Goal: Task Accomplishment & Management: Complete application form

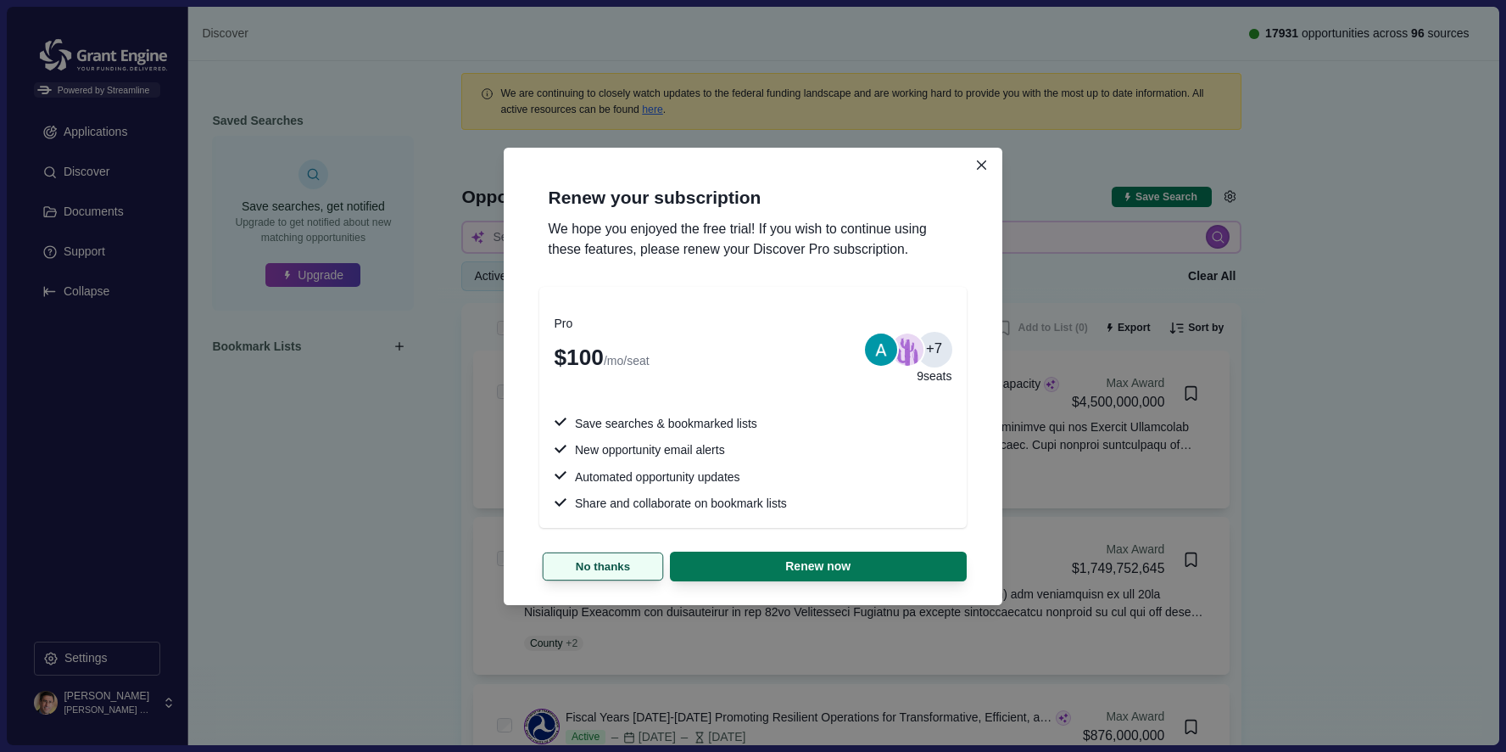
click at [604, 564] on button "No thanks" at bounding box center [603, 565] width 121 height 28
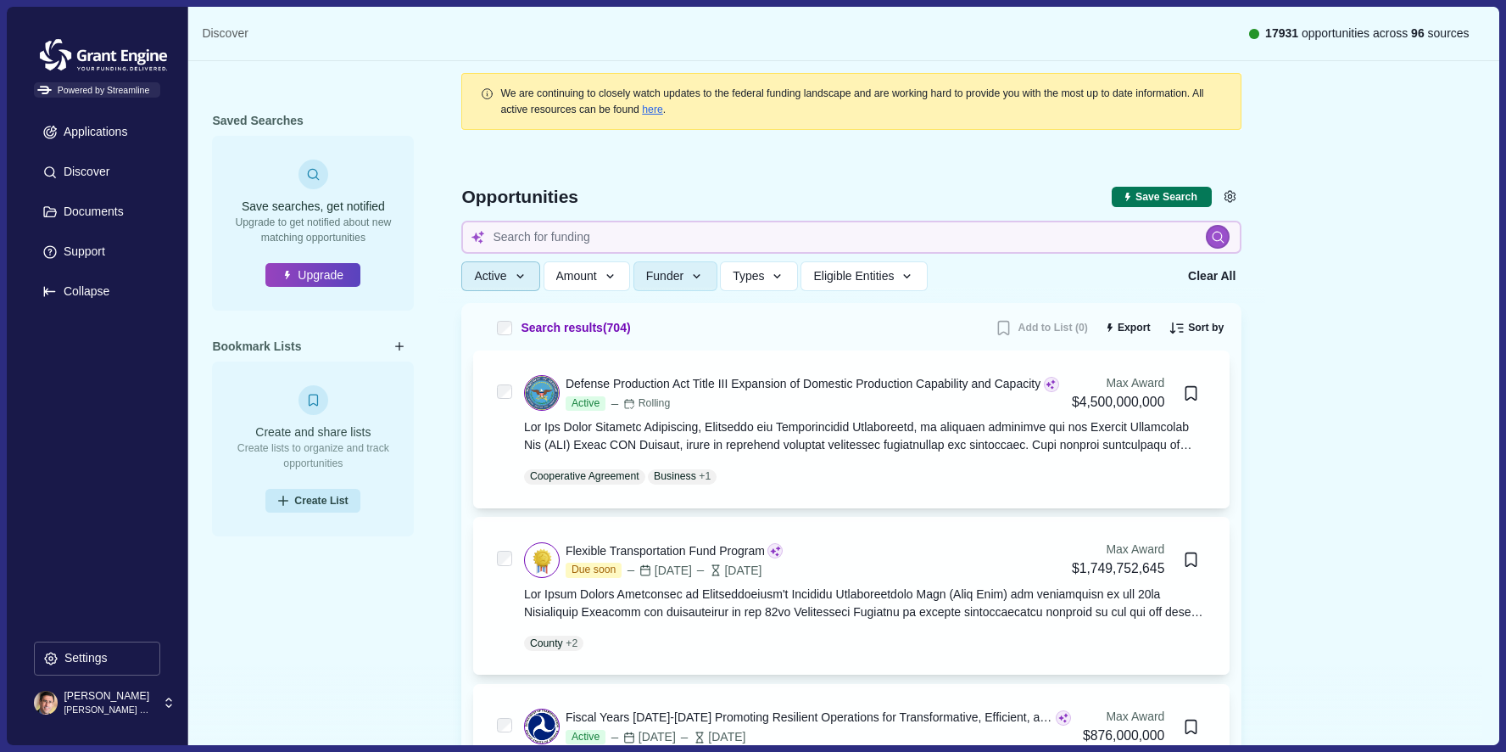
click at [531, 279] on button "Active" at bounding box center [500, 276] width 79 height 30
click at [596, 274] on span "Amount" at bounding box center [576, 276] width 41 height 14
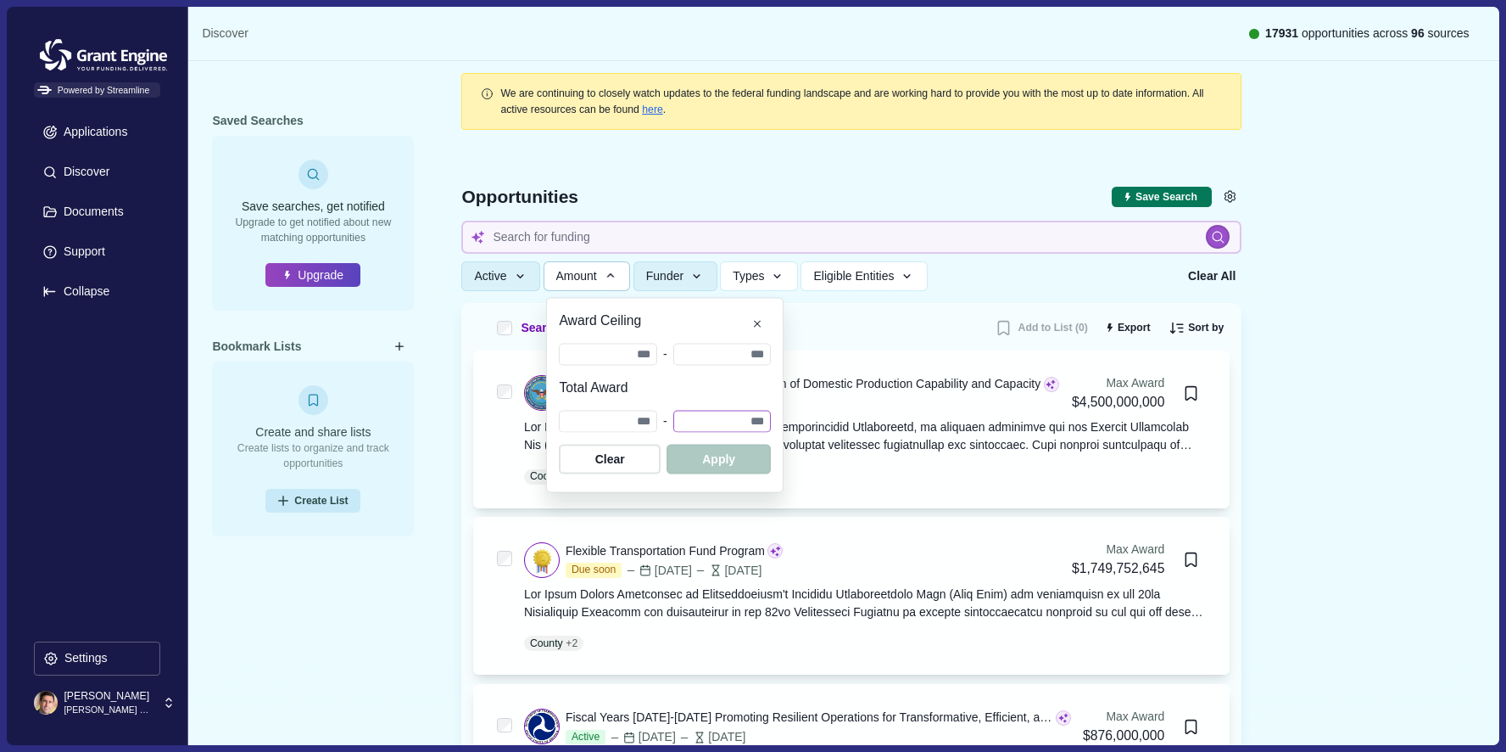
click at [766, 422] on input "number" at bounding box center [723, 421] width 98 height 23
type input "*"
type input "**"
type input "***"
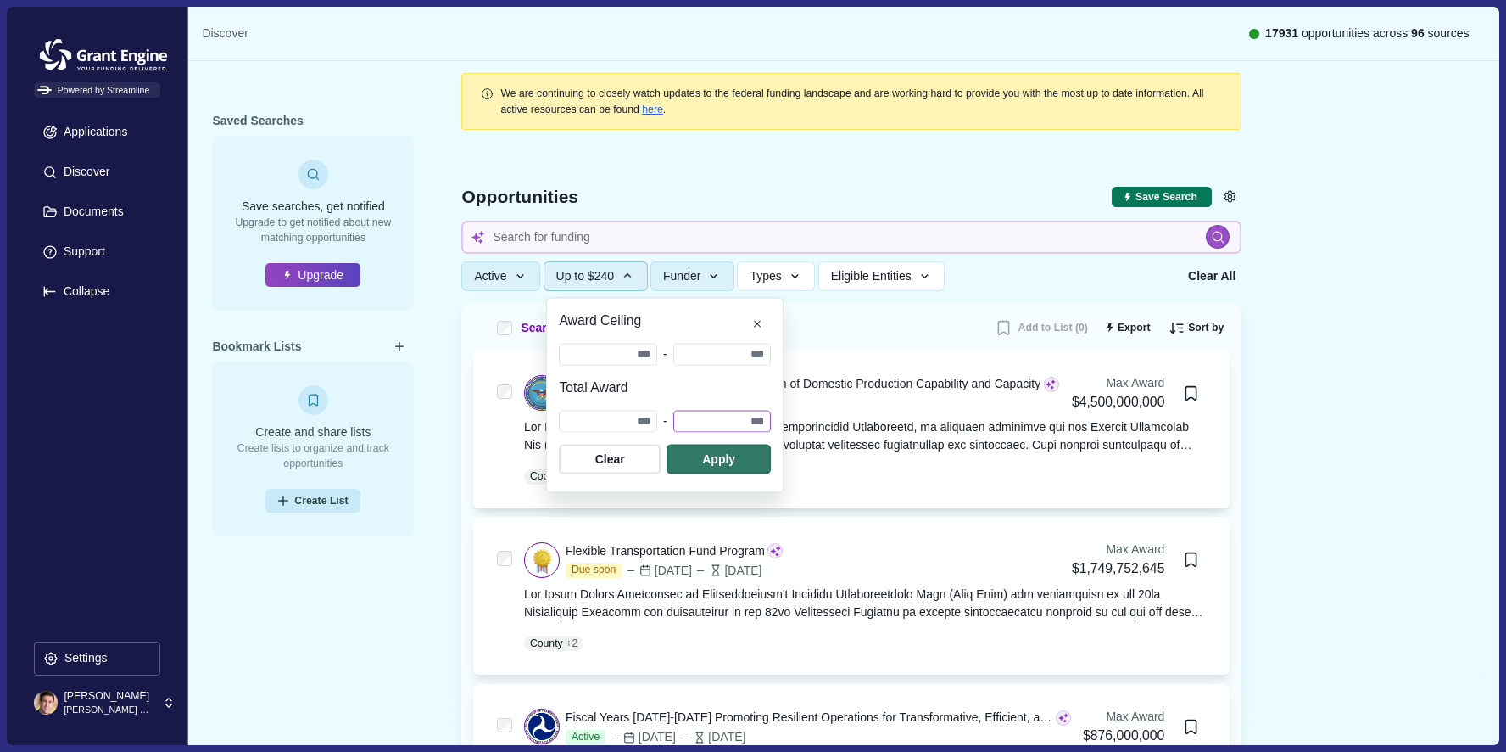
type input "****"
type input "*****"
type input "****"
type input "***"
type input "**"
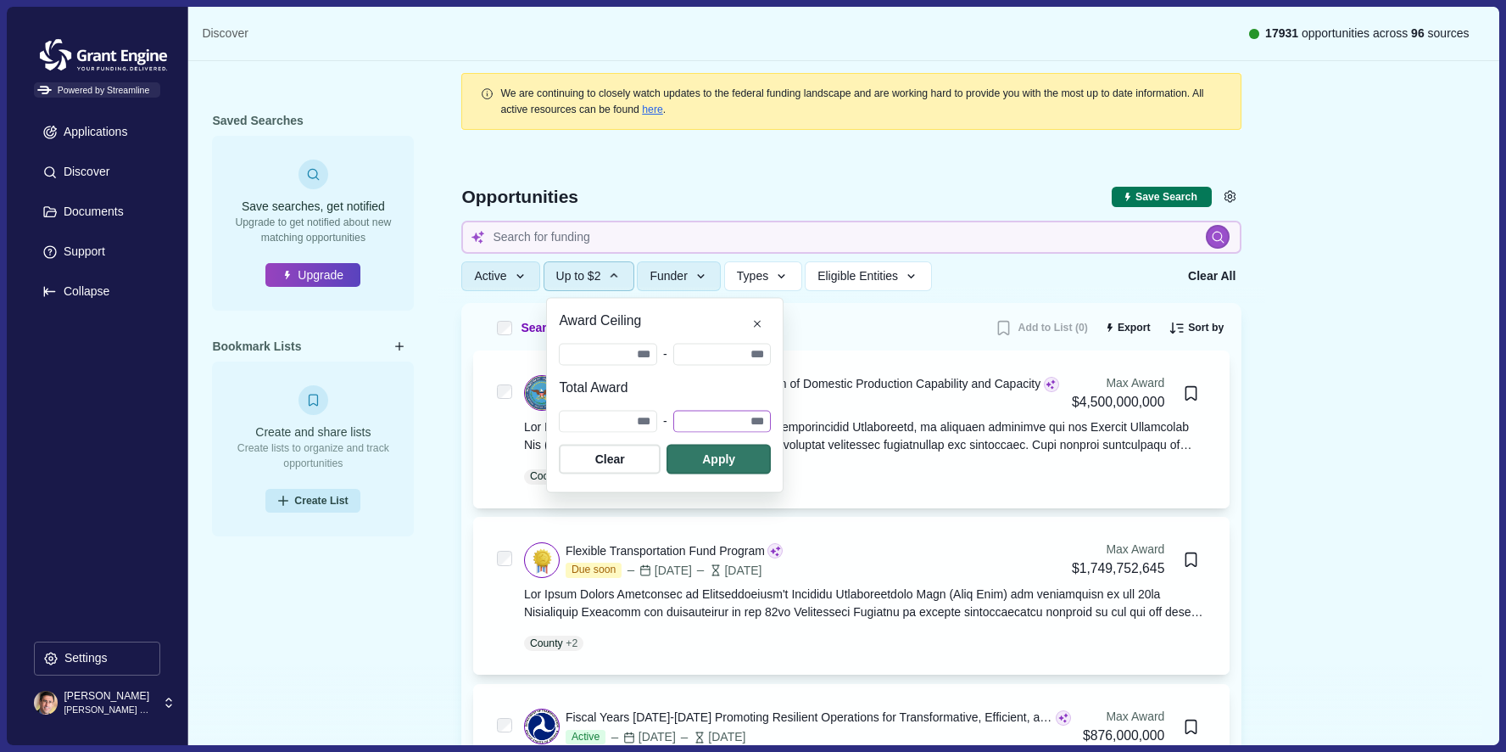
type input "*"
type input "**"
type input "***"
type input "****"
type input "***"
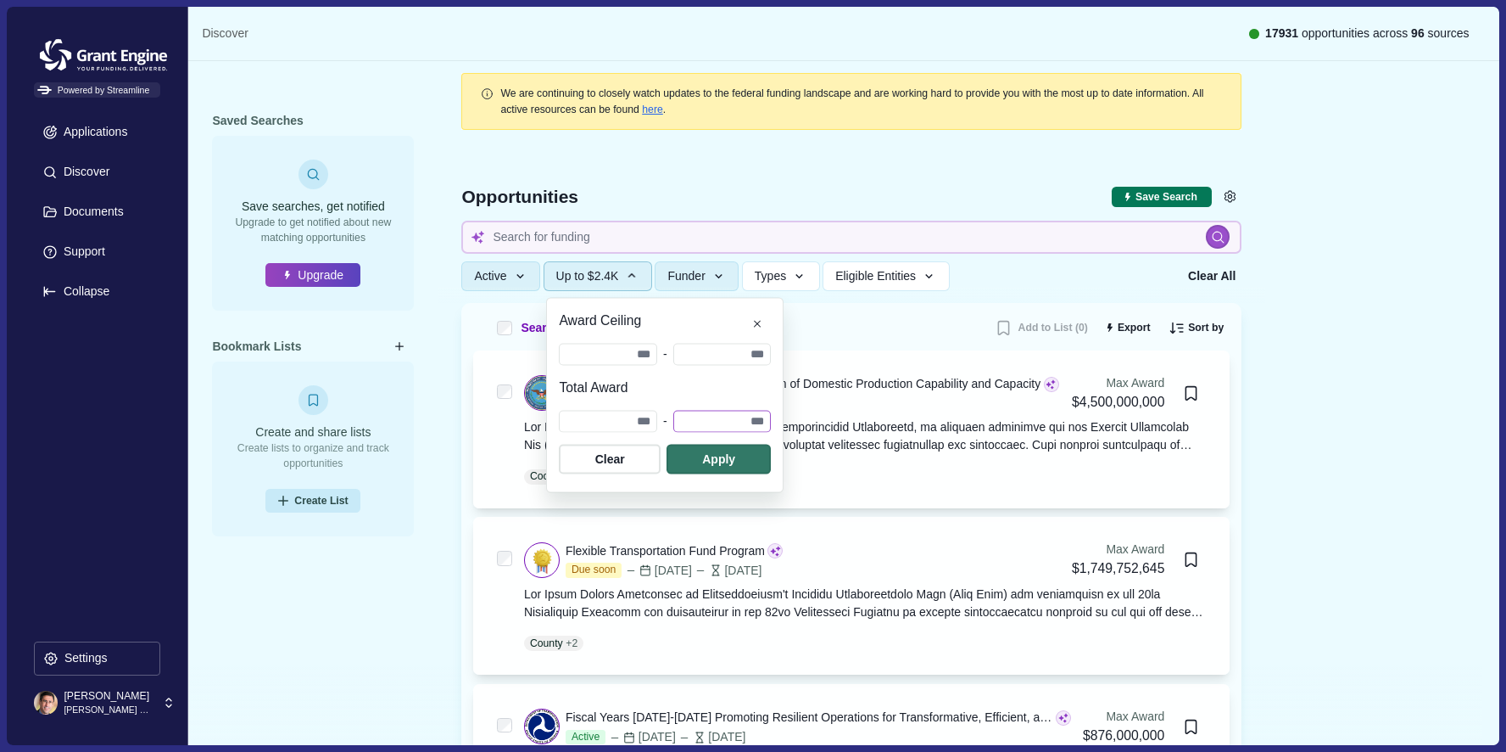
type input "**"
type input "*"
type input "**"
type input "***"
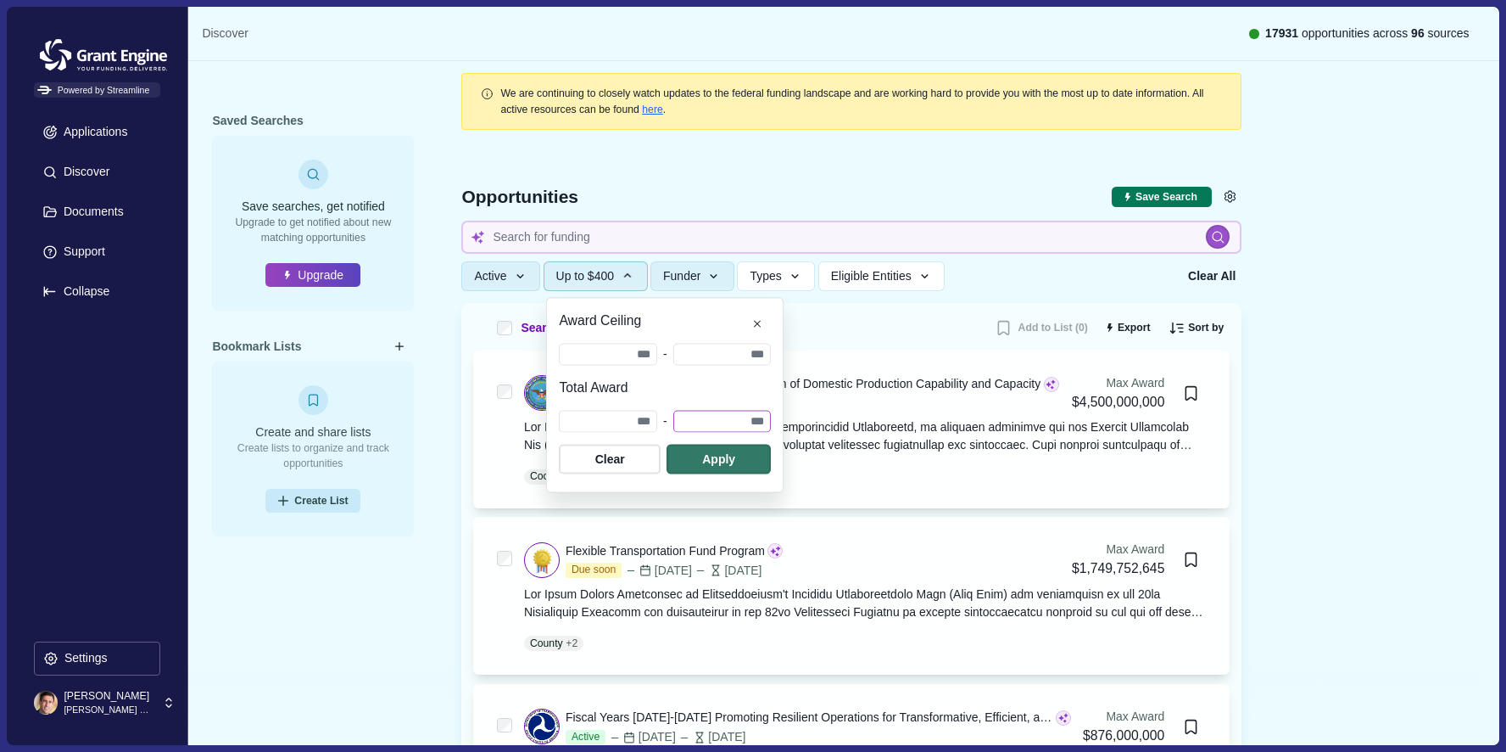
type input "****"
type input "*****"
type input "******"
click at [748, 458] on span "button" at bounding box center [719, 459] width 104 height 30
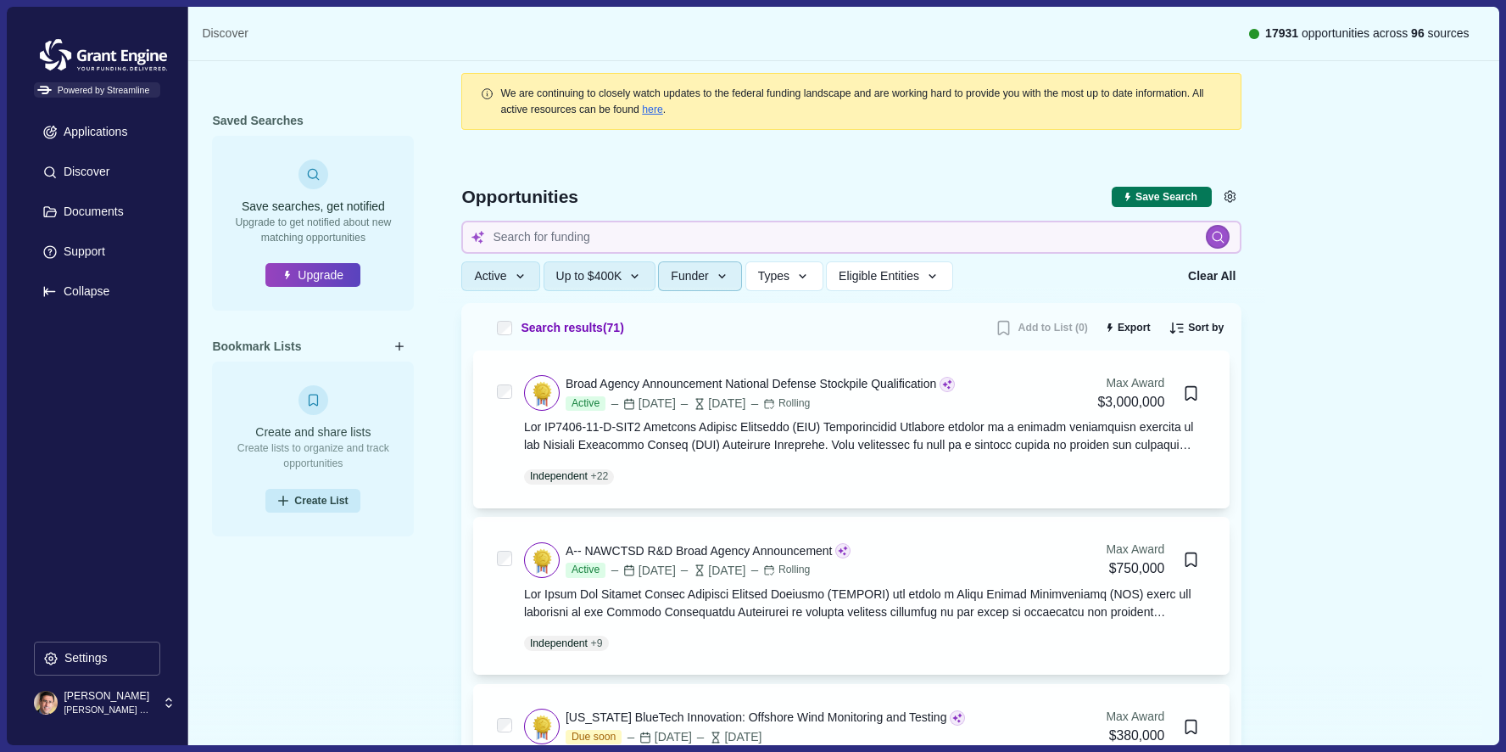
click at [705, 279] on span "Funder" at bounding box center [689, 276] width 37 height 14
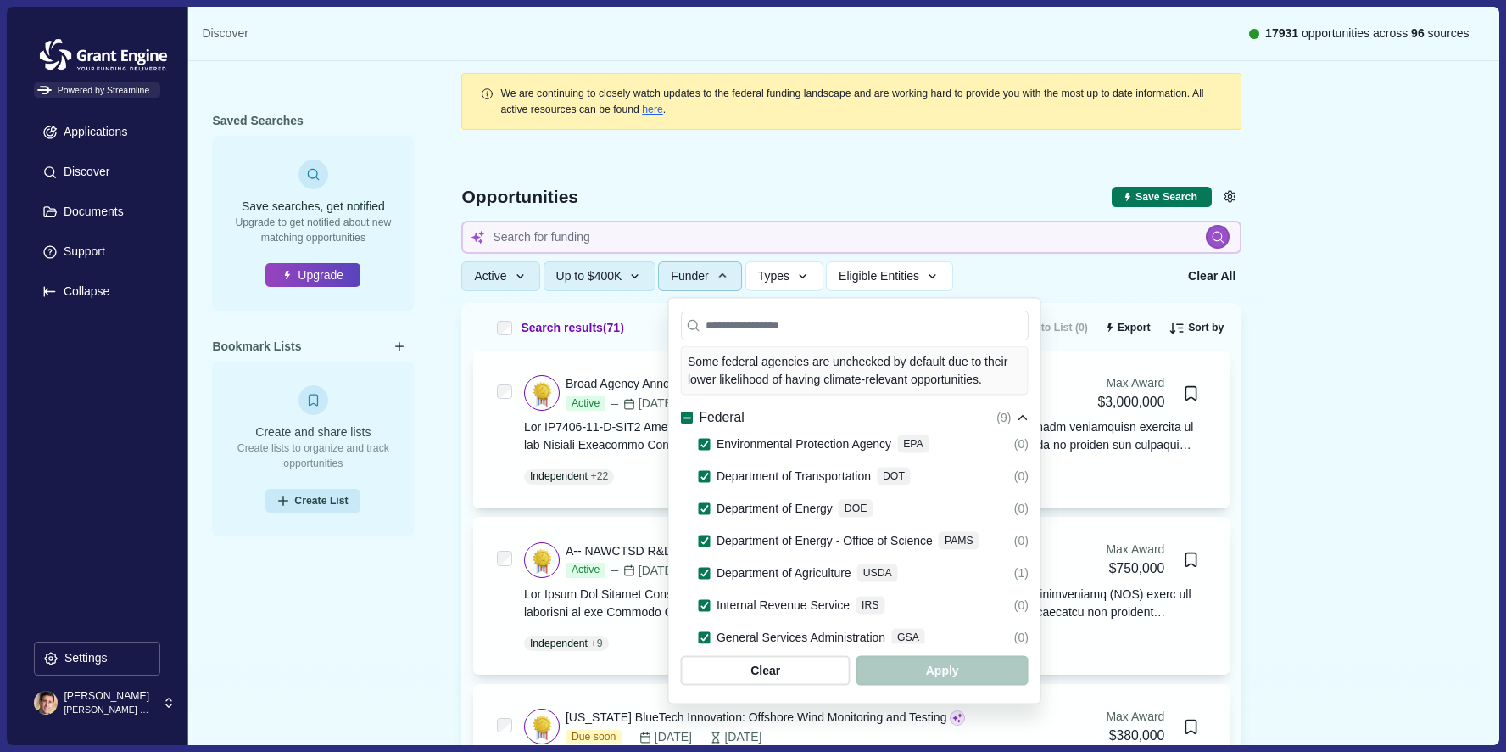
click at [687, 407] on div "Federal" at bounding box center [712, 417] width 63 height 21
click at [688, 413] on icon at bounding box center [687, 417] width 9 height 9
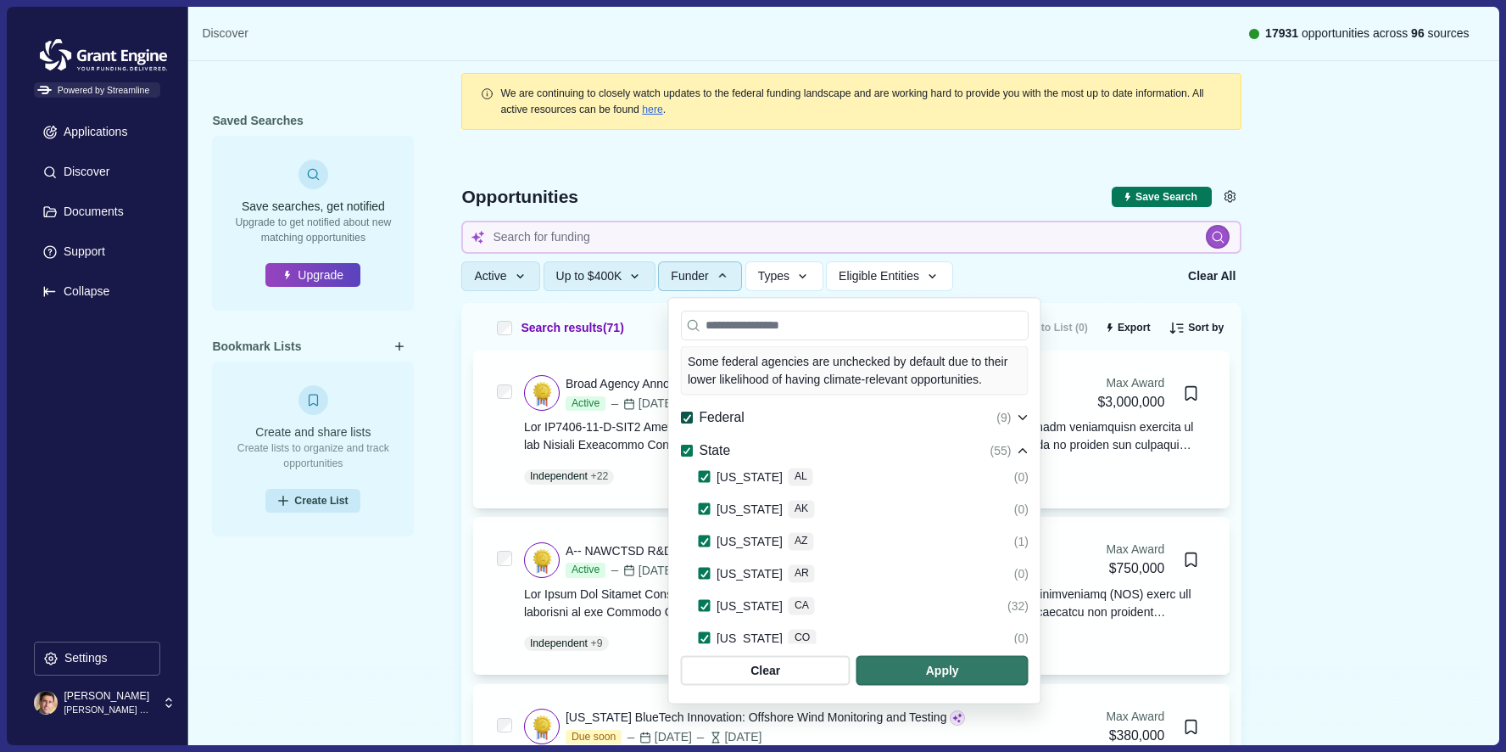
click at [686, 414] on icon at bounding box center [687, 418] width 9 height 8
click at [718, 407] on span "Federal" at bounding box center [721, 417] width 45 height 21
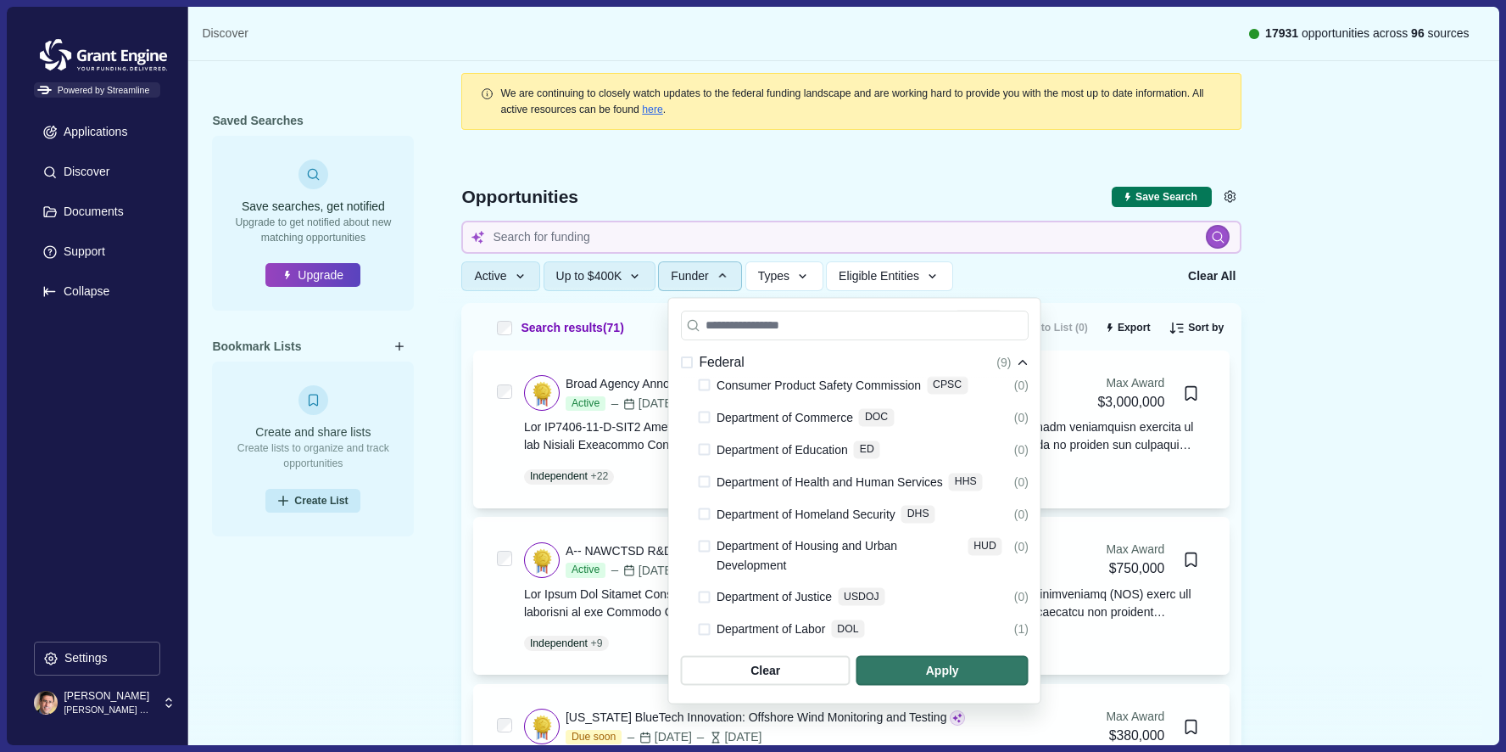
scroll to position [527, 0]
click at [705, 478] on span at bounding box center [705, 484] width 12 height 12
click at [686, 362] on icon at bounding box center [687, 362] width 9 height 9
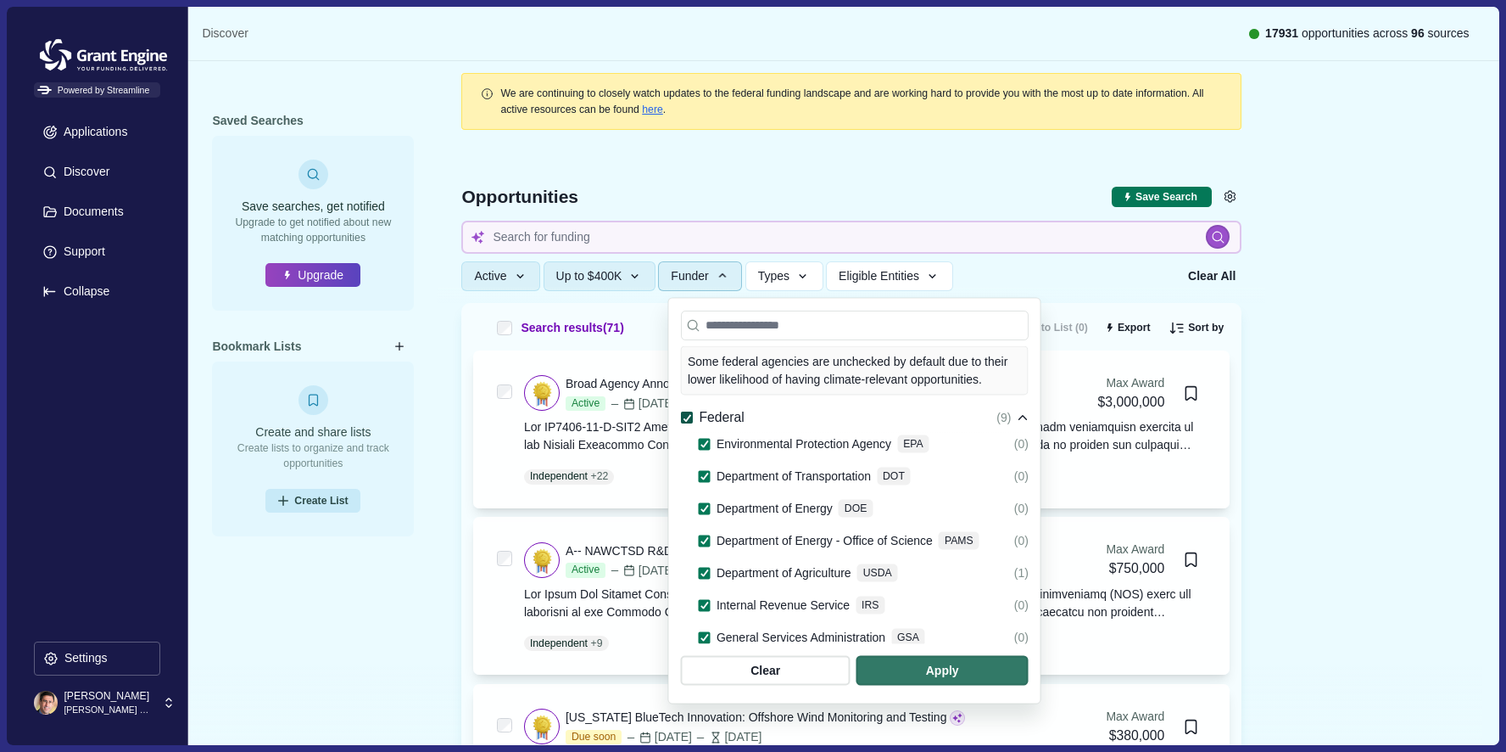
click at [689, 411] on span at bounding box center [687, 417] width 12 height 12
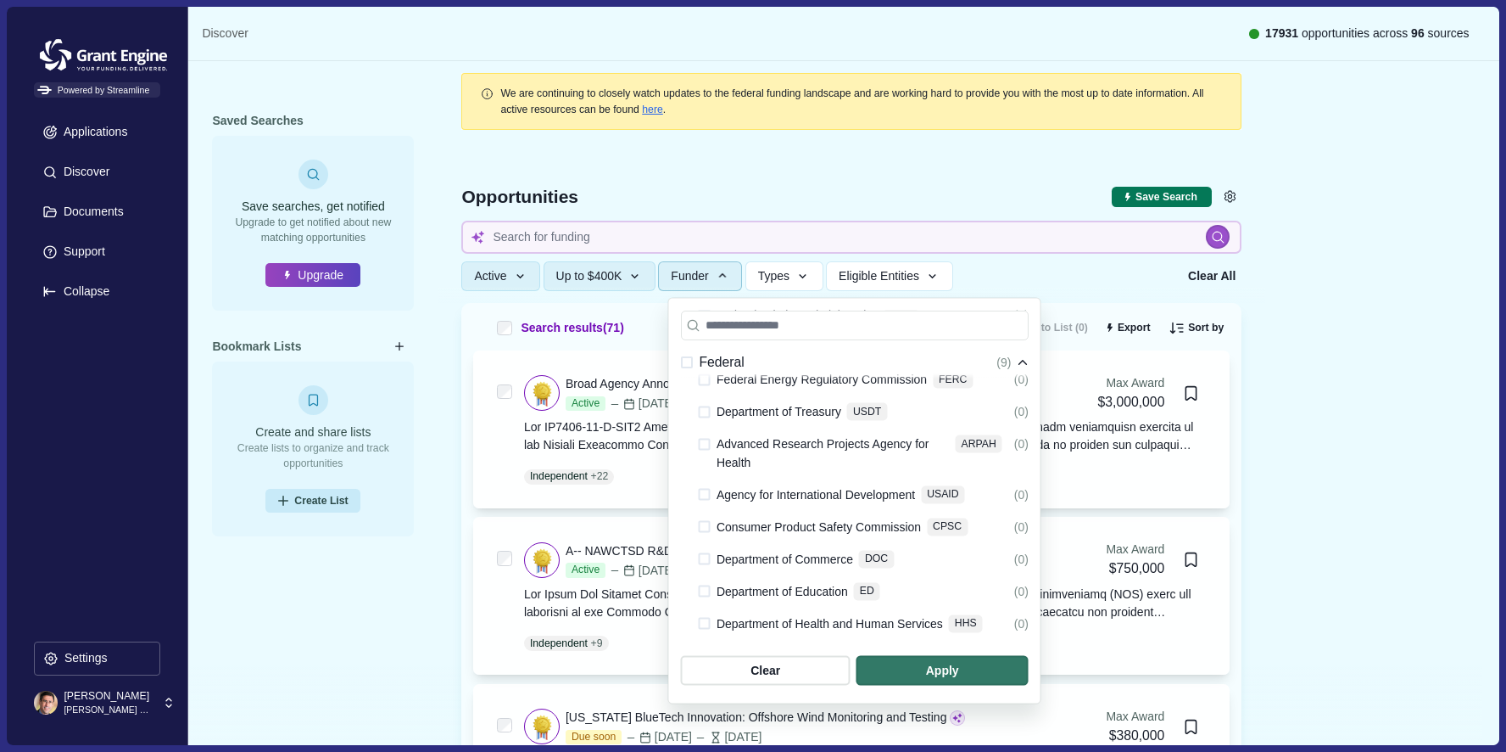
scroll to position [394, 0]
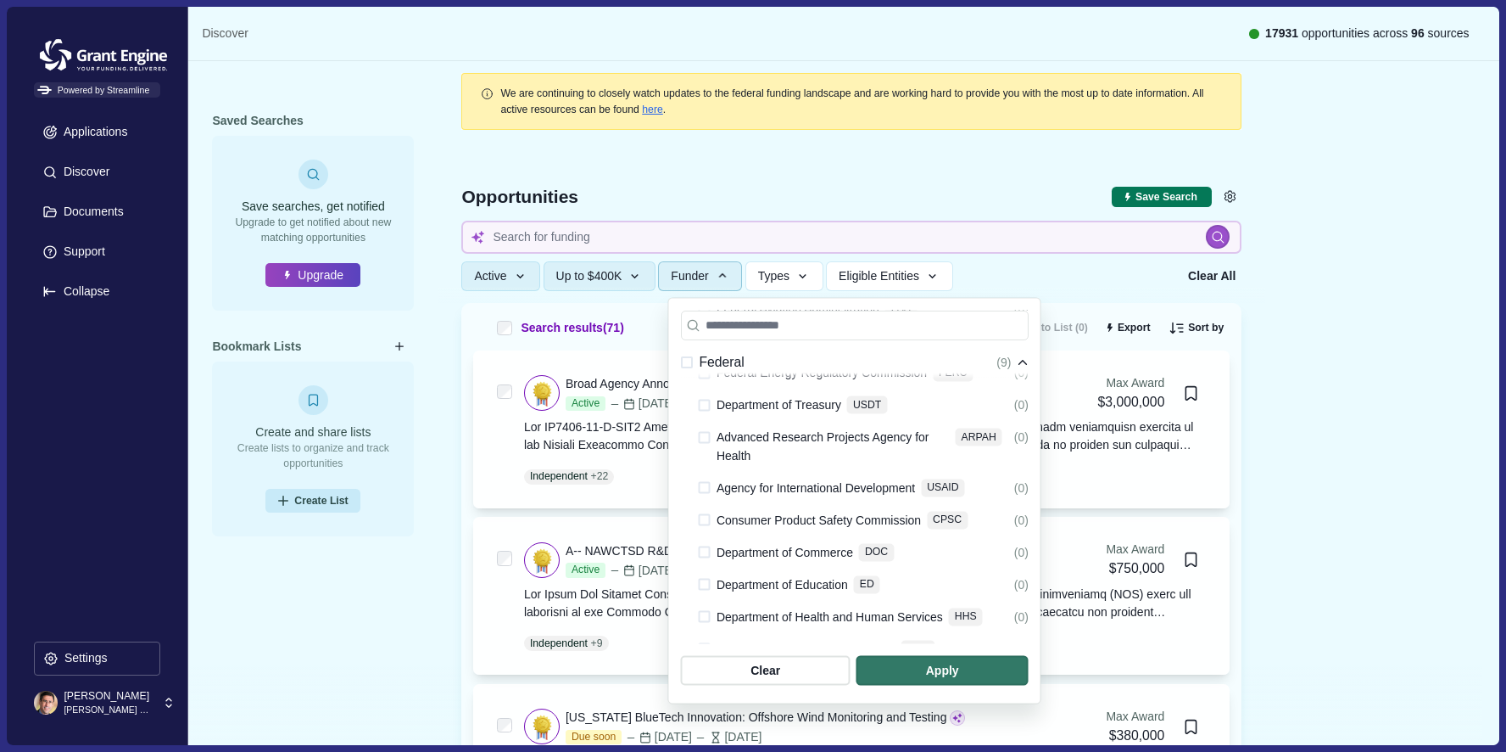
click at [707, 611] on span at bounding box center [705, 617] width 12 height 12
click at [1029, 363] on icon at bounding box center [1023, 362] width 12 height 12
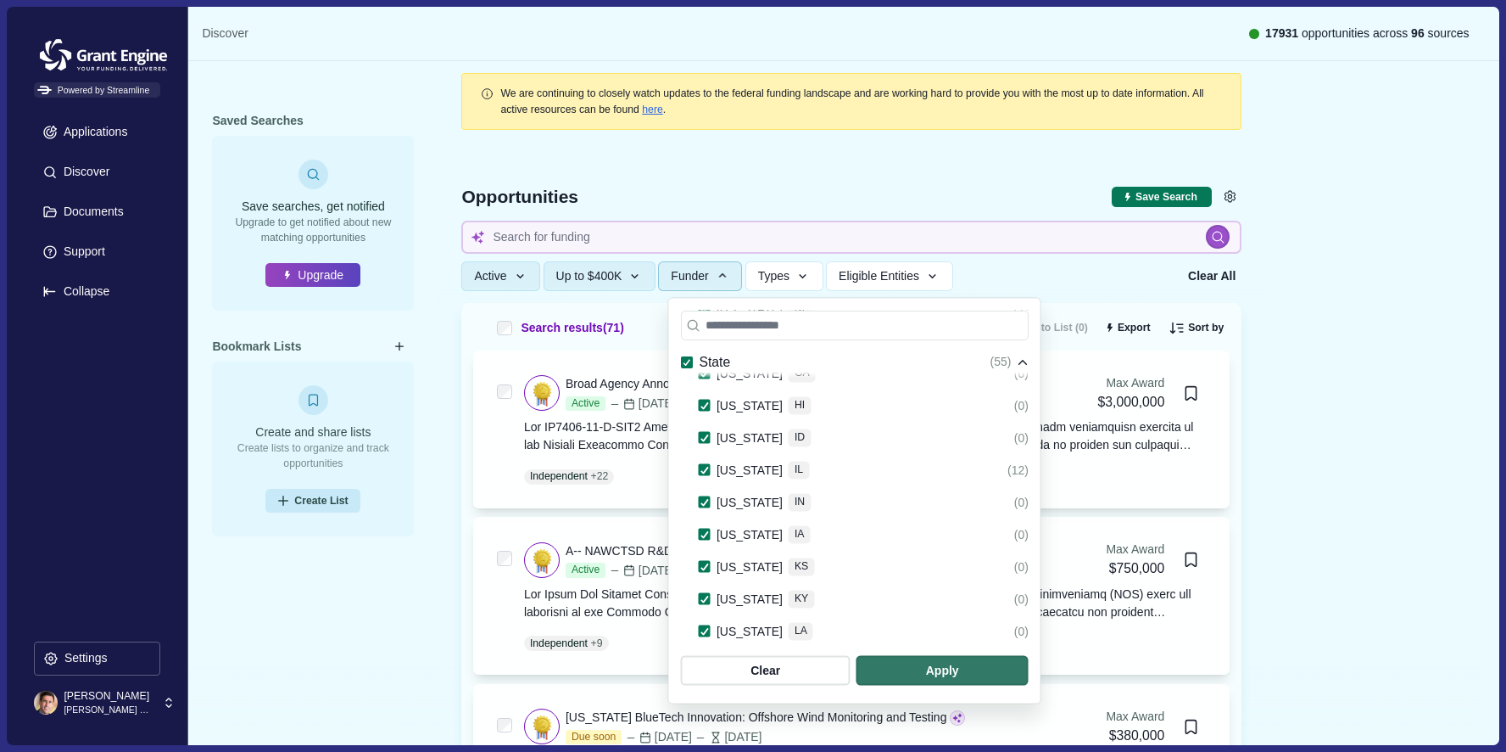
click at [1029, 366] on icon at bounding box center [1023, 362] width 12 height 12
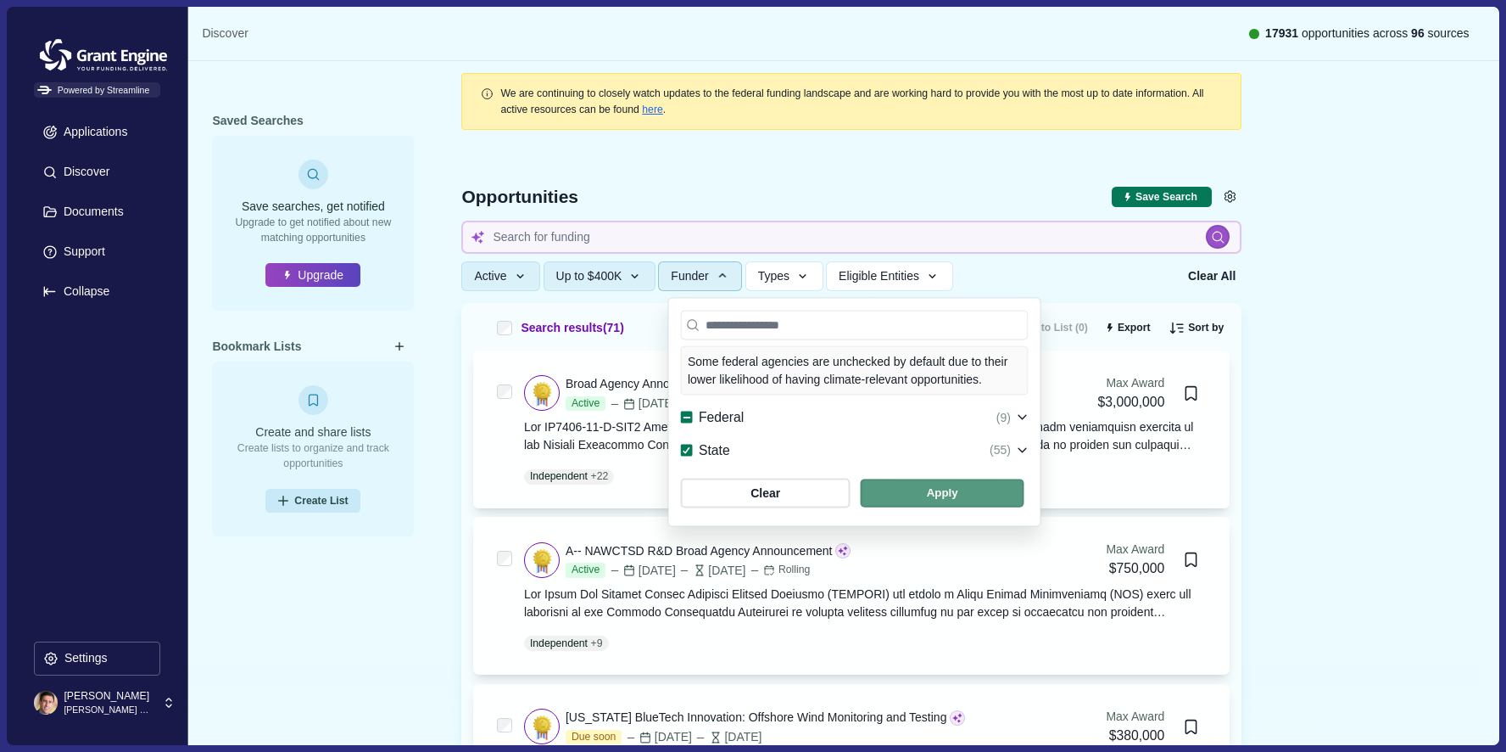
drag, startPoint x: 1144, startPoint y: 477, endPoint x: 1126, endPoint y: 470, distance: 19.9
click at [1025, 479] on span "button" at bounding box center [943, 493] width 164 height 28
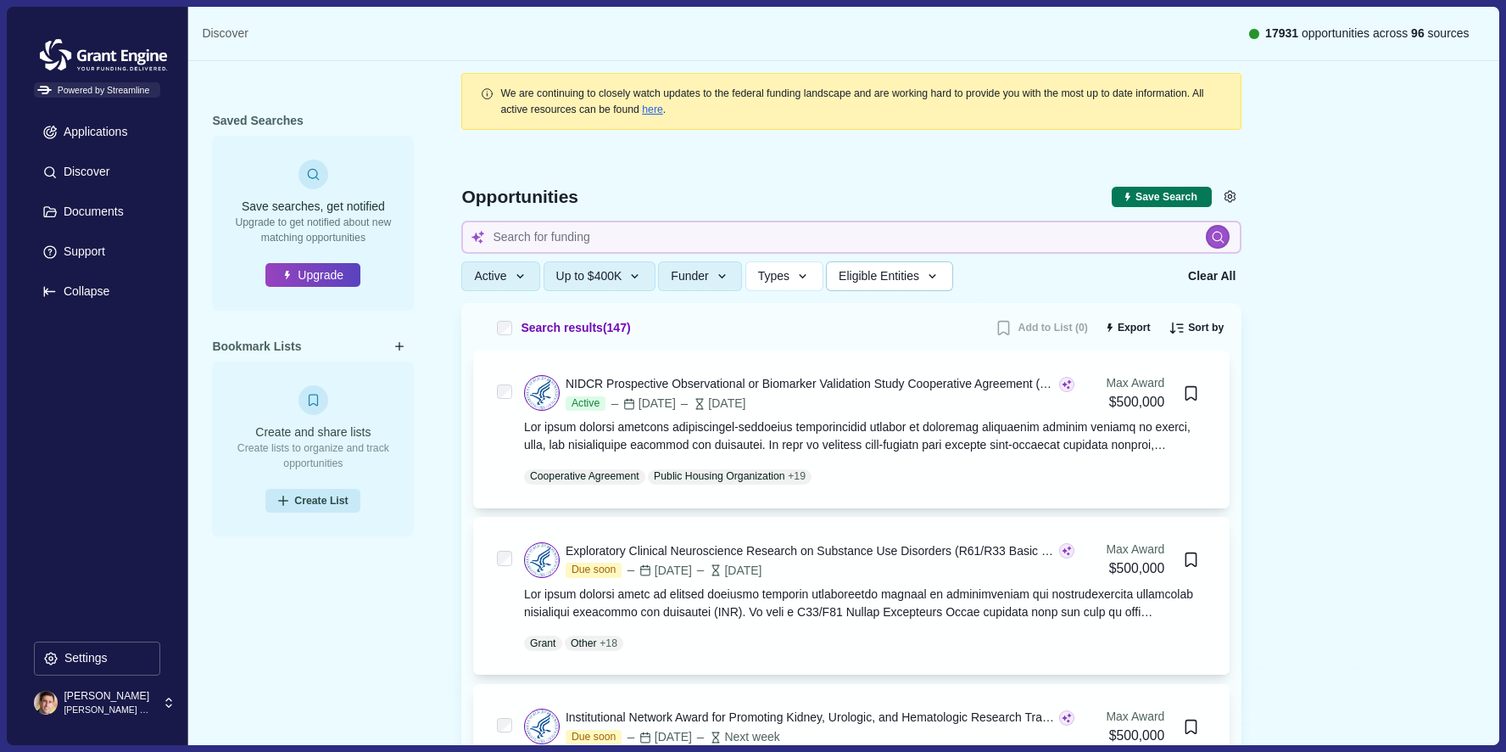
click at [864, 277] on span "Eligible Entities" at bounding box center [879, 276] width 81 height 14
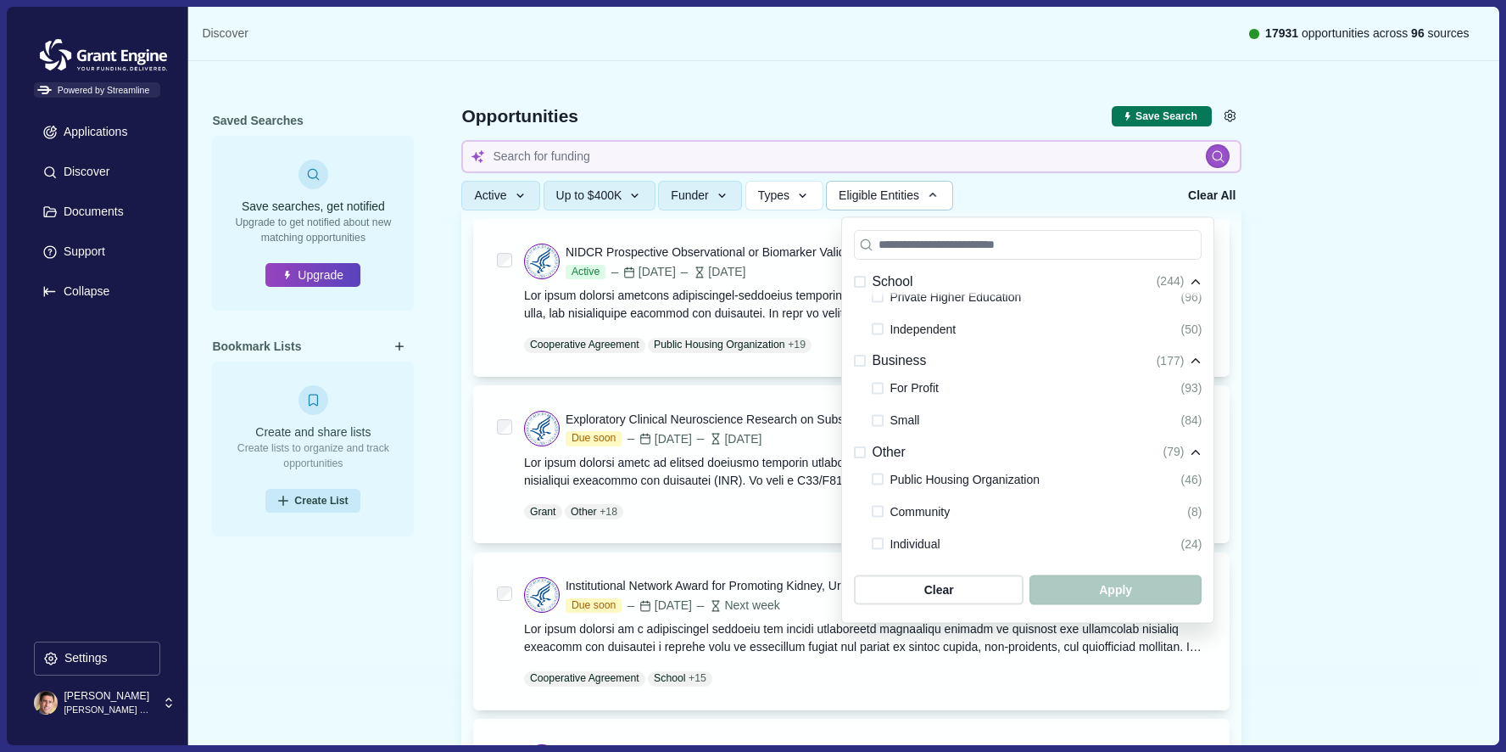
scroll to position [415, 0]
click at [880, 392] on span at bounding box center [878, 392] width 12 height 12
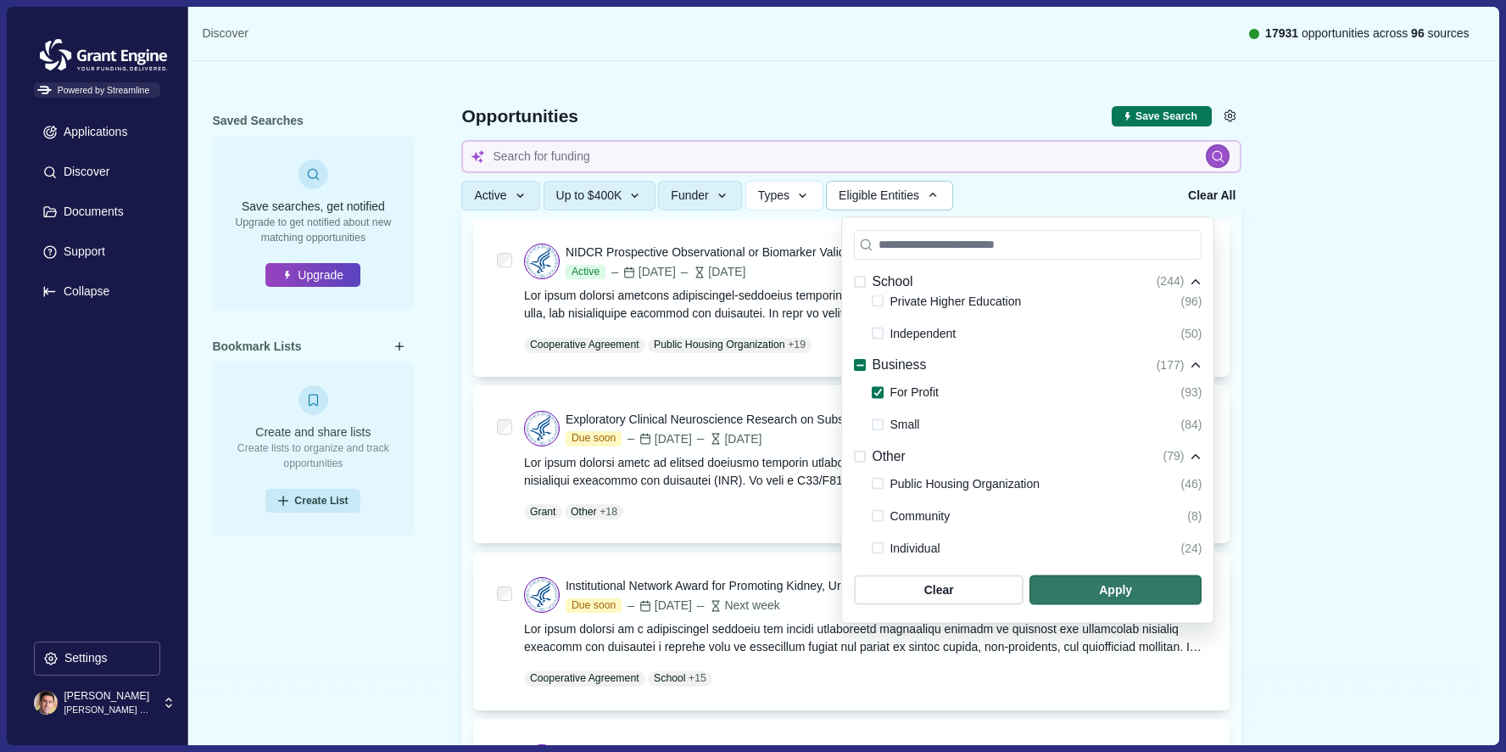
click at [877, 424] on span at bounding box center [878, 424] width 12 height 12
click at [1061, 584] on span "button" at bounding box center [1116, 589] width 164 height 28
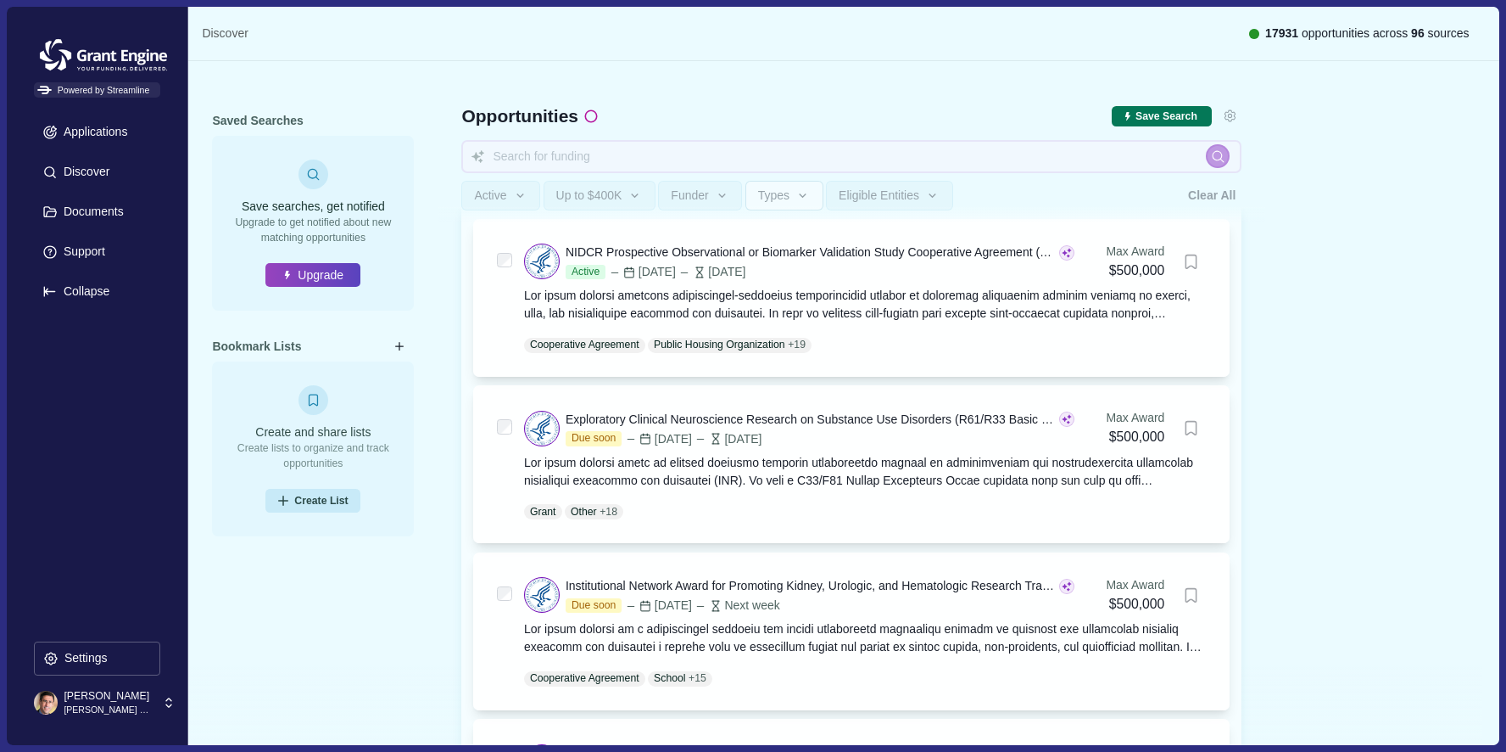
click at [790, 192] on span "Types" at bounding box center [773, 195] width 31 height 14
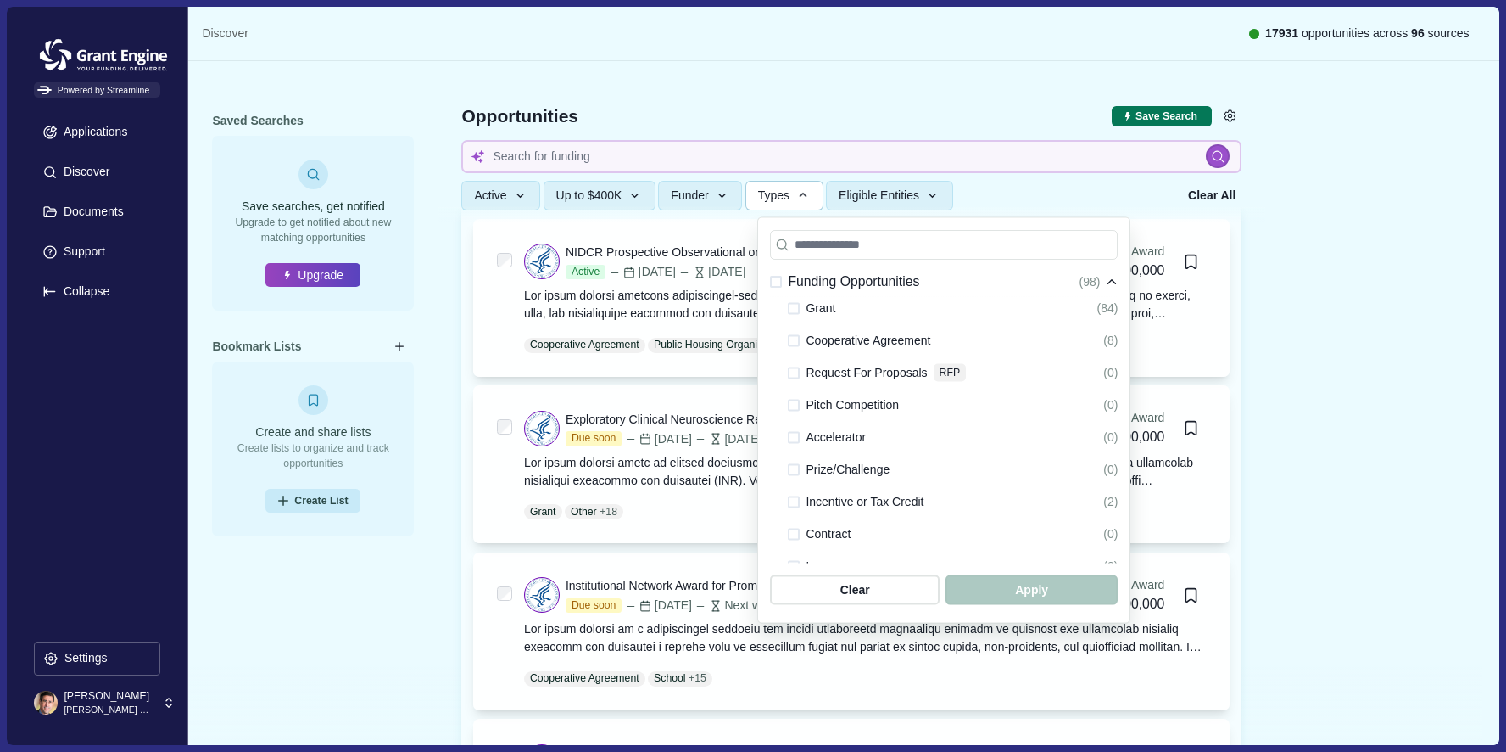
click at [798, 308] on span at bounding box center [794, 308] width 12 height 12
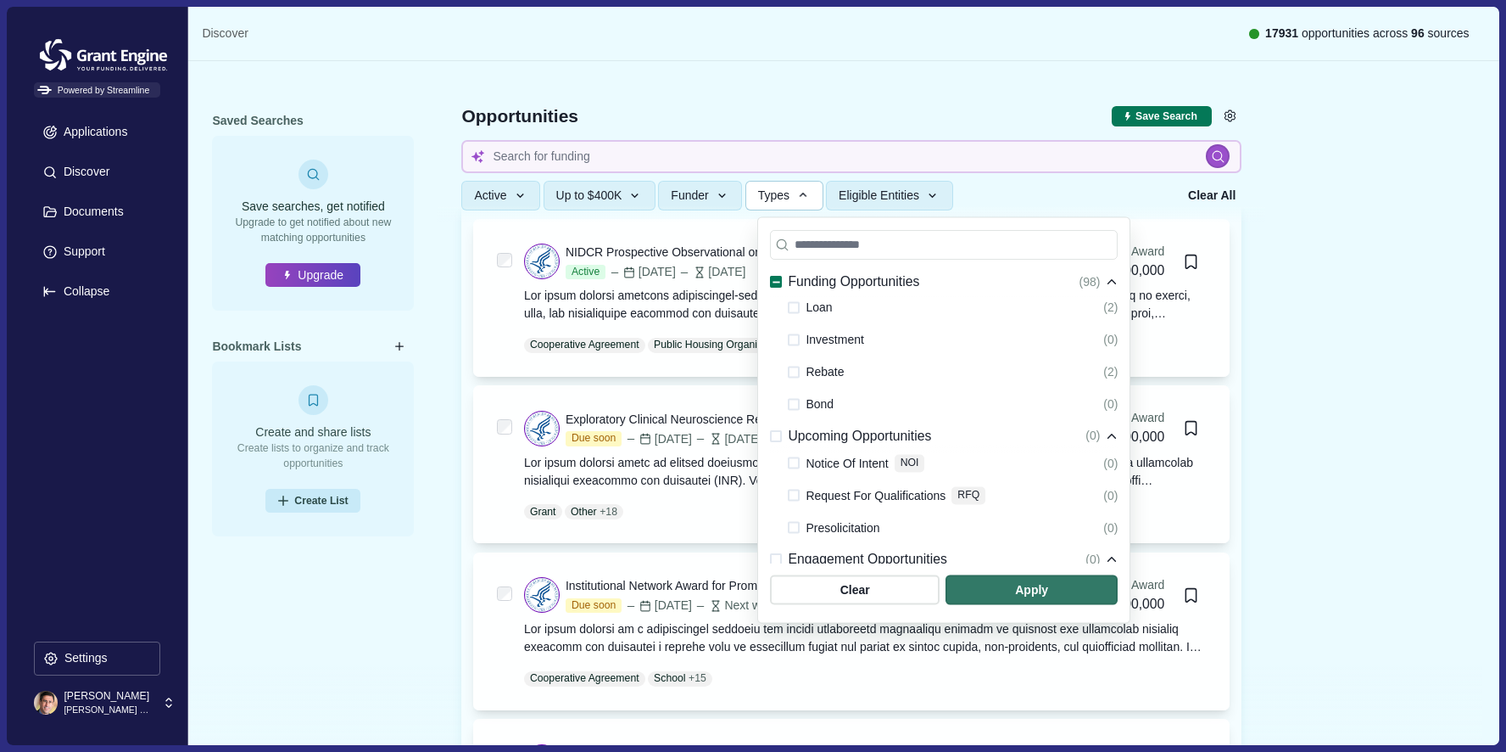
scroll to position [422, 0]
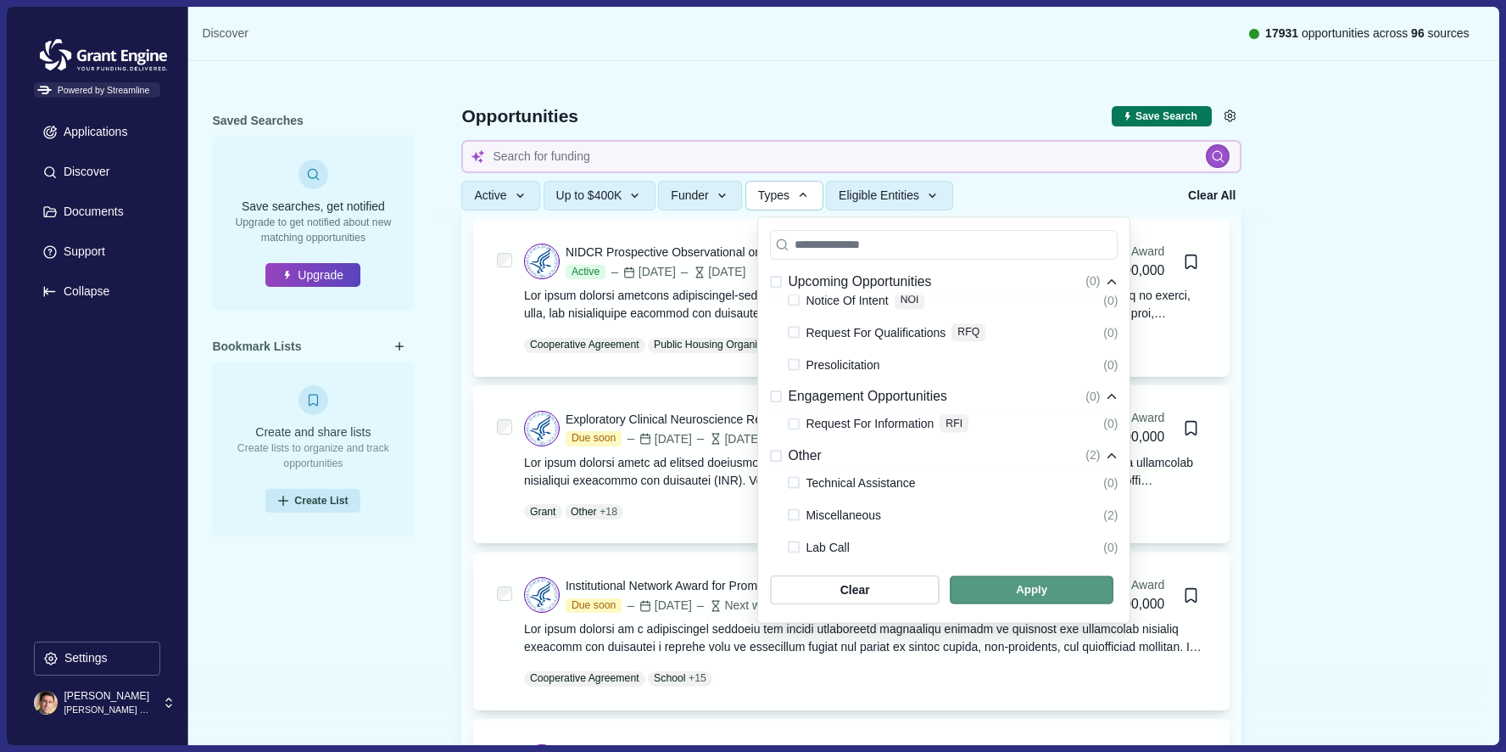
click at [980, 589] on span "button" at bounding box center [1032, 589] width 164 height 28
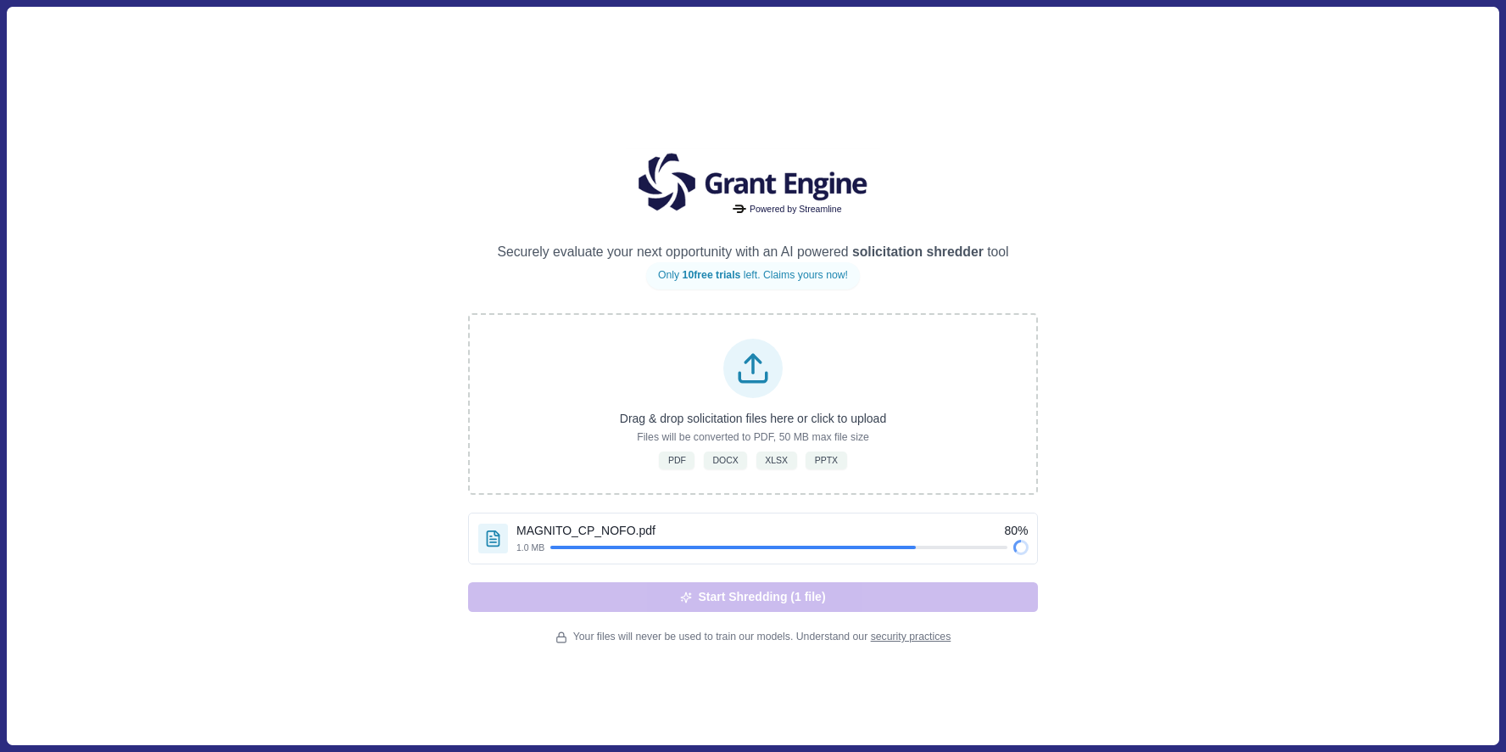
click at [1121, 411] on div "Powered by Streamline Securely evaluate your next opportunity with an AI powere…" at bounding box center [753, 375] width 1492 height 737
click at [1154, 392] on div "Powered by Streamline Securely evaluate your next opportunity with an AI powere…" at bounding box center [753, 375] width 1492 height 737
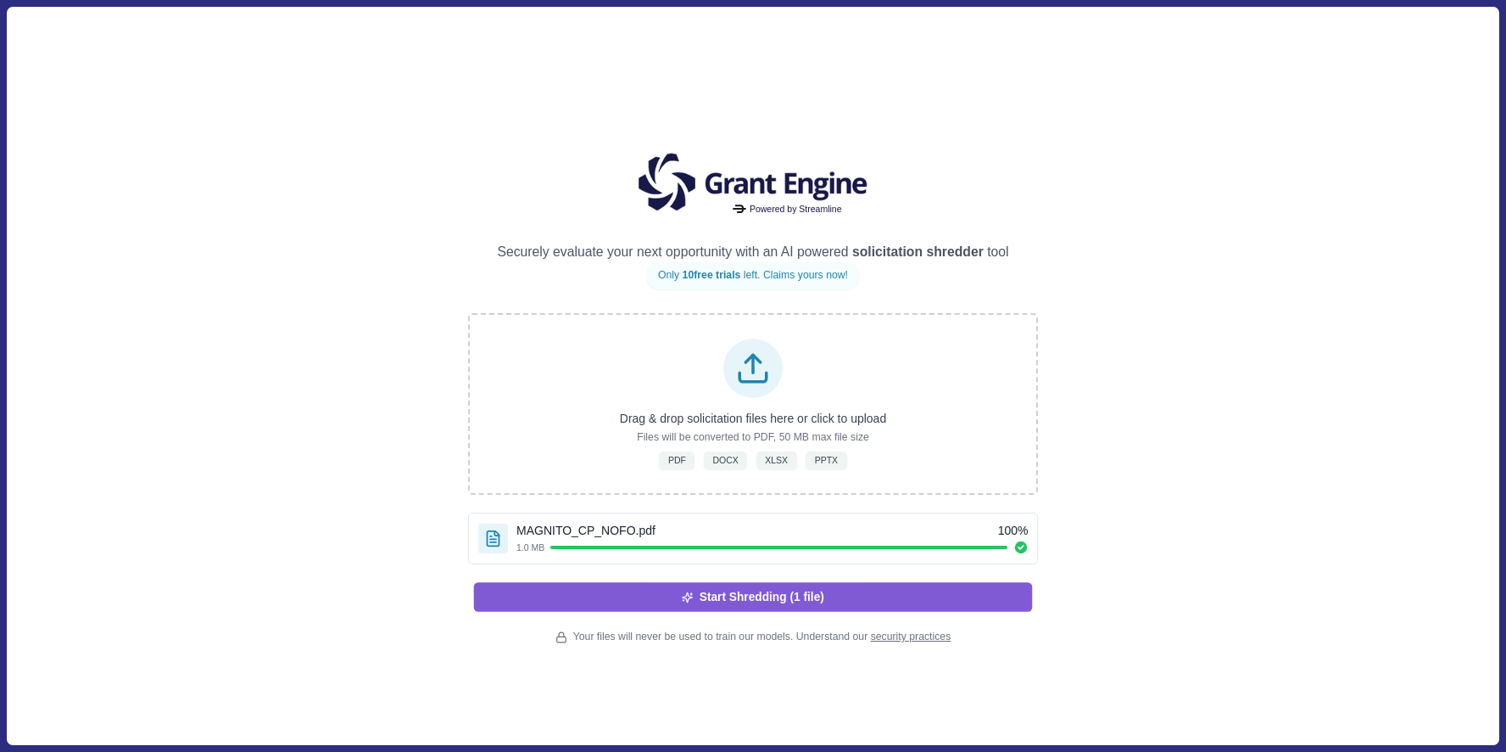
click at [987, 605] on button "Start Shredding (1 file)" at bounding box center [753, 596] width 559 height 29
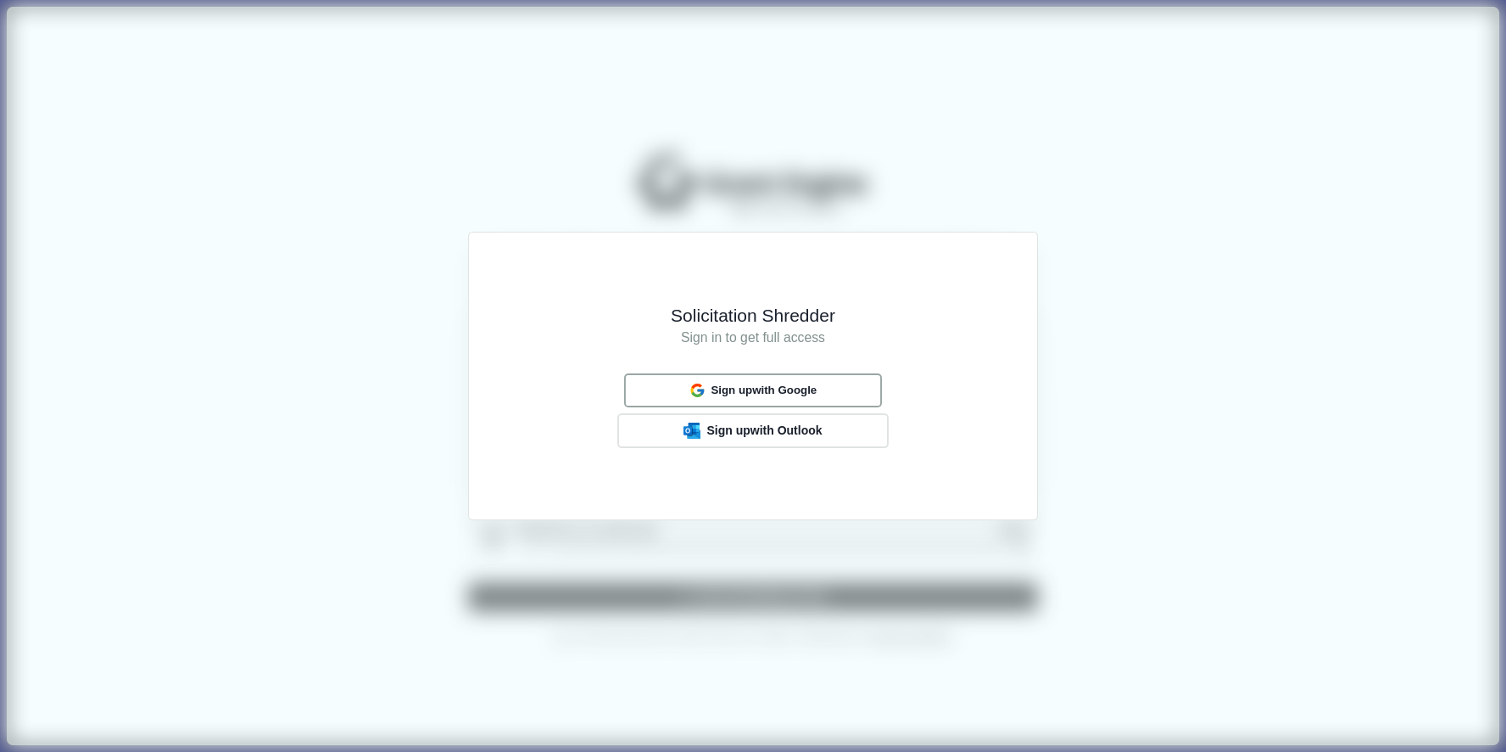
click at [845, 394] on button "Sign up with Google" at bounding box center [753, 389] width 258 height 33
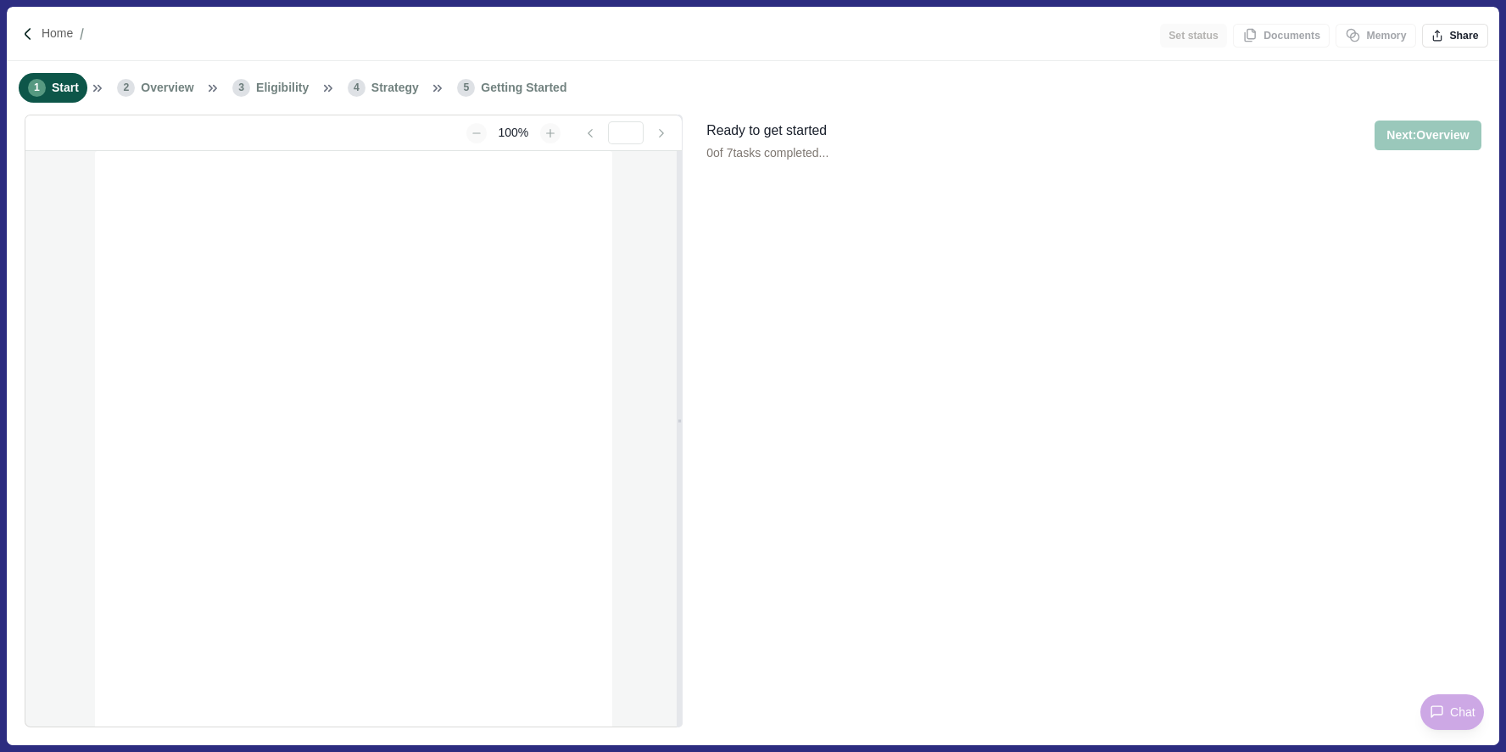
type input "**********"
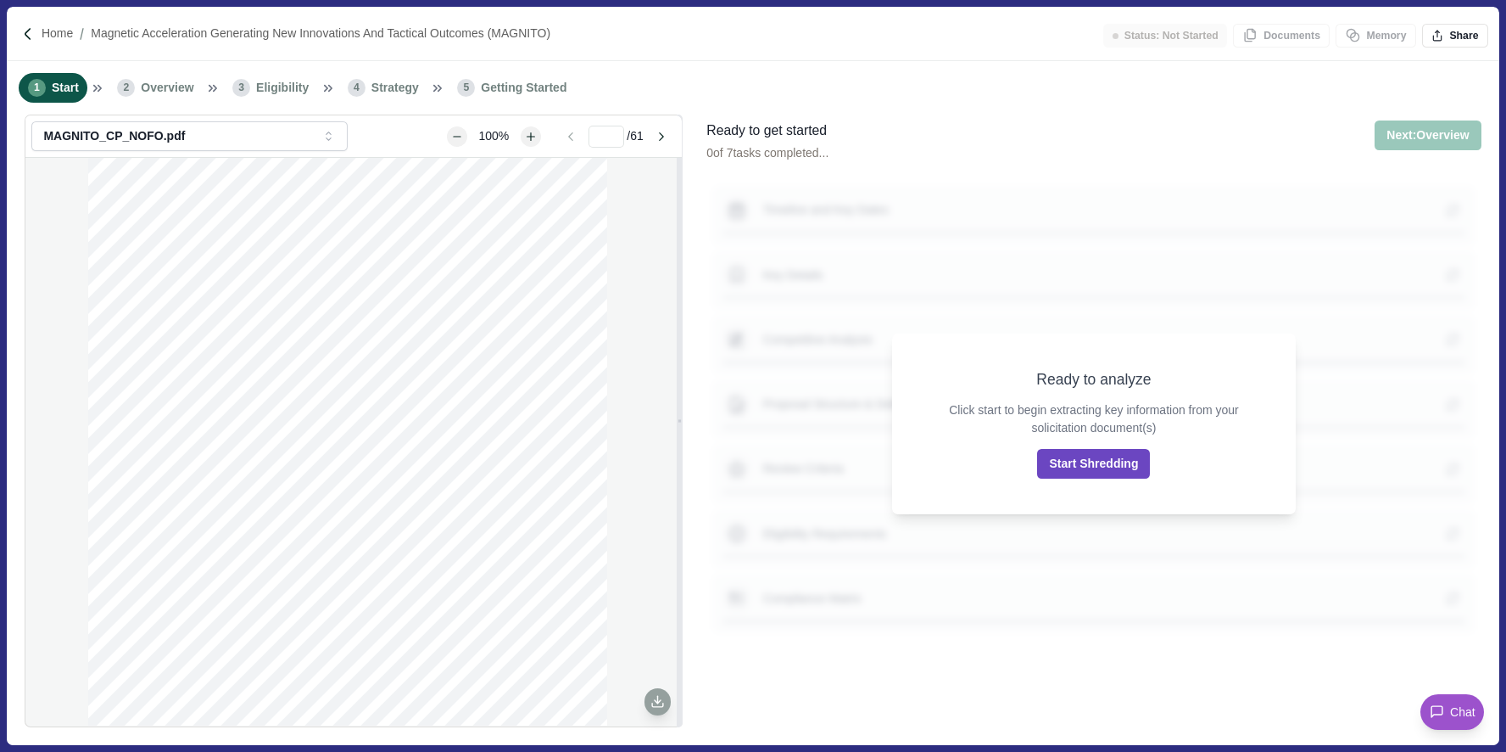
click at [1122, 465] on button "Start Shredding" at bounding box center [1093, 464] width 113 height 30
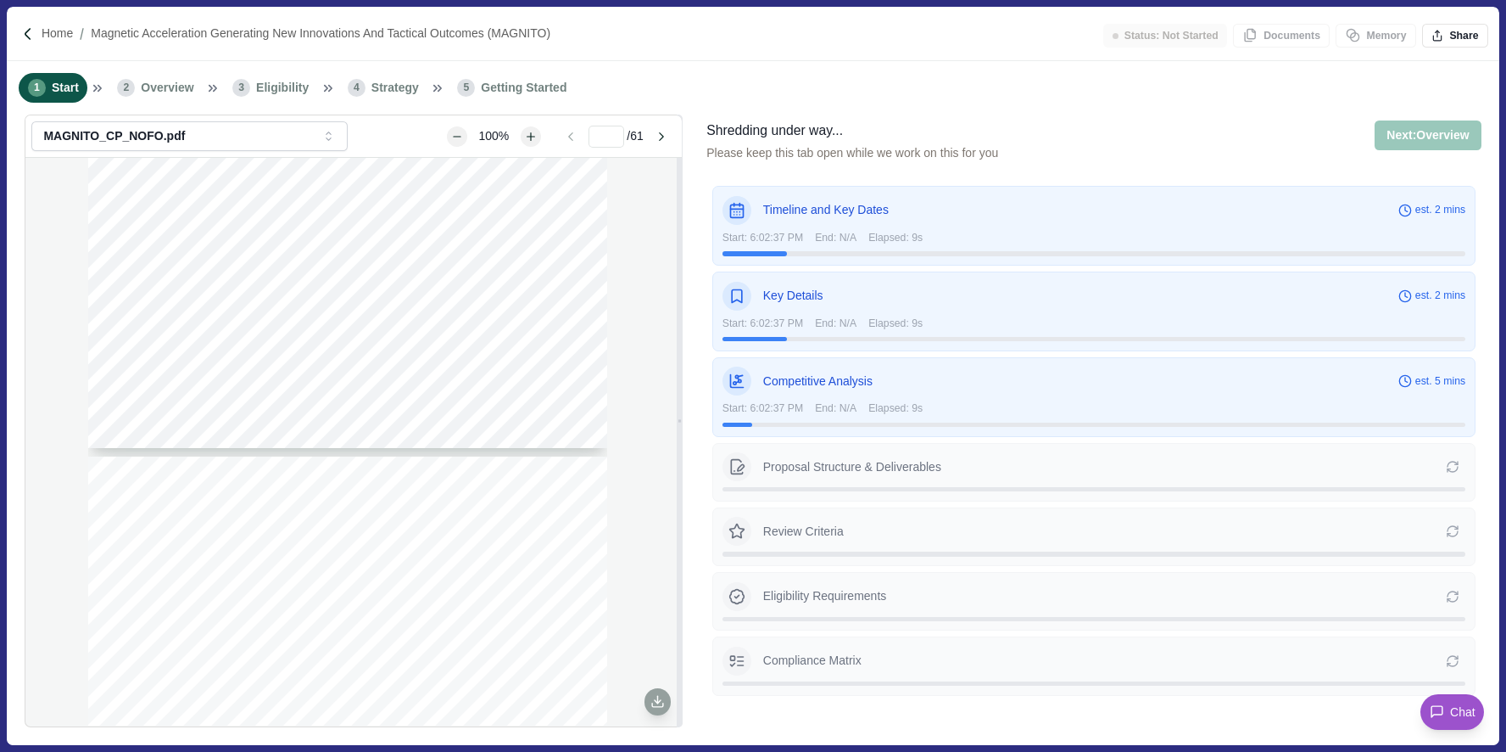
type input "*"
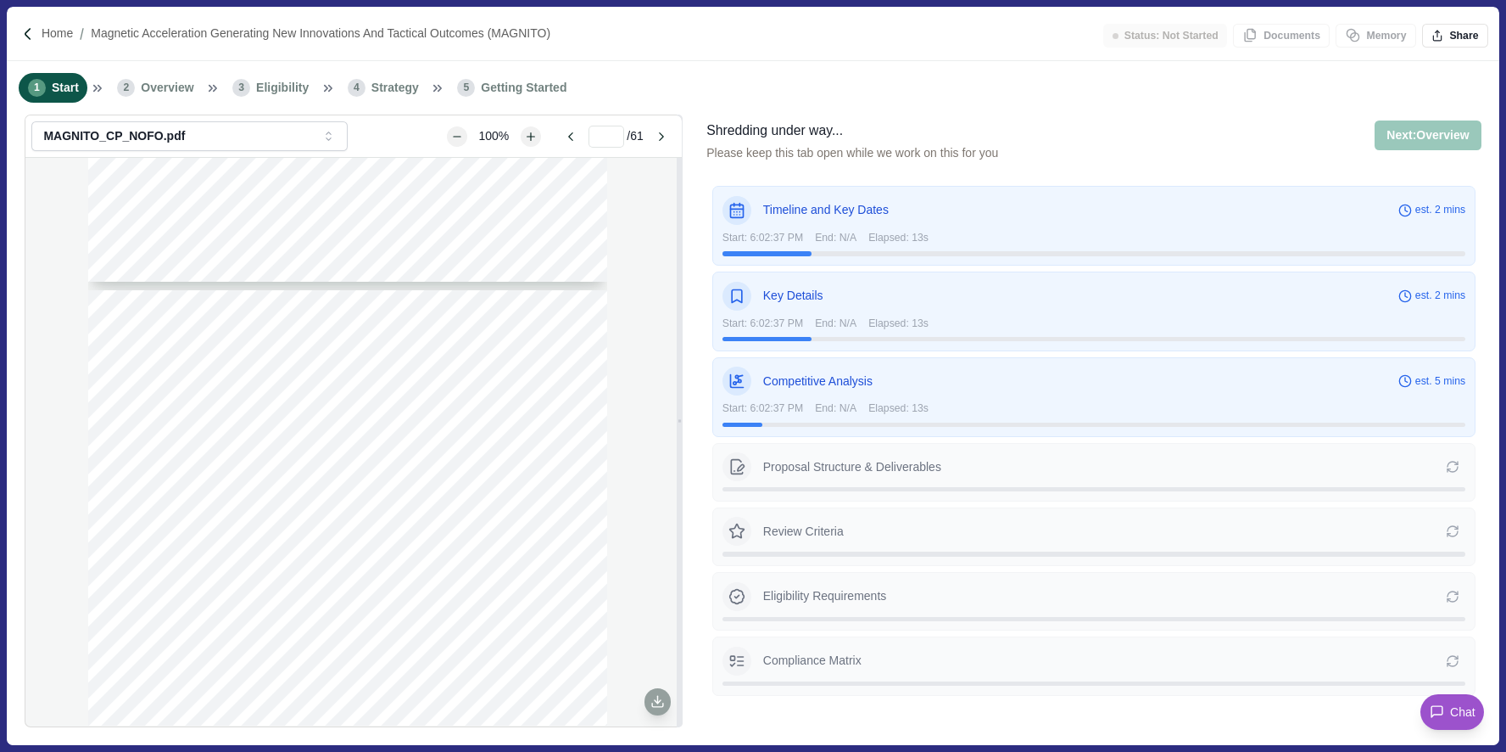
scroll to position [545, 0]
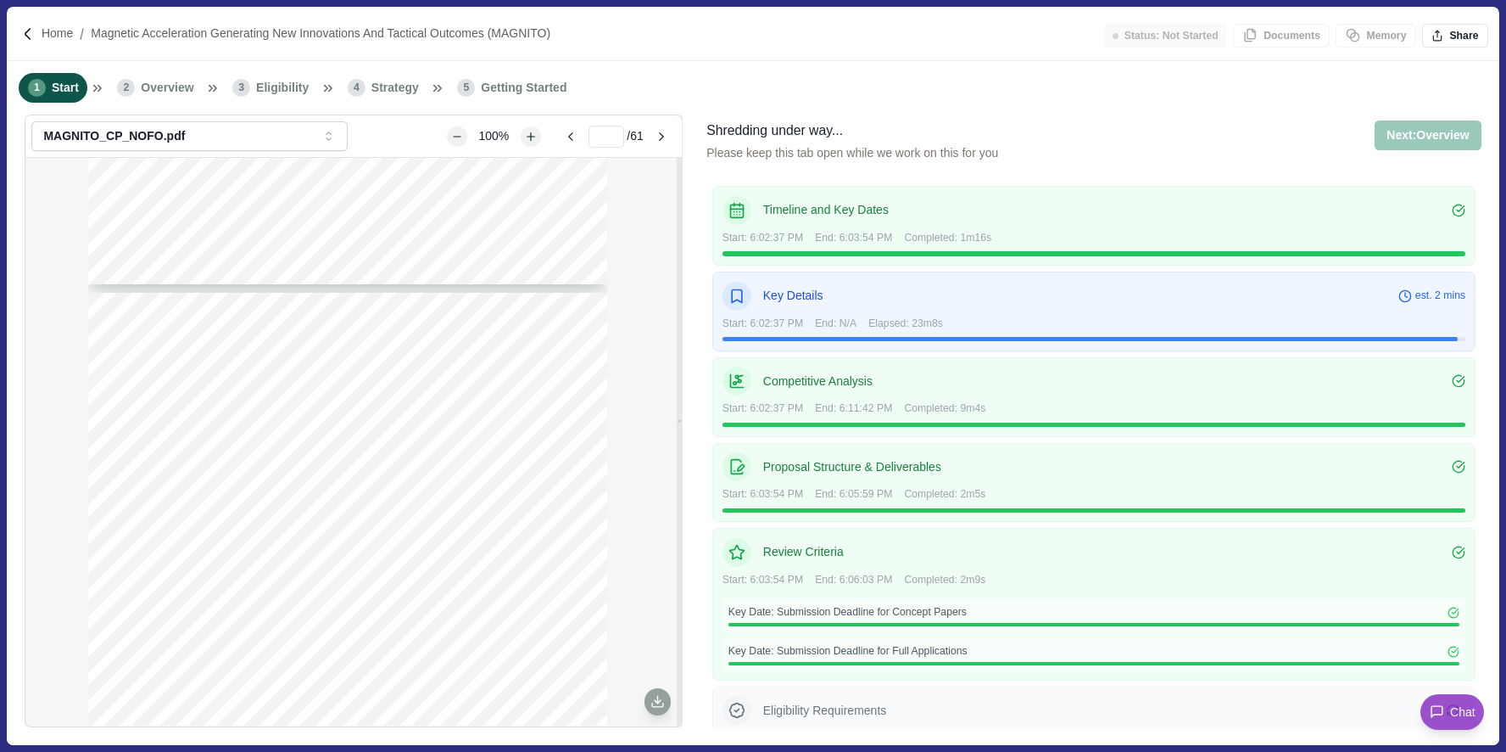
click at [1110, 109] on div "1 Start 2 Overview 3 Eligibility 4 Strategy 5 Getting Started" at bounding box center [753, 87] width 1492 height 53
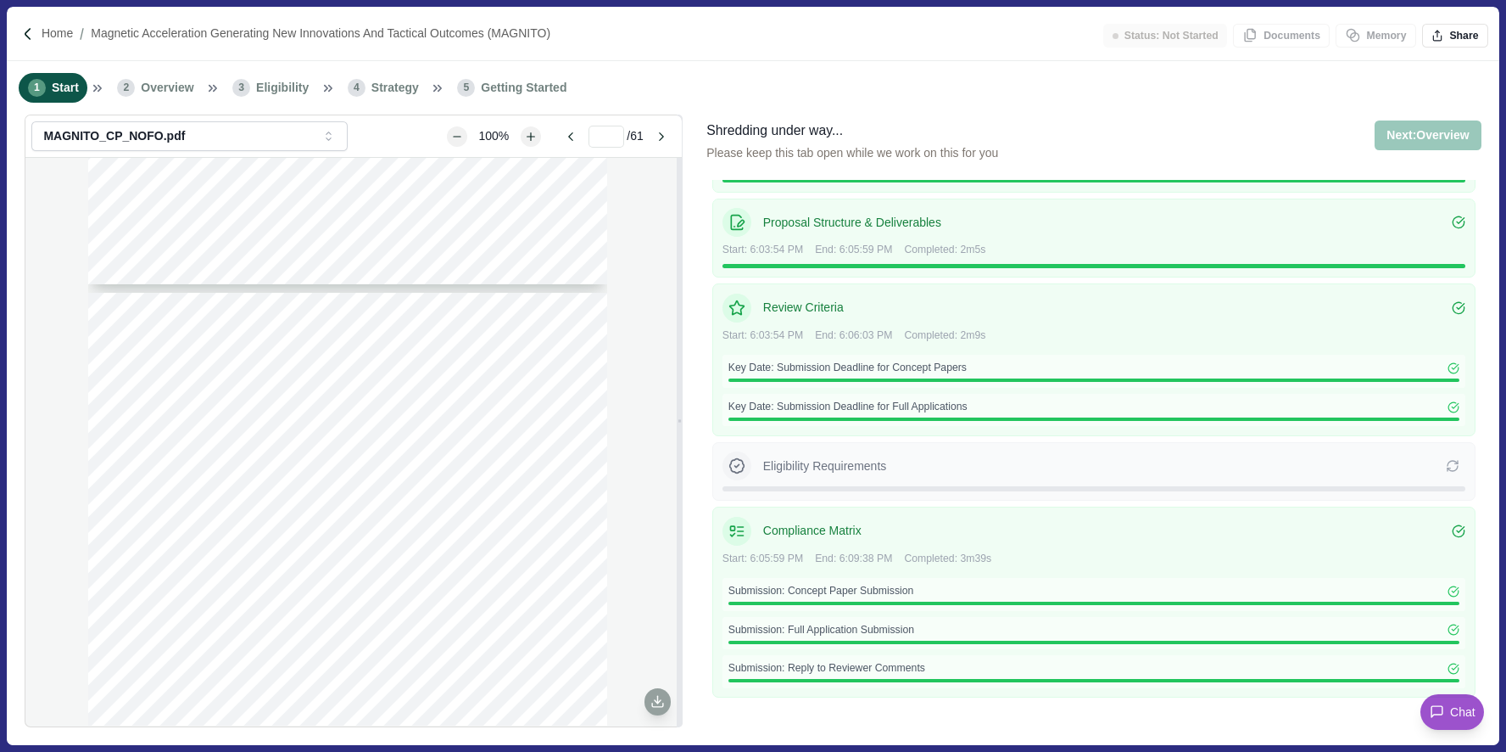
scroll to position [0, 0]
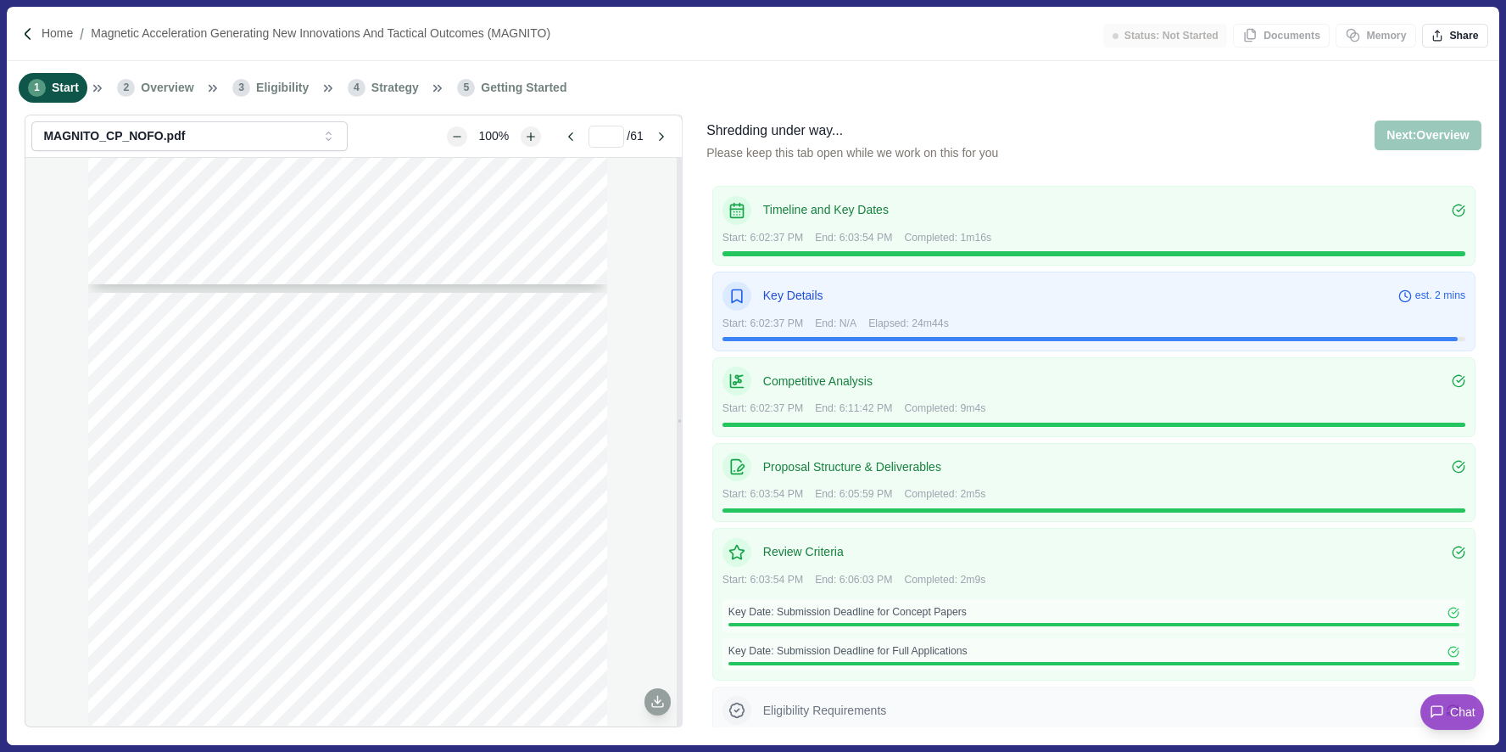
click at [1201, 142] on div "Shredding under way... Please keep this tab open while we work on this for you …" at bounding box center [1094, 149] width 774 height 59
click at [1316, 148] on div "Shredding under way... Please keep this tab open while we work on this for you …" at bounding box center [1094, 149] width 774 height 59
click at [738, 297] on icon at bounding box center [737, 296] width 17 height 17
click at [1364, 292] on p "Key Details" at bounding box center [1081, 296] width 636 height 18
click at [1093, 120] on div "Shredding under way... Please keep this tab open while we work on this for you …" at bounding box center [1094, 149] width 774 height 59
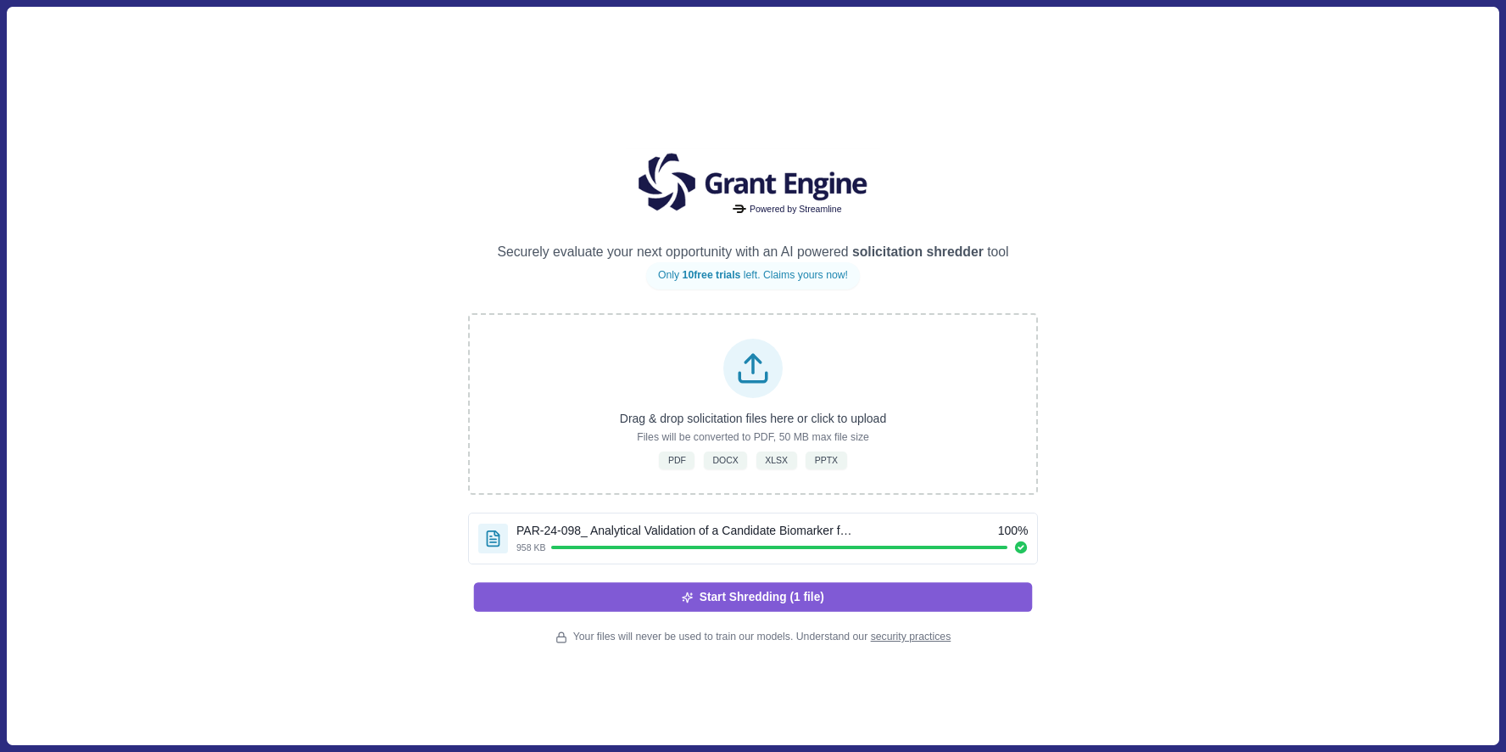
click at [891, 596] on button "Start Shredding (1 file)" at bounding box center [753, 596] width 559 height 29
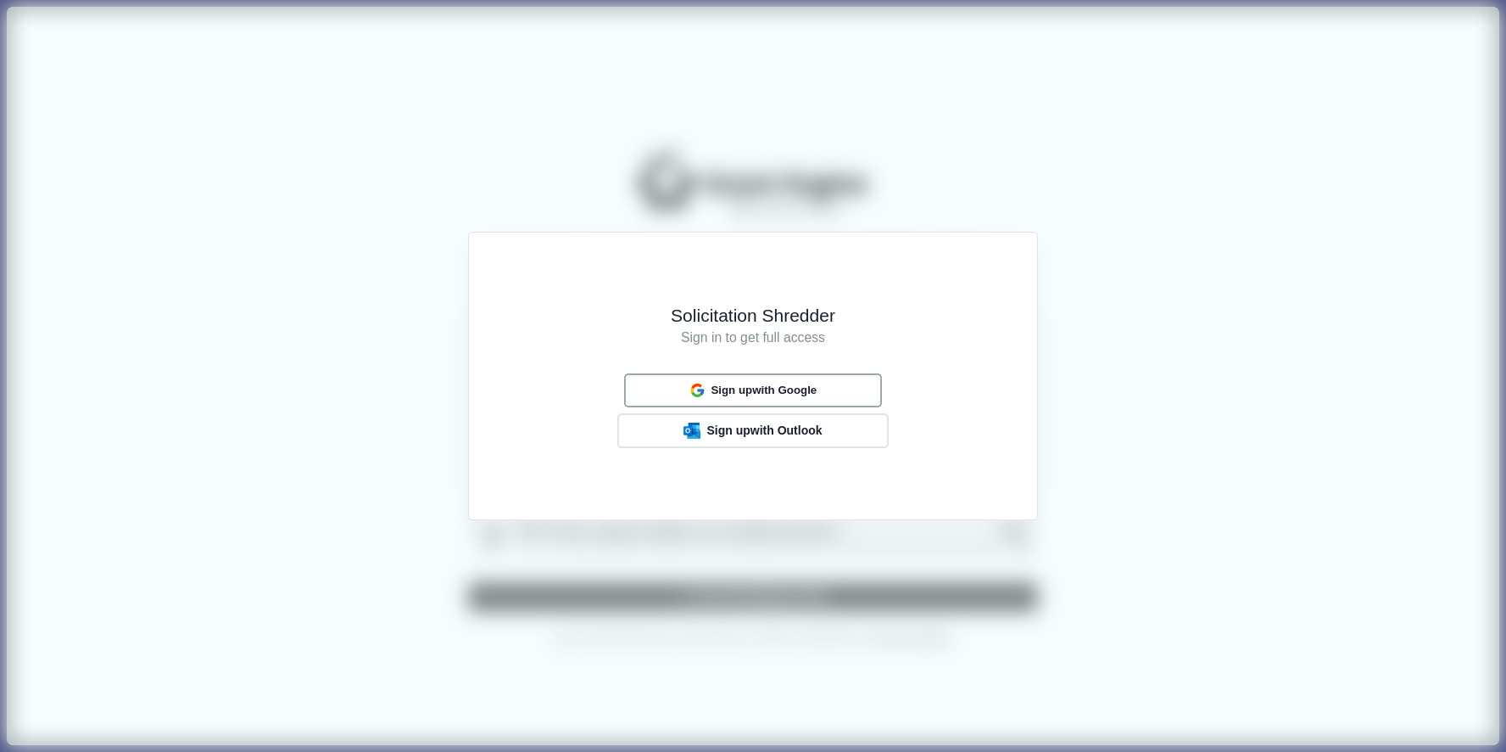
click at [747, 388] on span "Sign up with Google" at bounding box center [764, 390] width 106 height 14
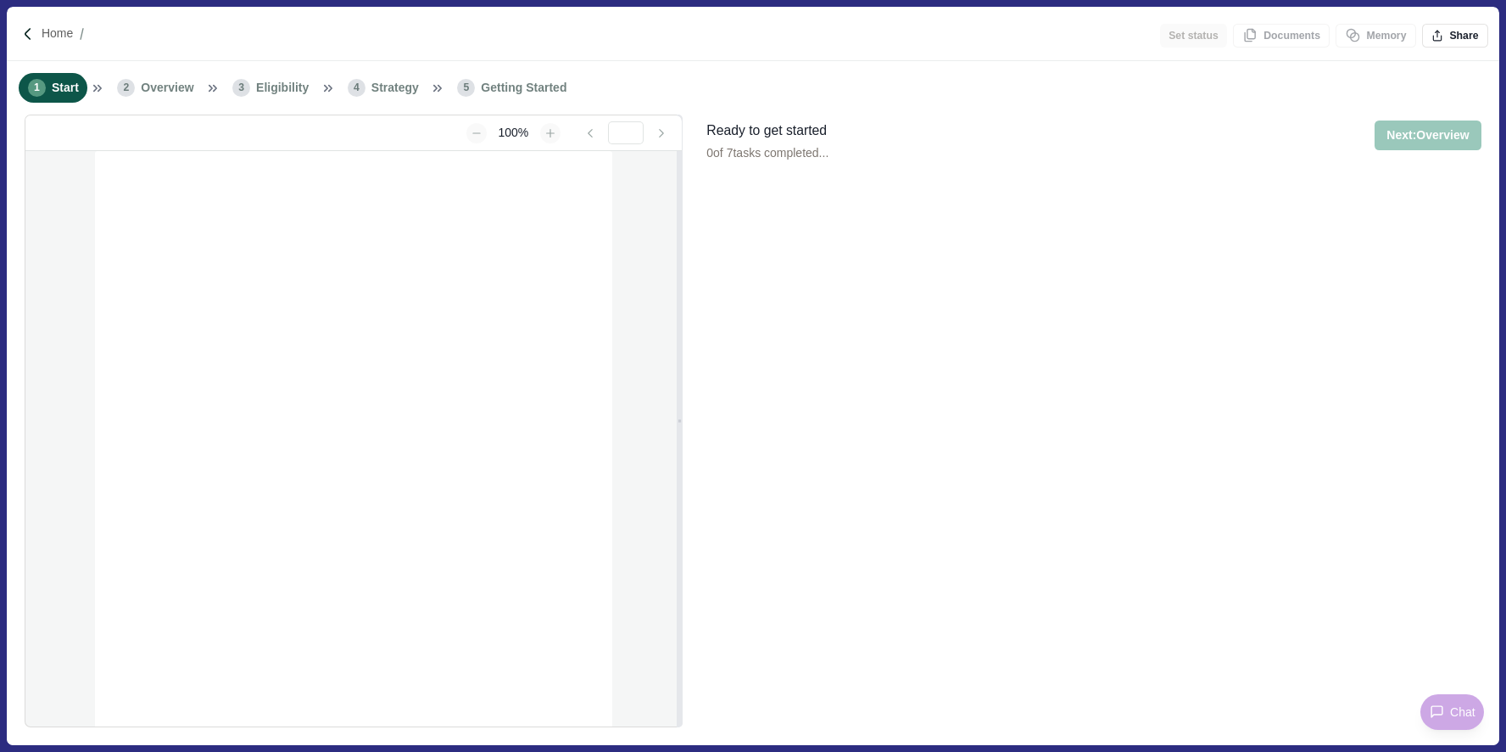
type input "**********"
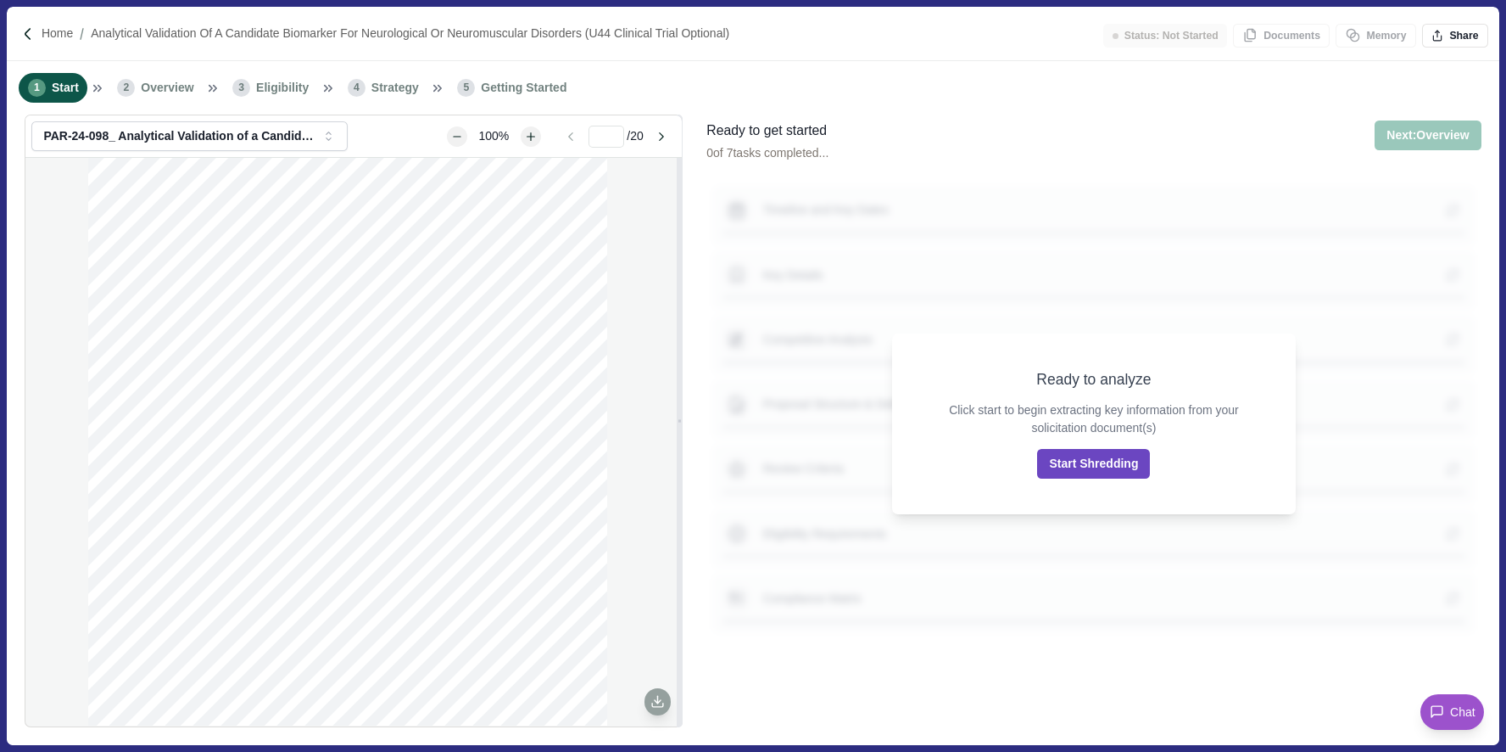
click at [1098, 465] on button "Start Shredding" at bounding box center [1093, 464] width 113 height 30
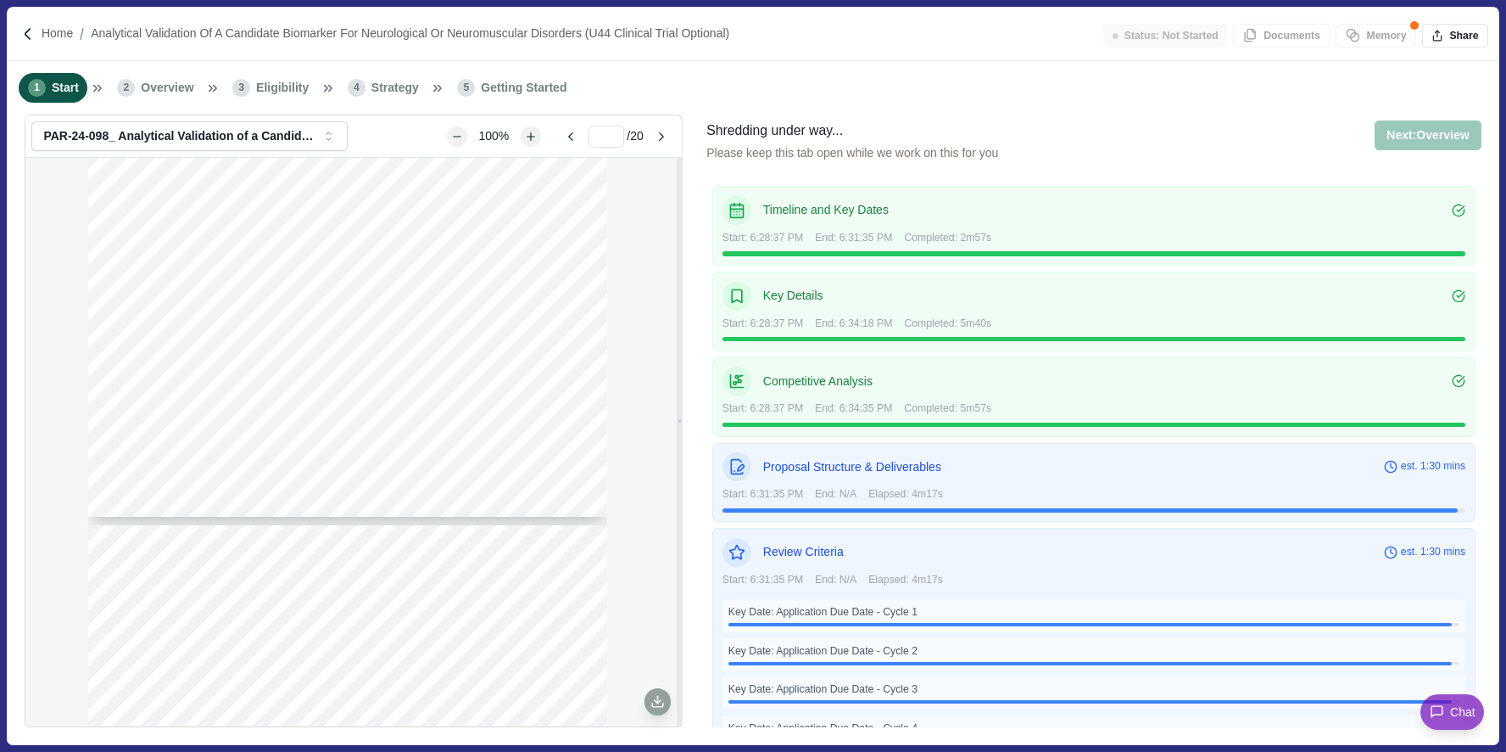
type input "*"
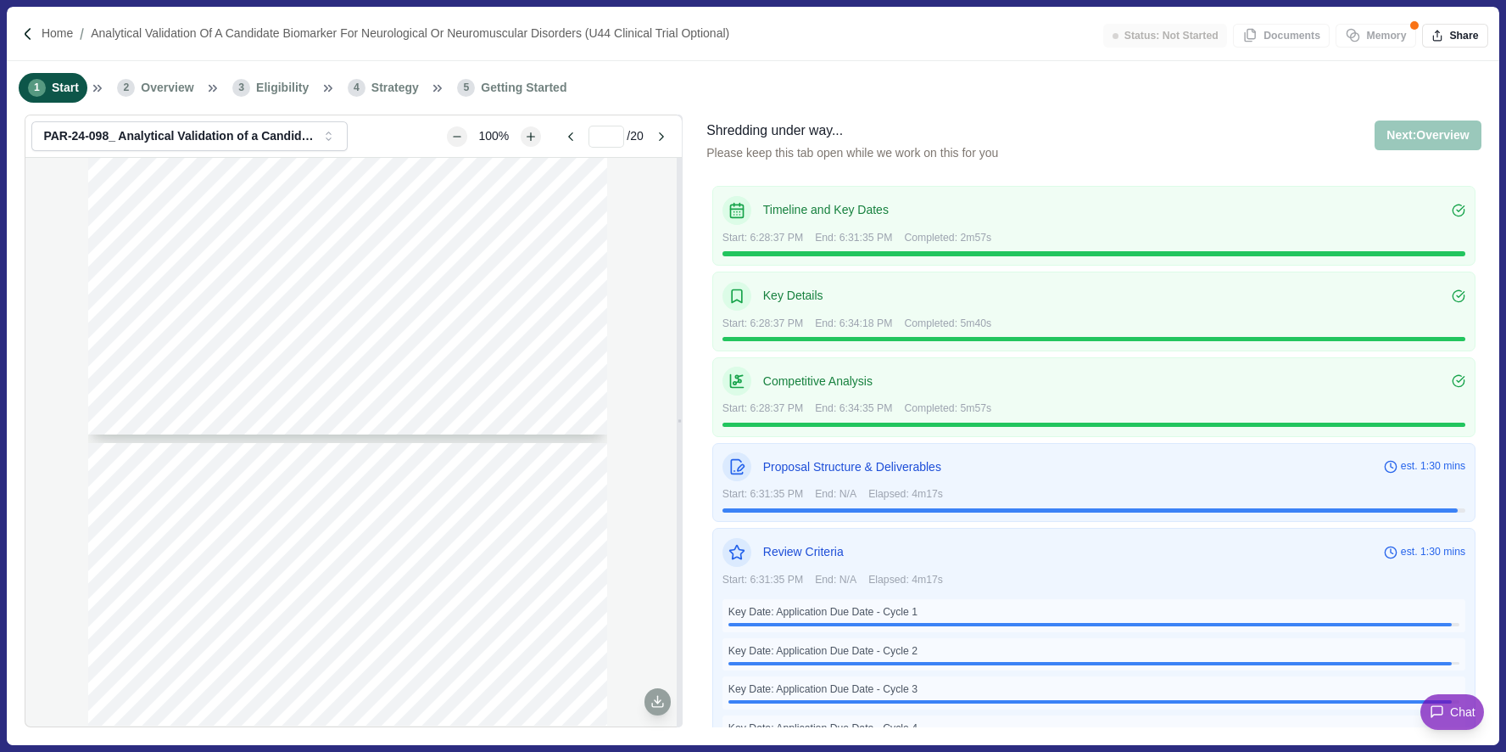
scroll to position [1128, 0]
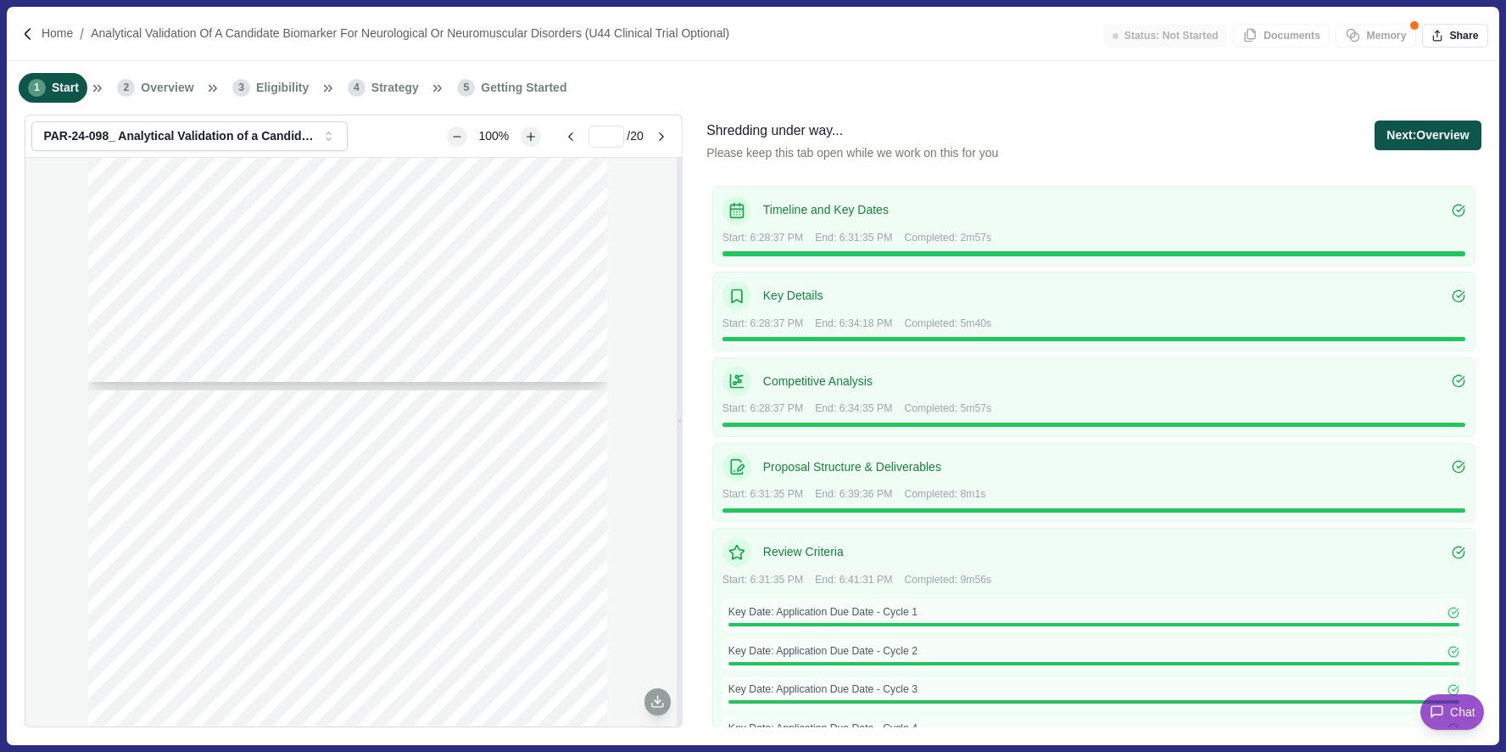
click at [1410, 134] on button "Next: Overview" at bounding box center [1428, 135] width 106 height 30
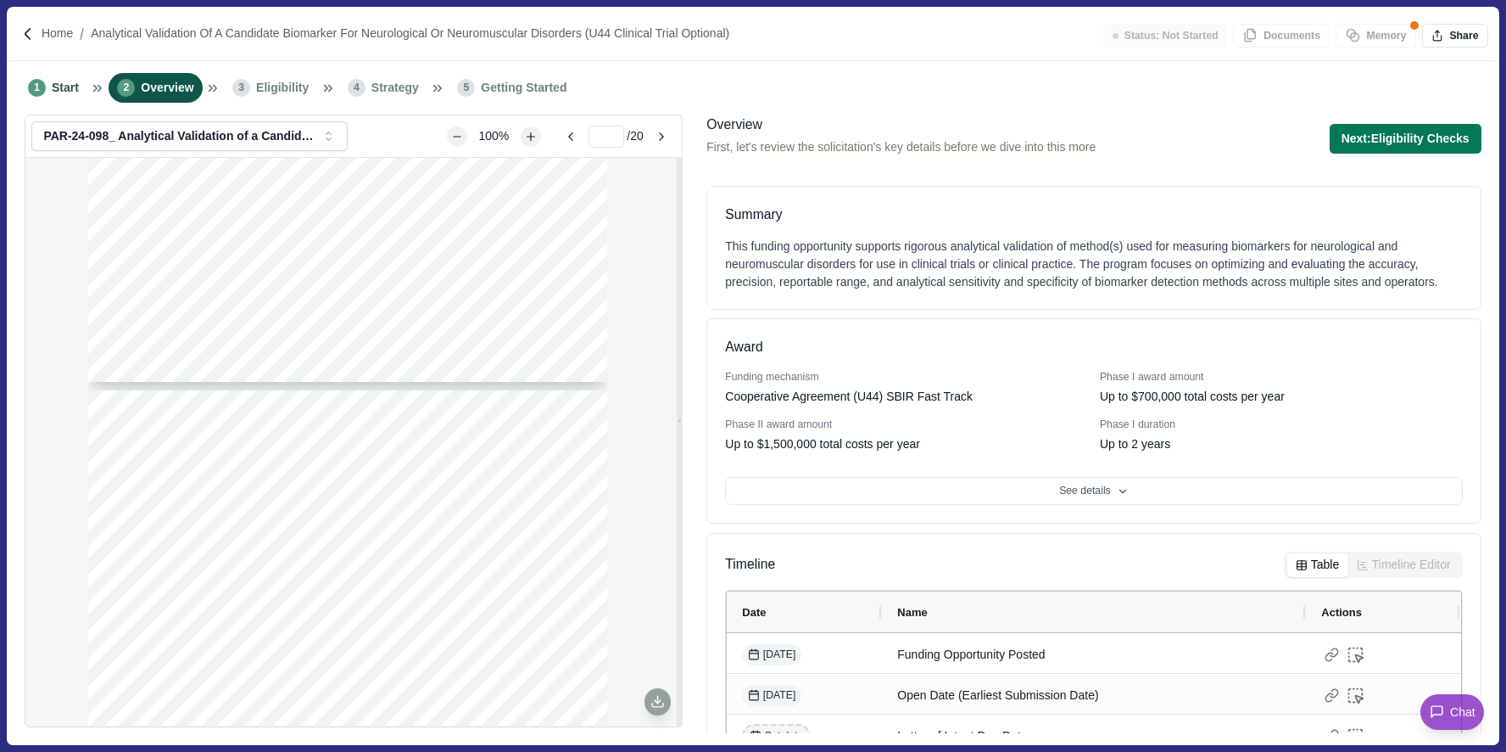
click at [1134, 250] on div "This funding opportunity supports rigorous analytical validation of method(s) u…" at bounding box center [1093, 264] width 737 height 53
click at [1346, 145] on button "Next: Eligibility Checks" at bounding box center [1406, 139] width 152 height 30
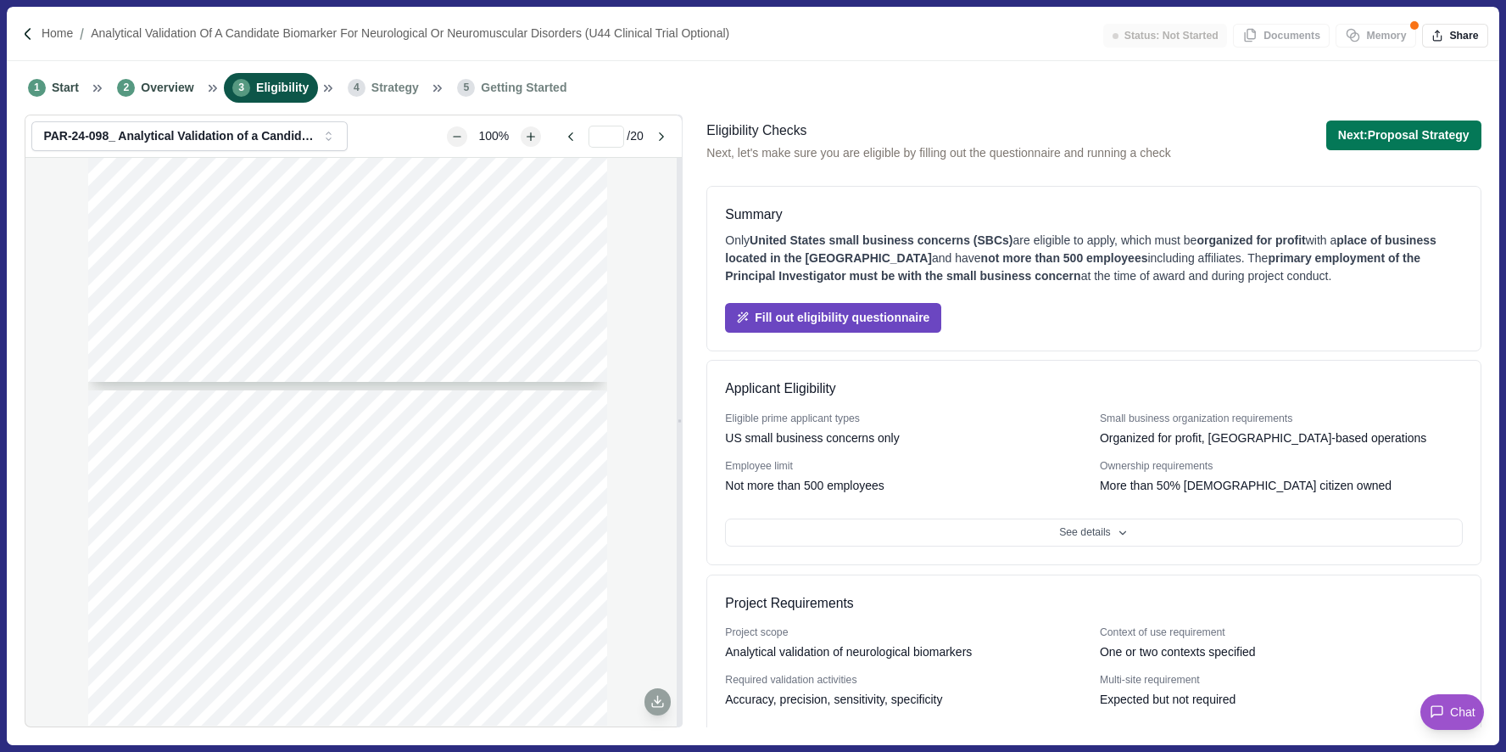
click at [916, 318] on button "Fill out eligibility questionnaire" at bounding box center [833, 318] width 216 height 30
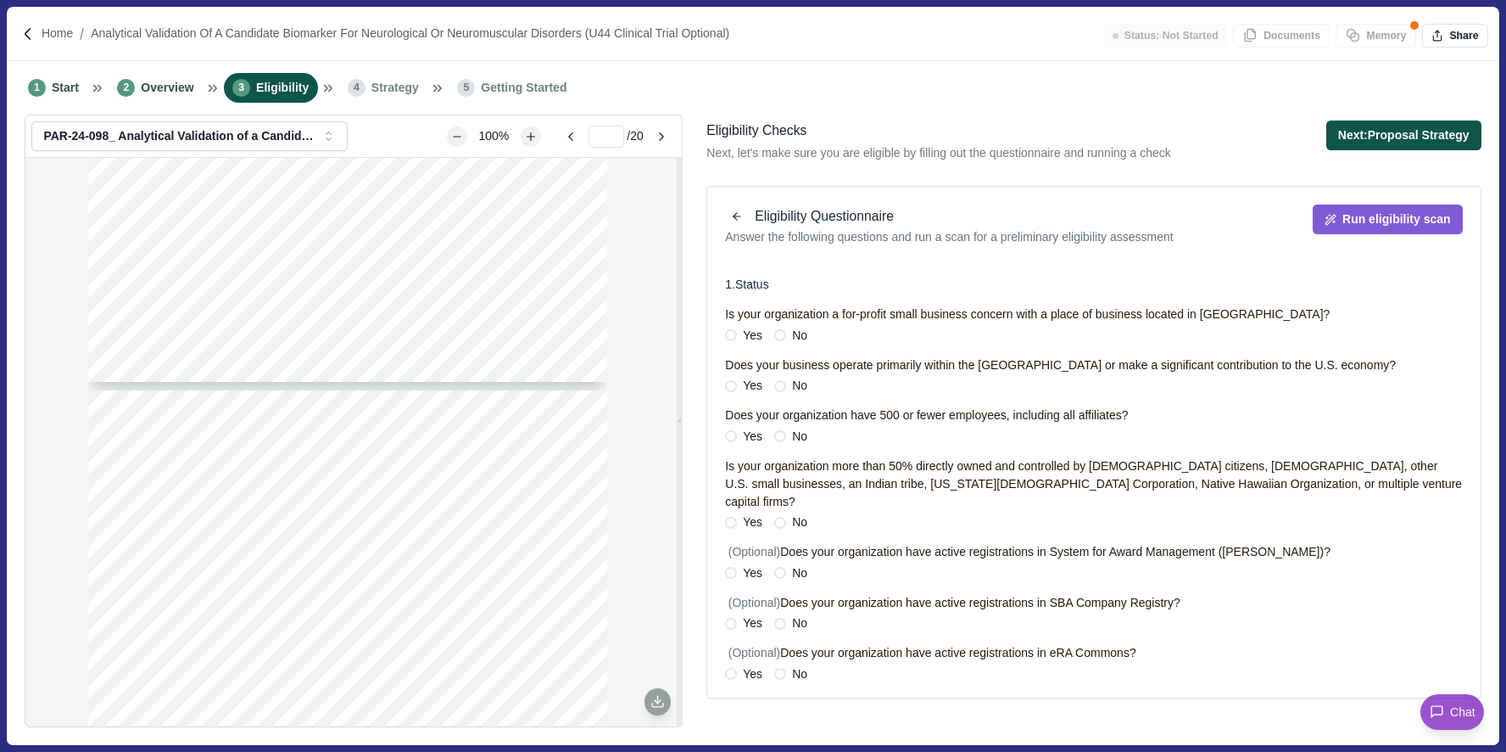
click at [1403, 135] on button "Next: Proposal Strategy" at bounding box center [1404, 135] width 155 height 30
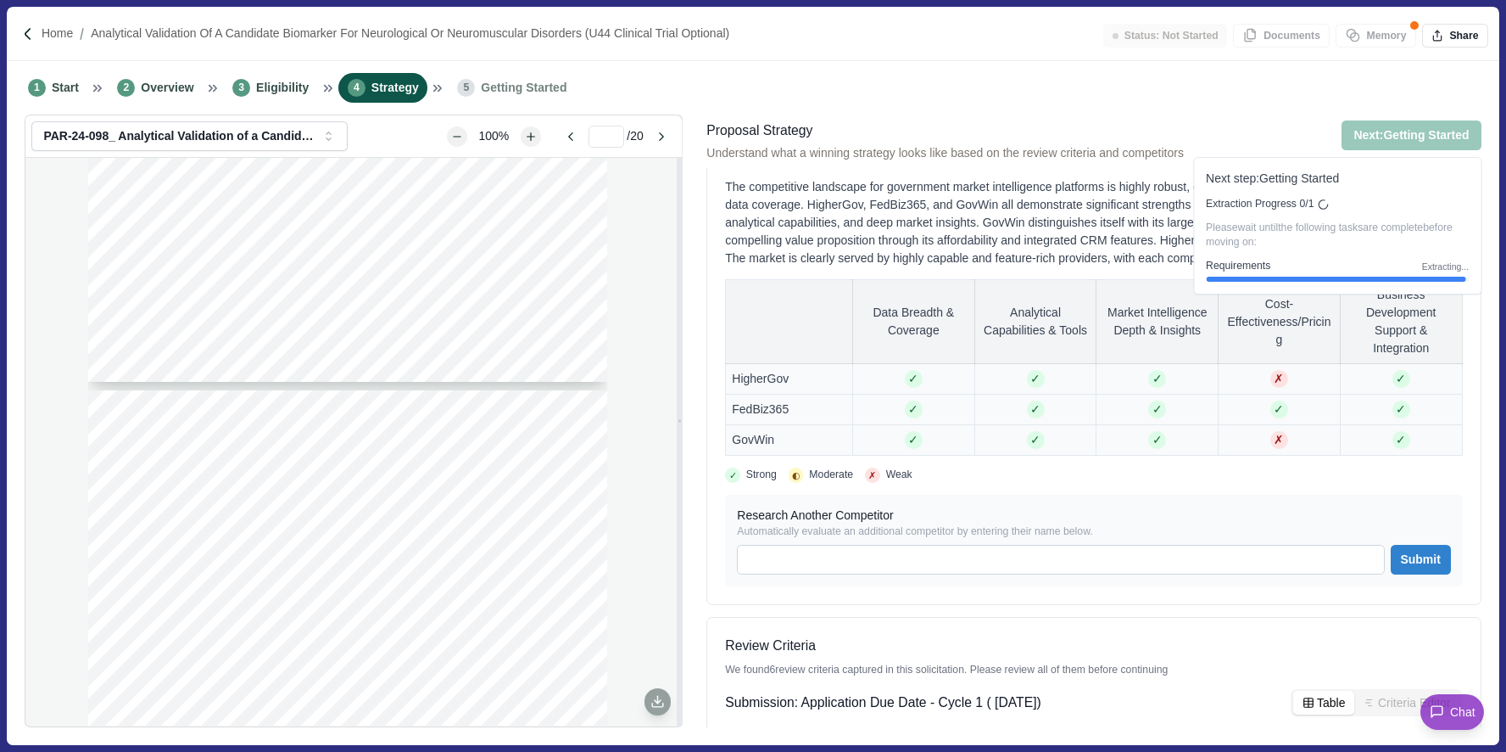
scroll to position [258, 0]
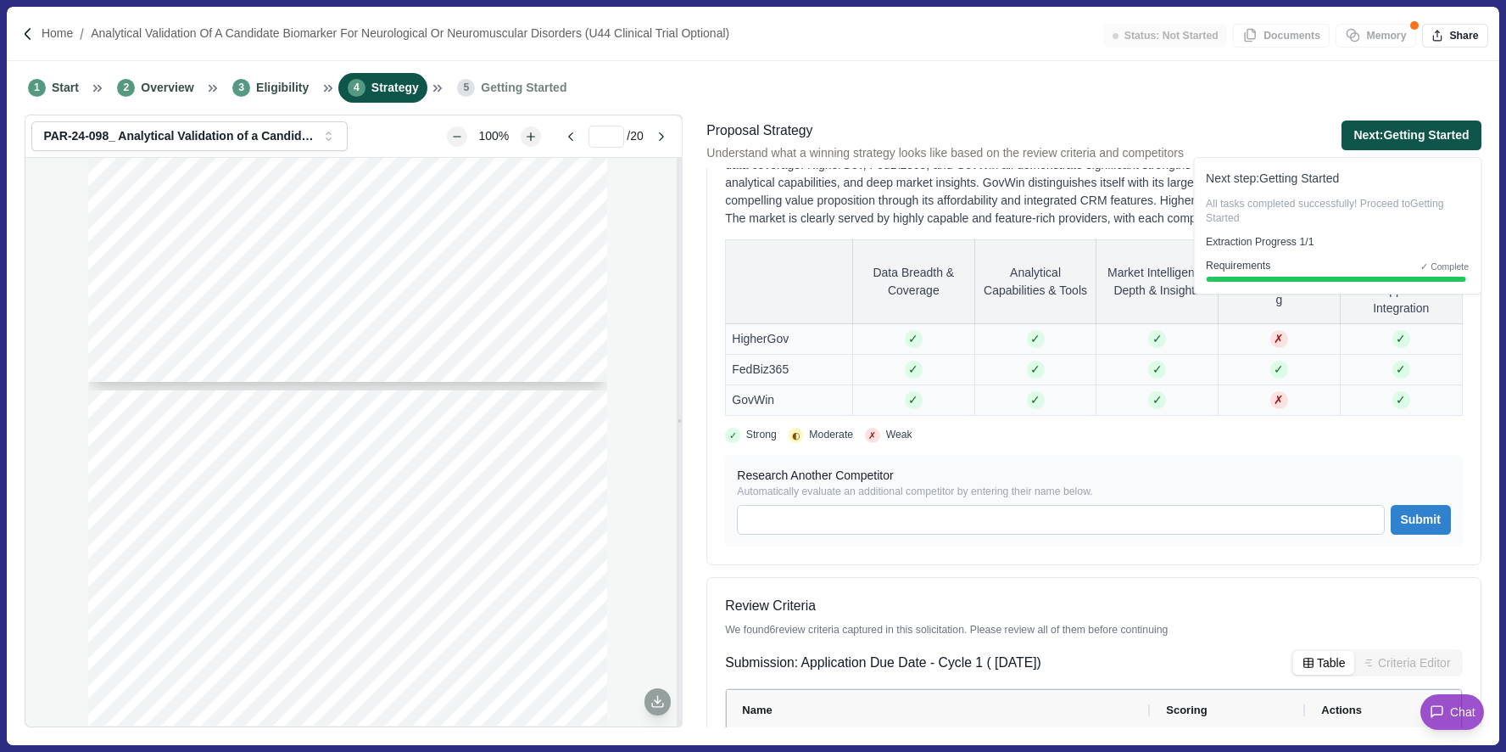
click at [1380, 137] on button "Next: Getting Started" at bounding box center [1411, 135] width 139 height 30
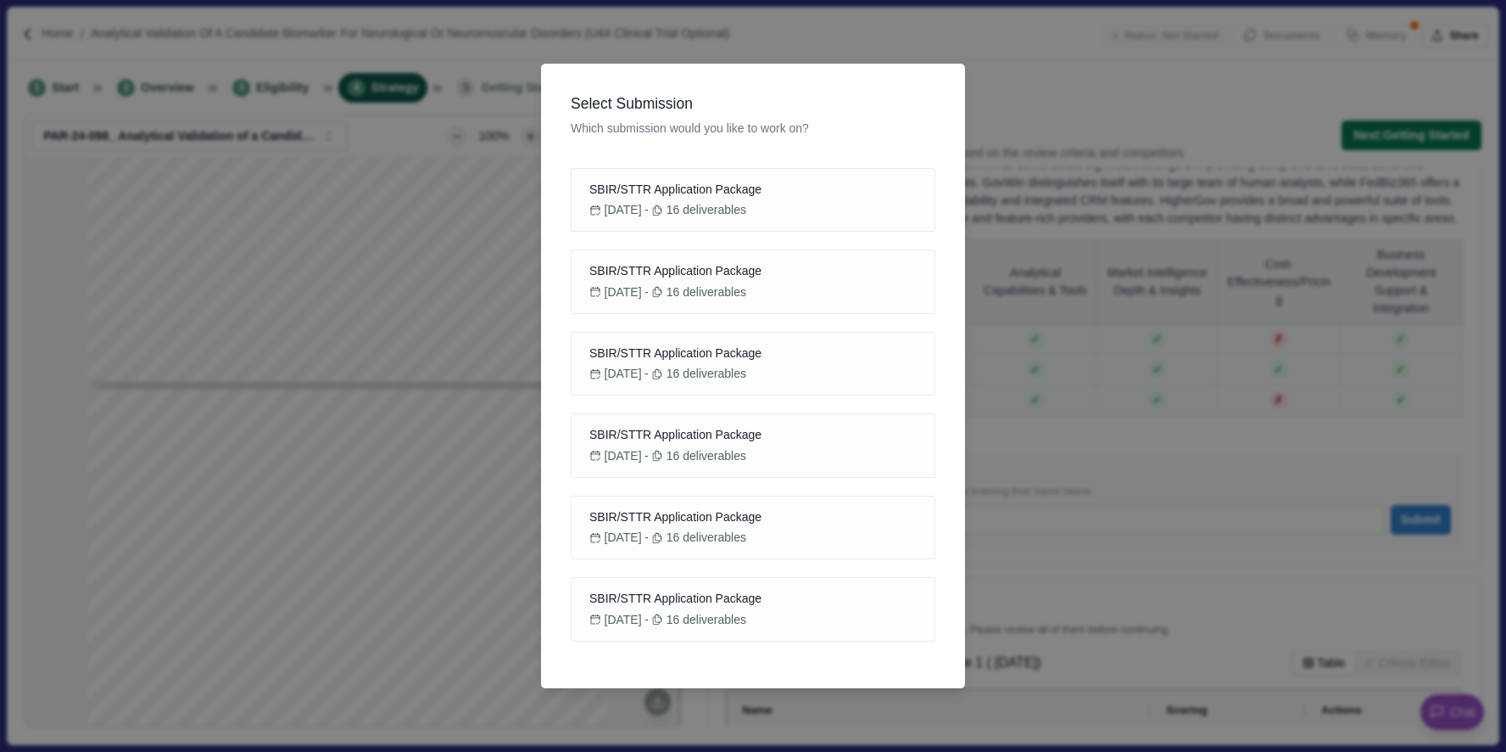
scroll to position [0, 0]
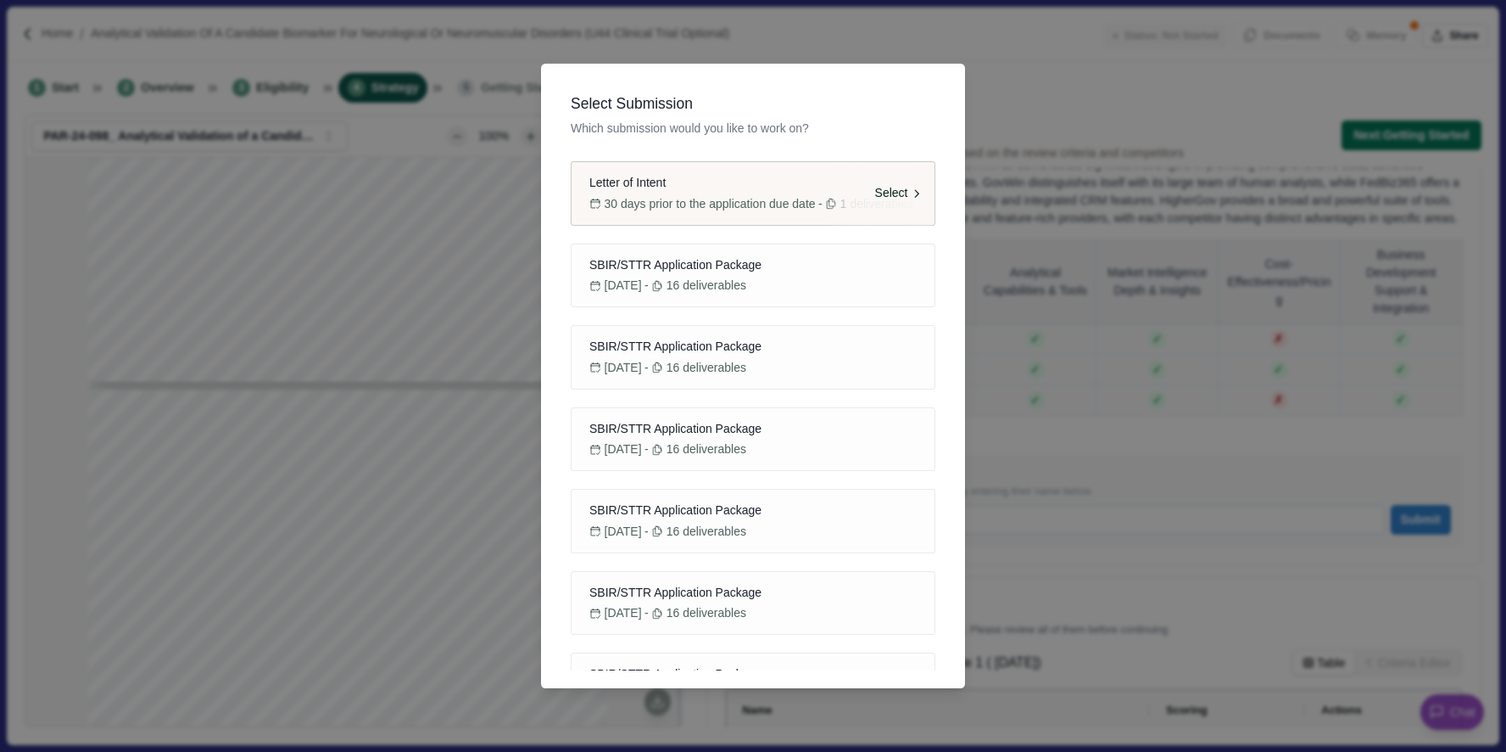
click at [690, 208] on span "30 days prior to the application due date" at bounding box center [710, 204] width 211 height 18
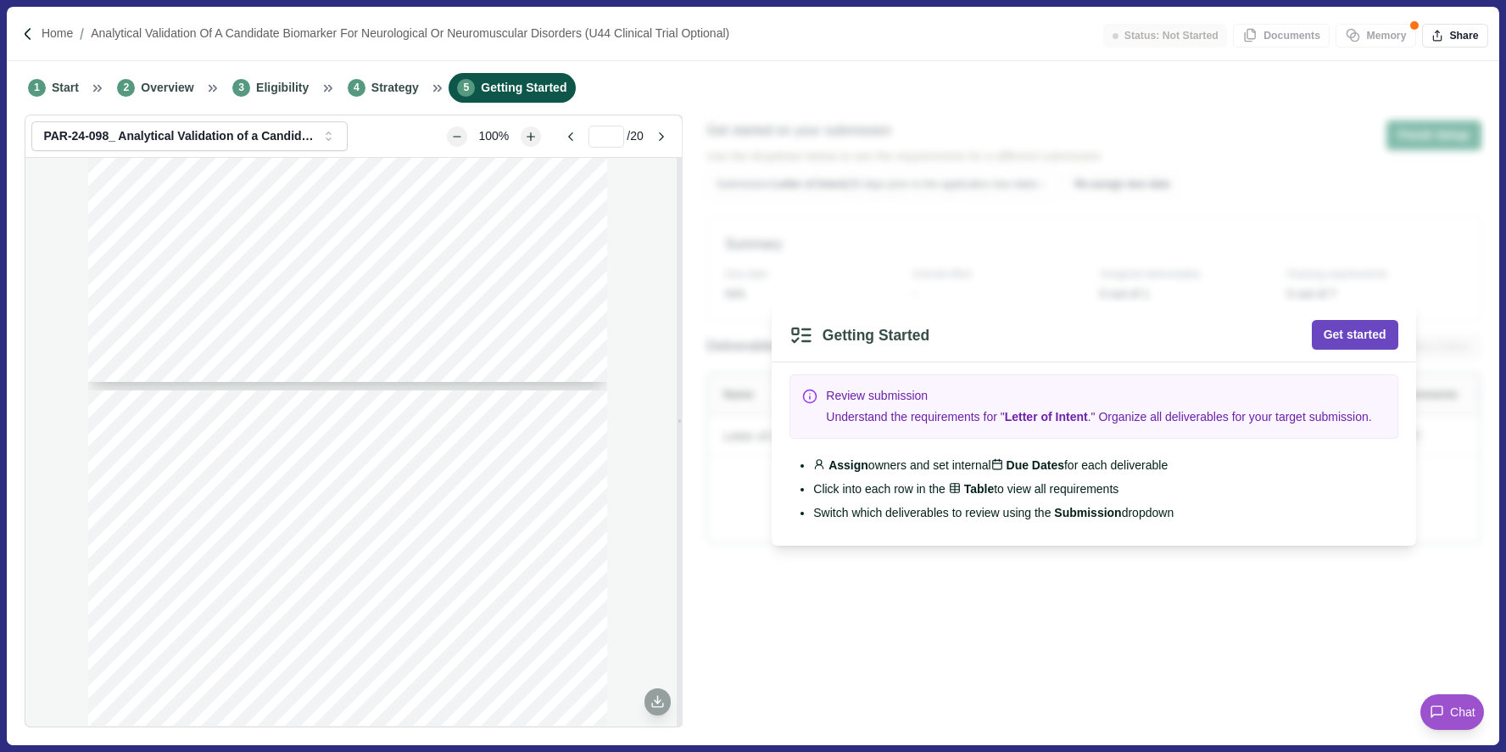
click at [1358, 328] on button "Get started" at bounding box center [1355, 335] width 87 height 30
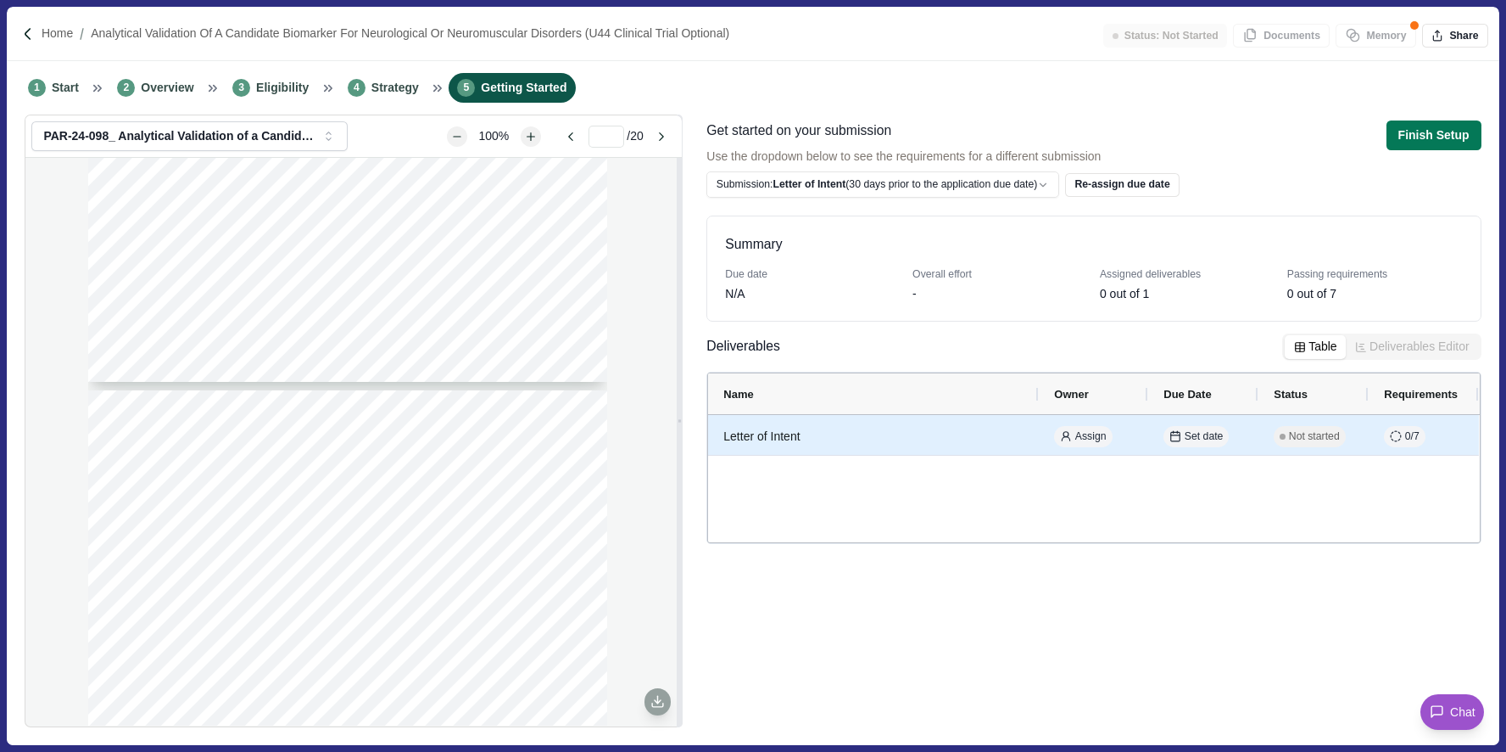
click at [852, 441] on div "Letter of Intent" at bounding box center [874, 436] width 300 height 33
select select "********"
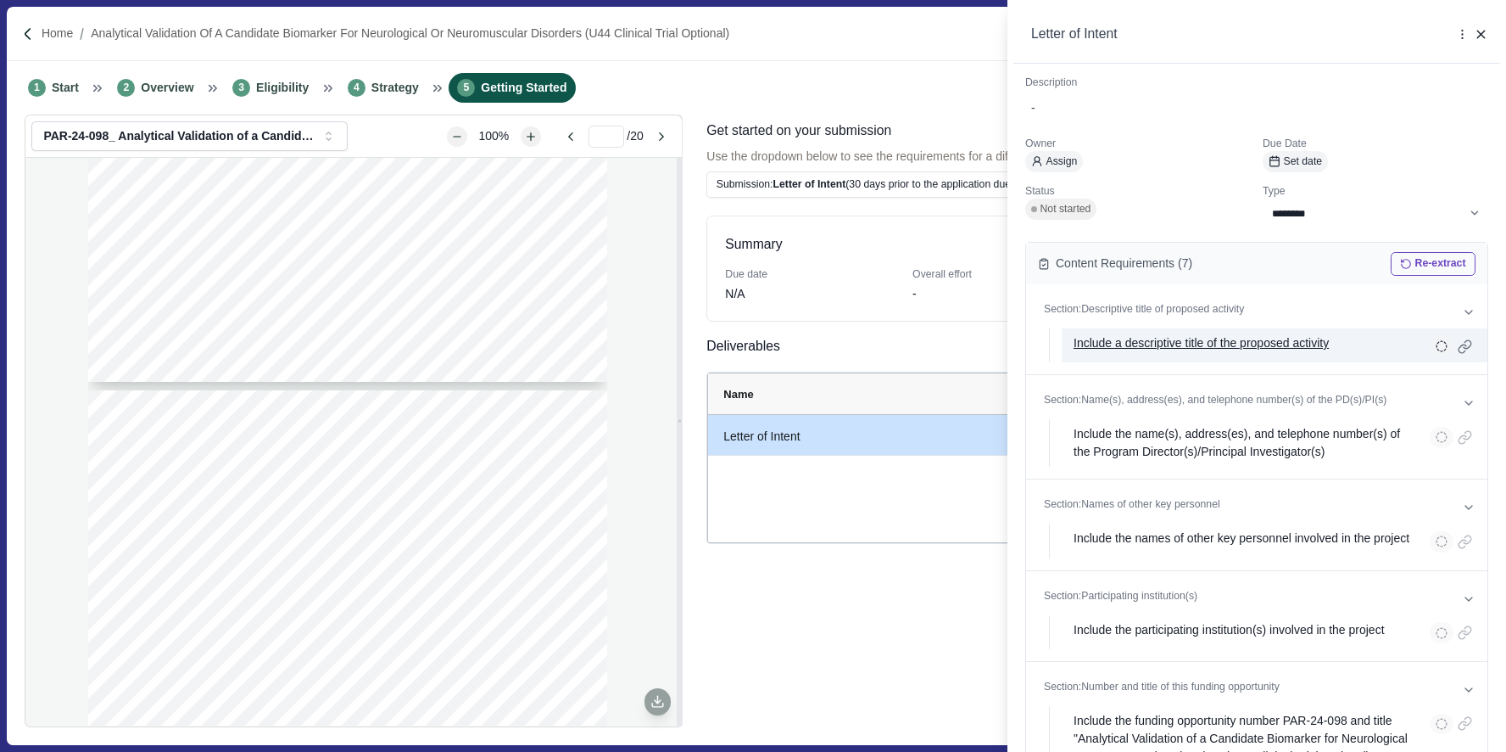
click at [1165, 347] on p "Include a descriptive title of the proposed activity" at bounding box center [1201, 345] width 255 height 22
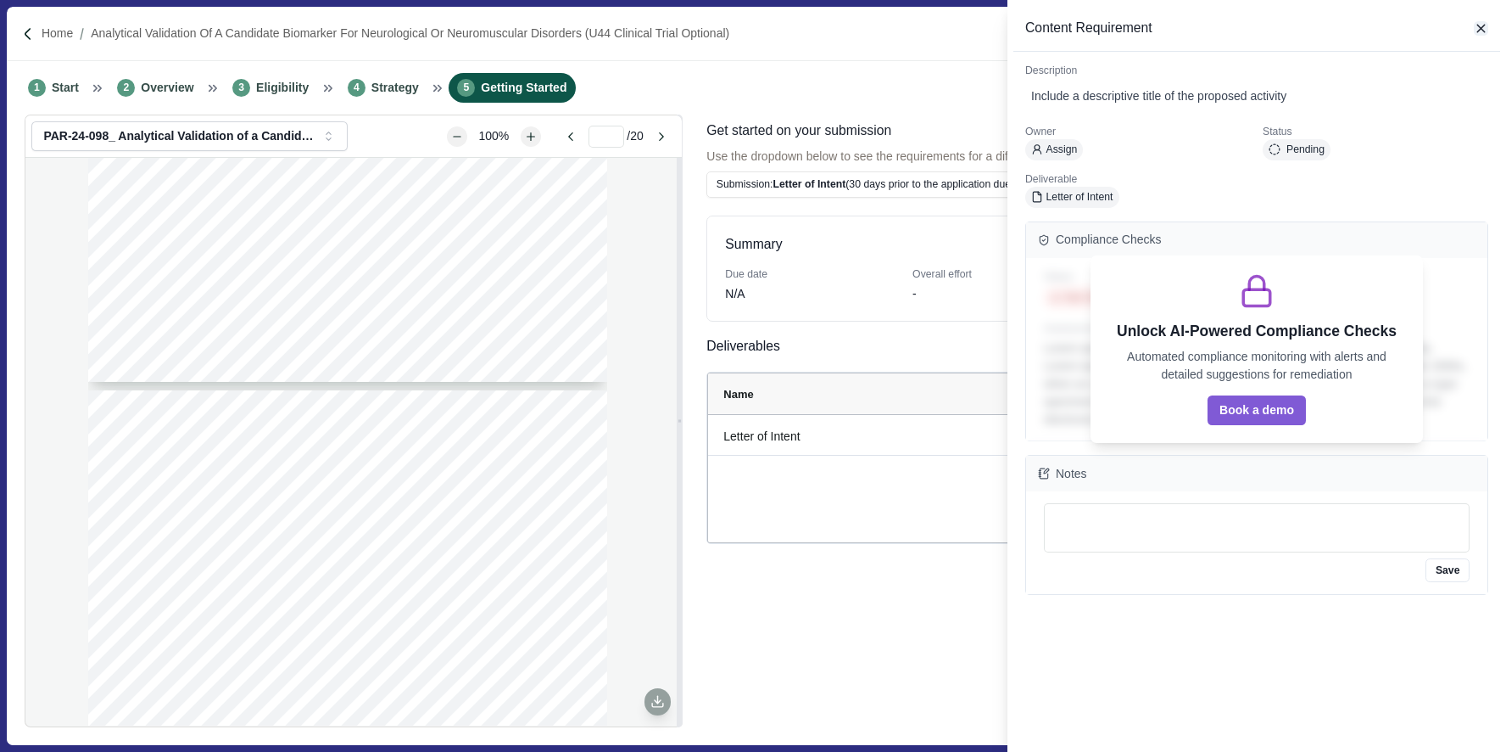
click at [1481, 27] on icon "button" at bounding box center [1482, 29] width 8 height 8
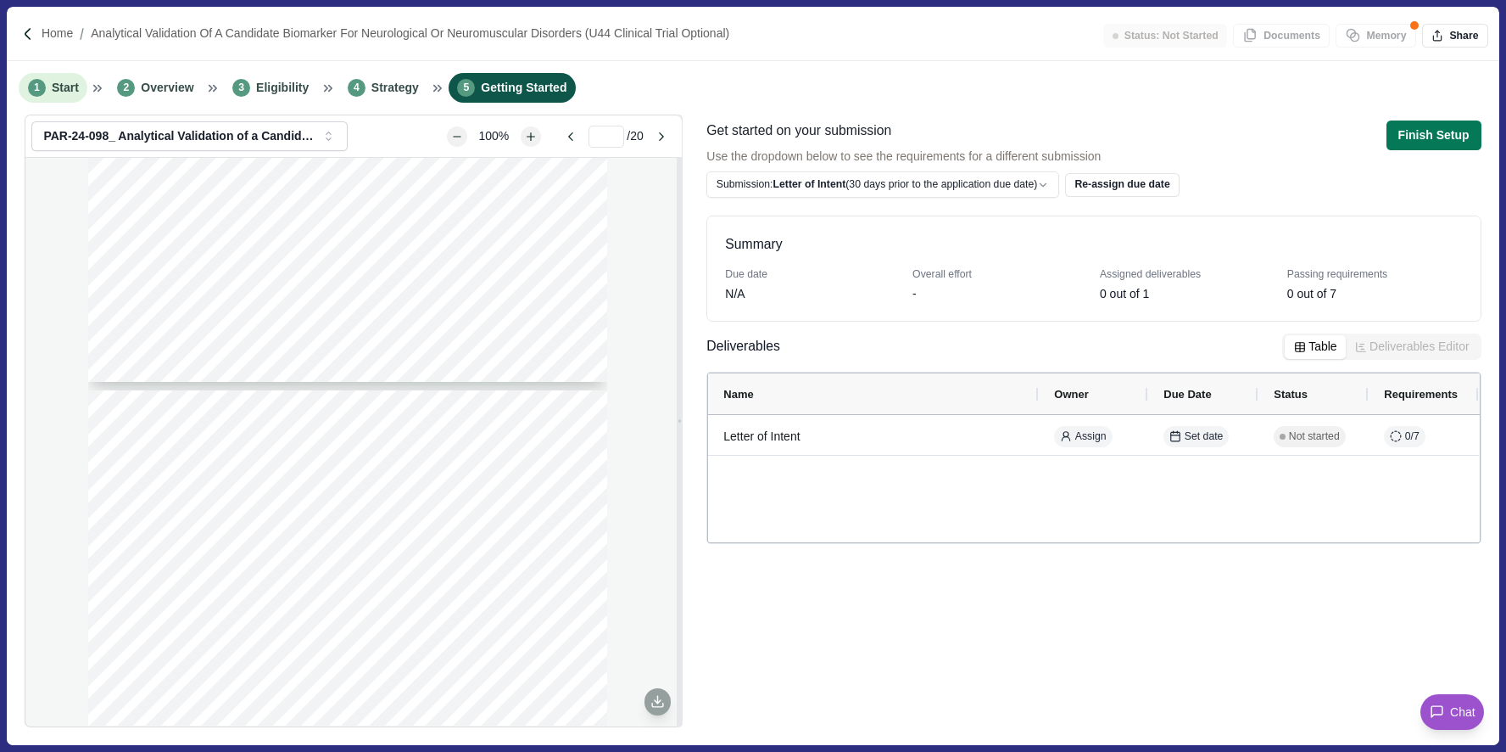
click at [53, 99] on li "1 Start" at bounding box center [53, 88] width 69 height 30
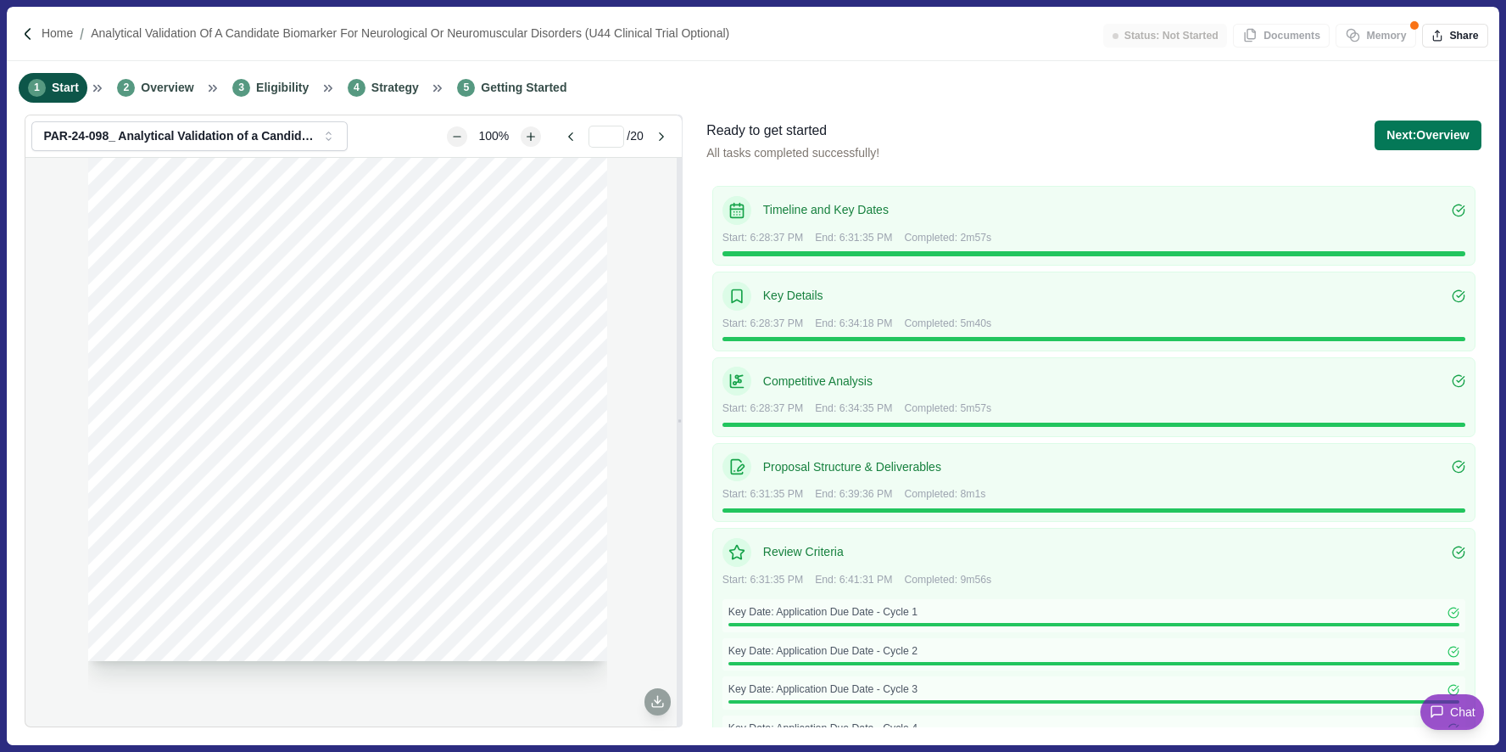
scroll to position [1038, 0]
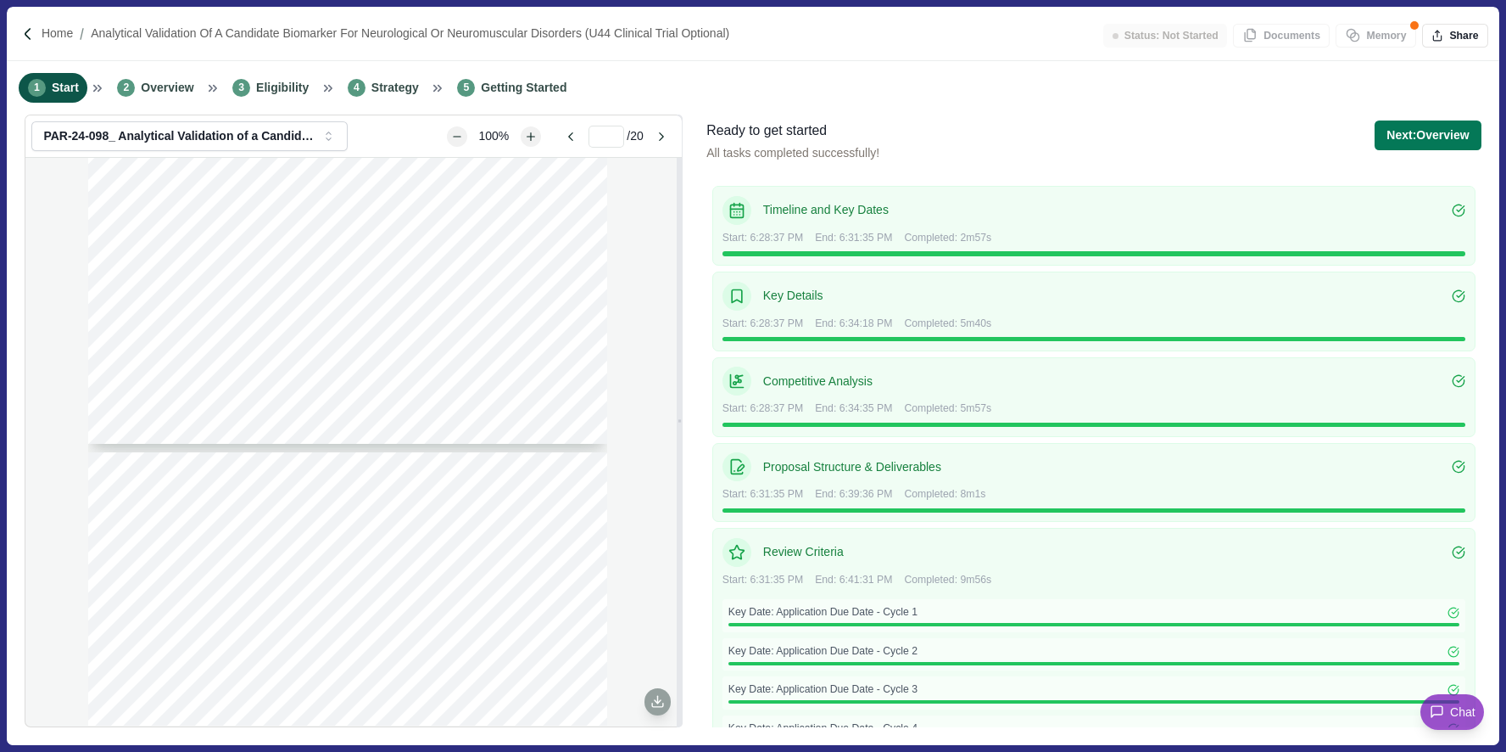
type input "*"
click at [132, 88] on span "2" at bounding box center [126, 88] width 18 height 18
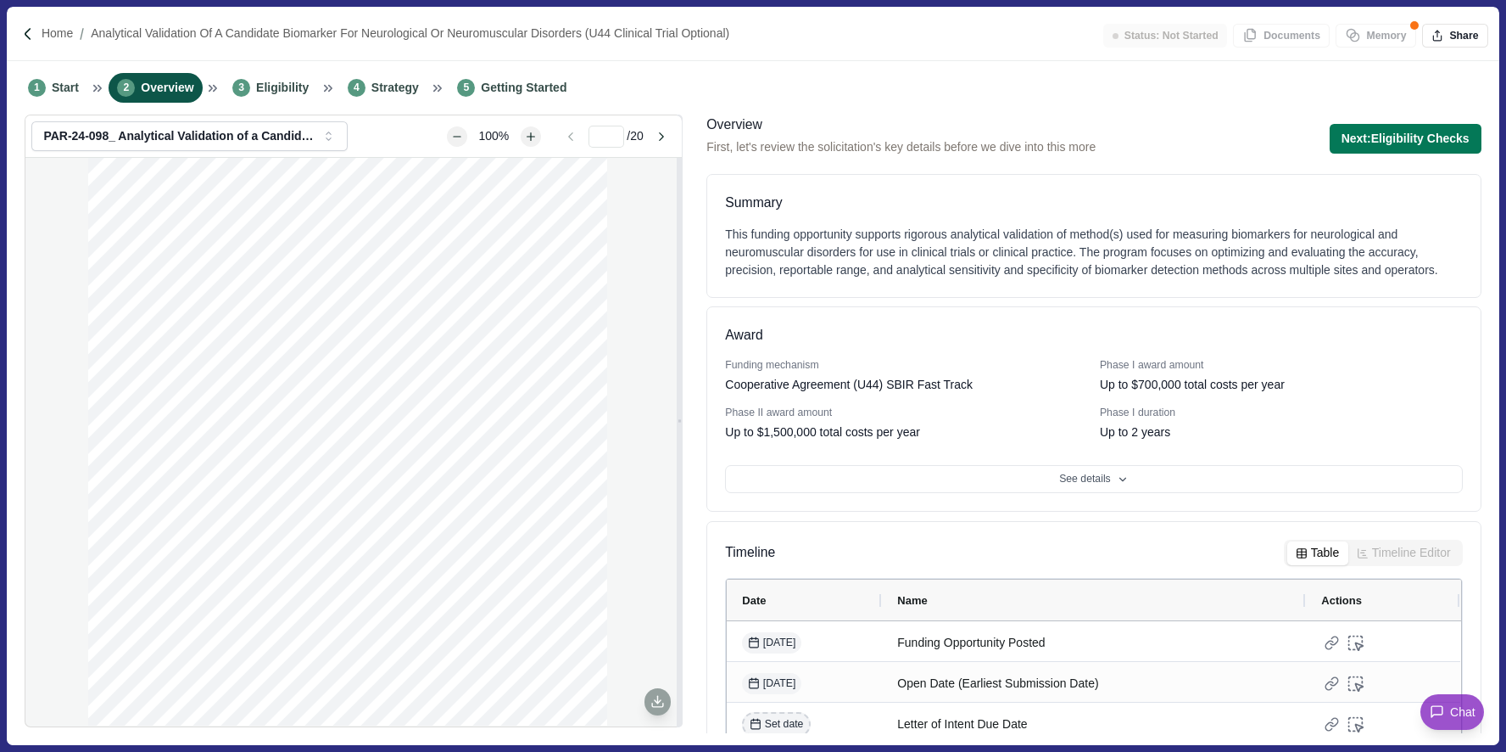
scroll to position [15, 0]
click at [1064, 490] on button "See details" at bounding box center [1093, 475] width 737 height 29
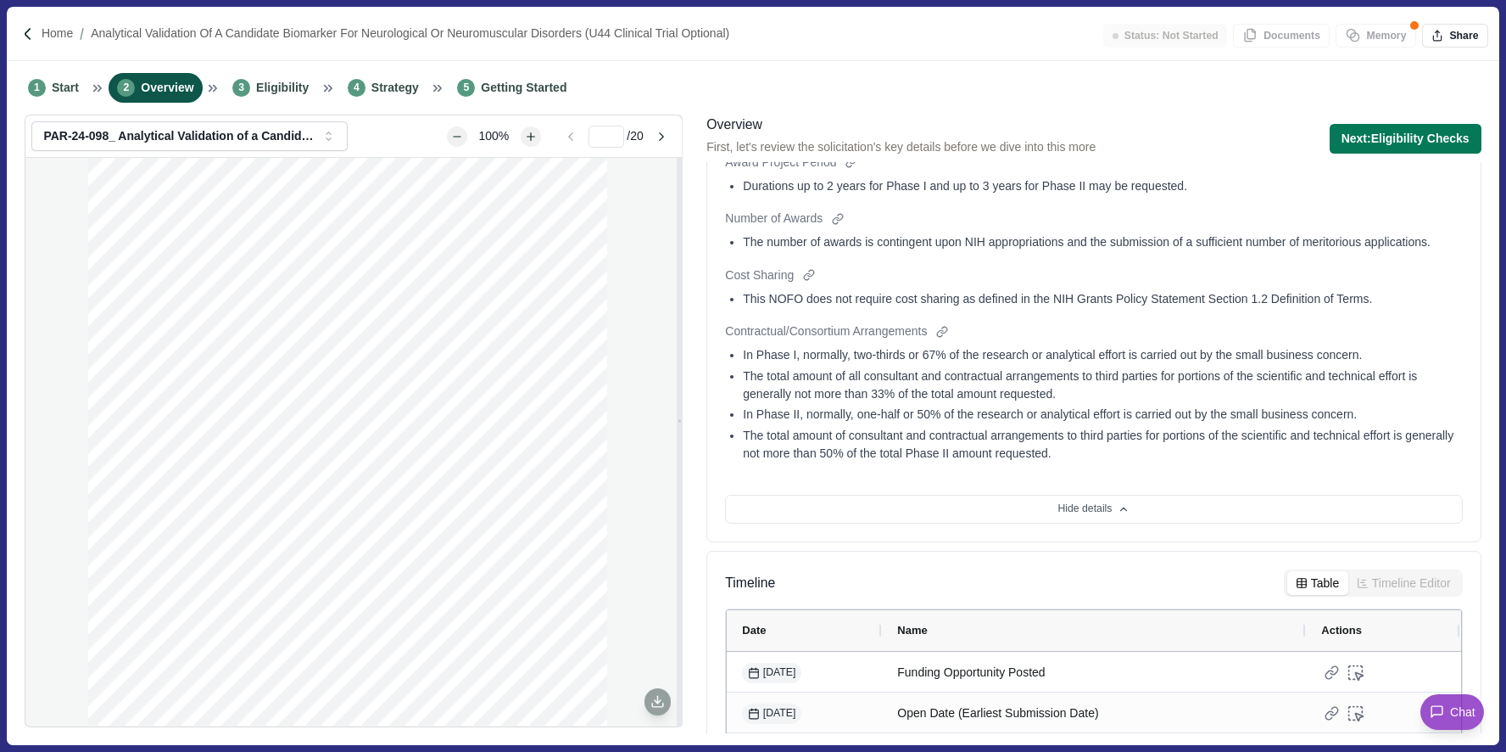
scroll to position [609, 0]
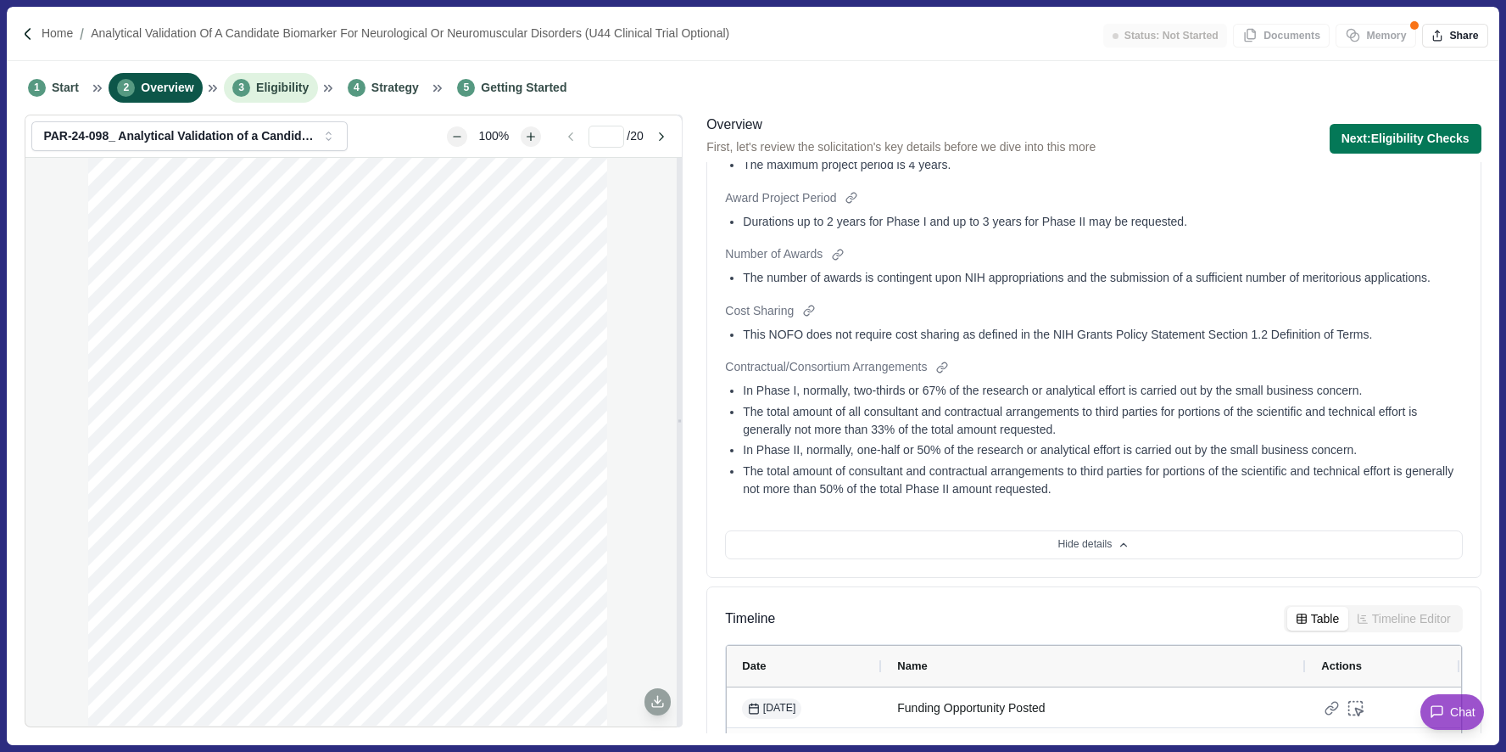
click at [265, 92] on span "Eligibility" at bounding box center [282, 88] width 53 height 18
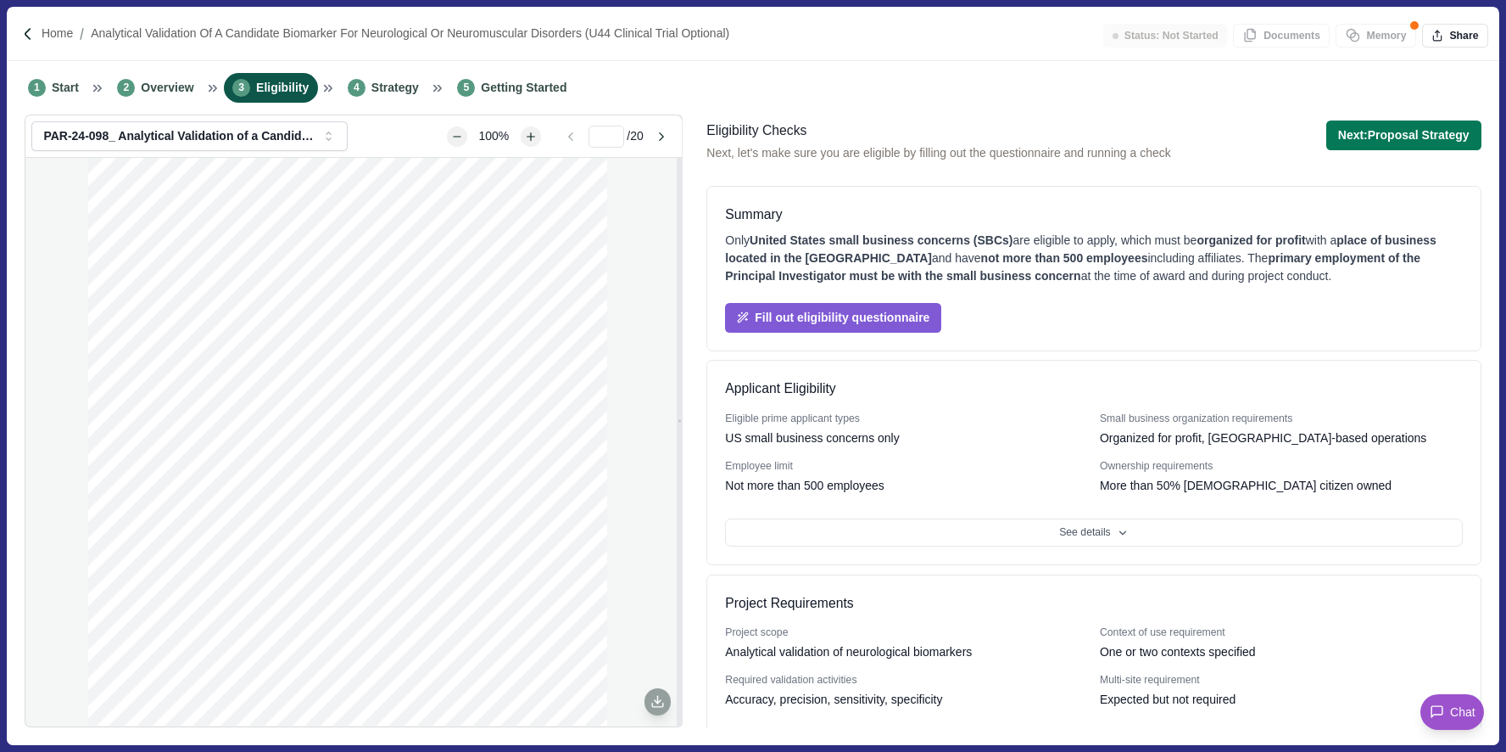
click at [1023, 327] on div "Fill out eligibility questionnaire" at bounding box center [1093, 309] width 737 height 48
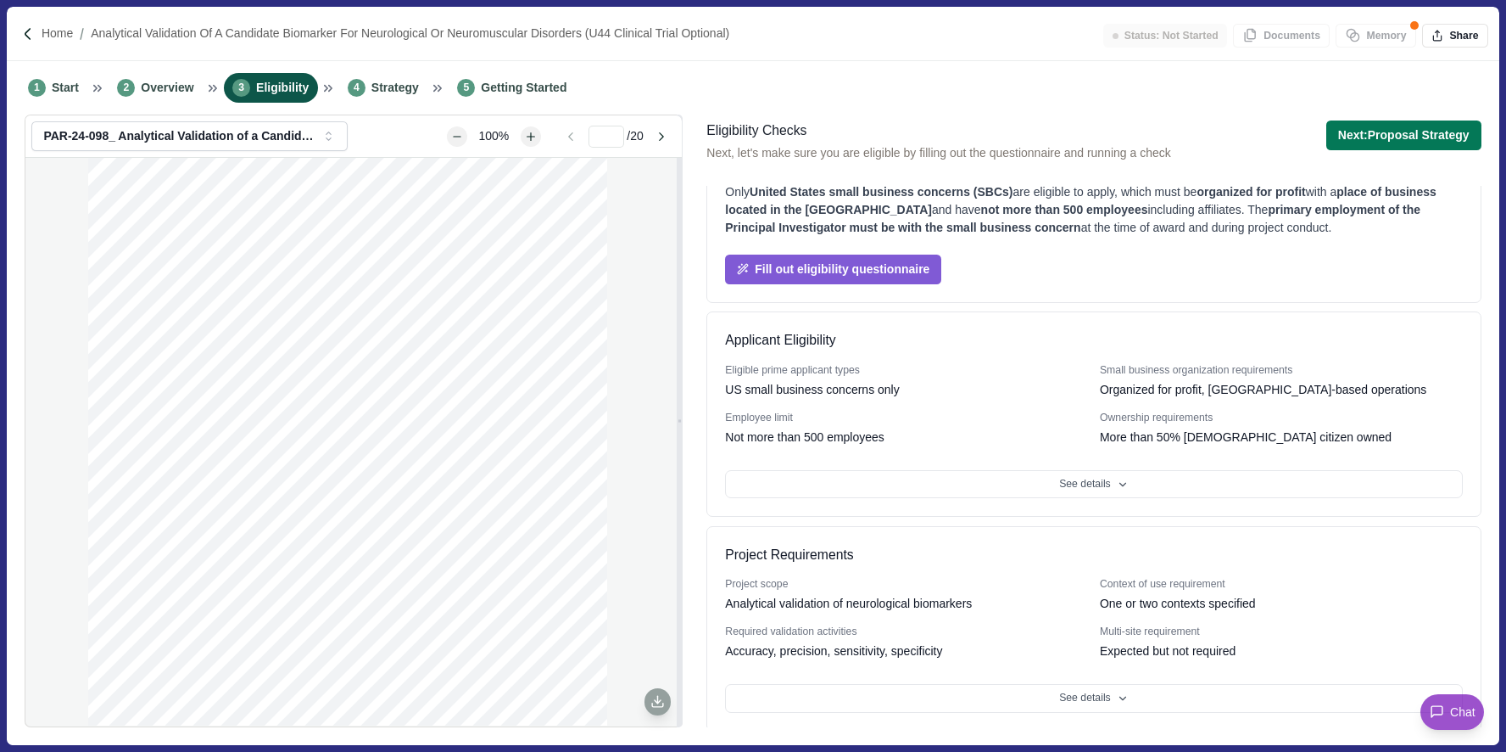
scroll to position [52, 0]
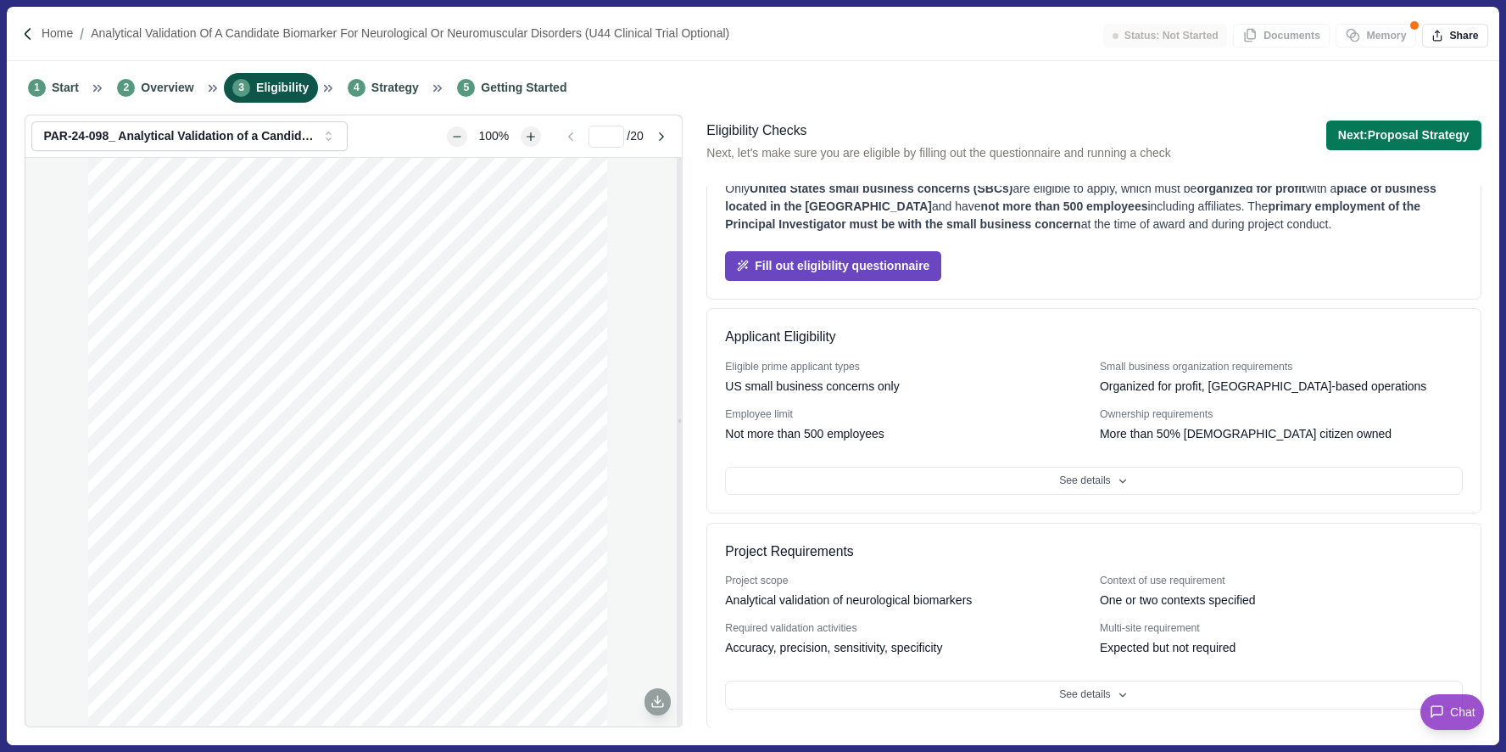
click at [887, 259] on button "Fill out eligibility questionnaire" at bounding box center [833, 266] width 216 height 30
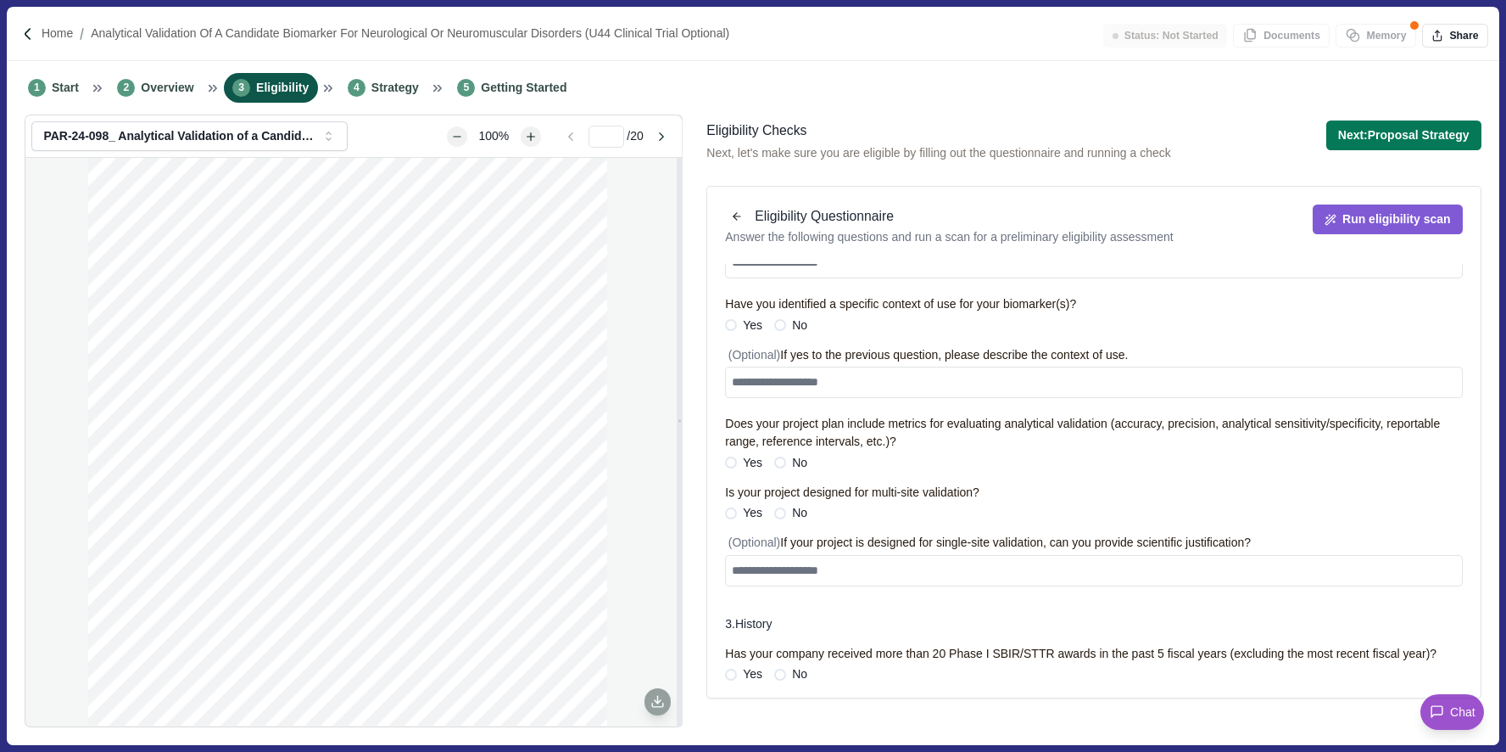
scroll to position [1136, 0]
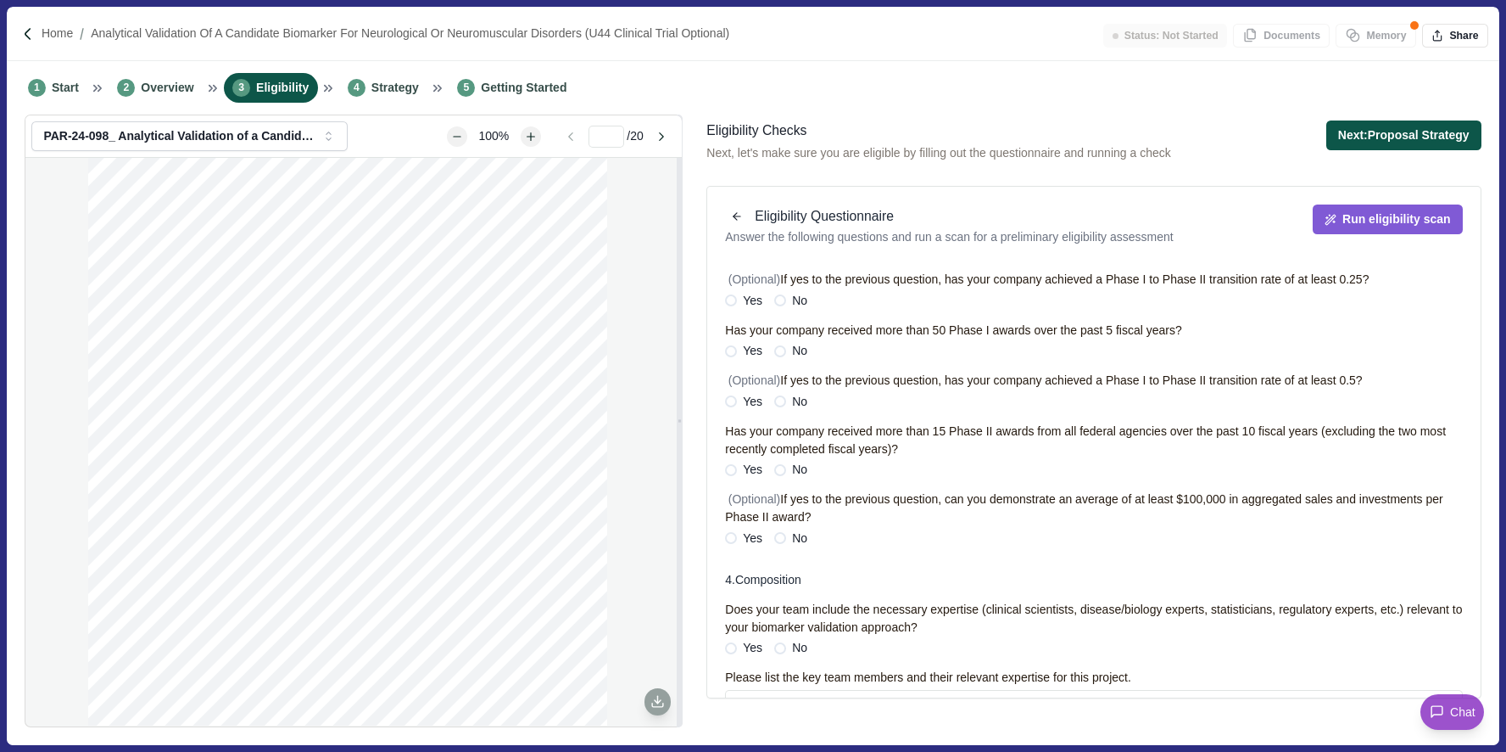
click at [1388, 124] on button "Next: Proposal Strategy" at bounding box center [1404, 135] width 155 height 30
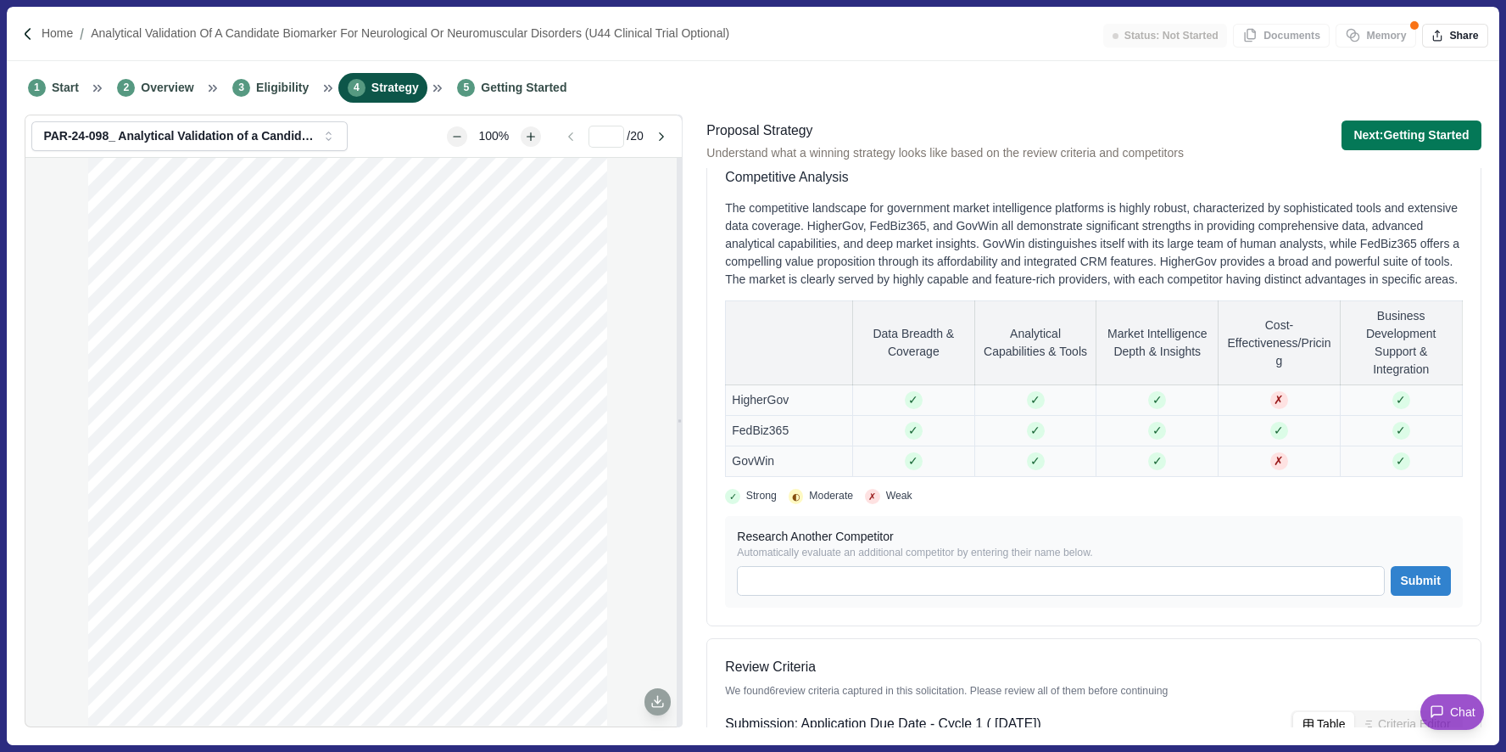
scroll to position [152, 0]
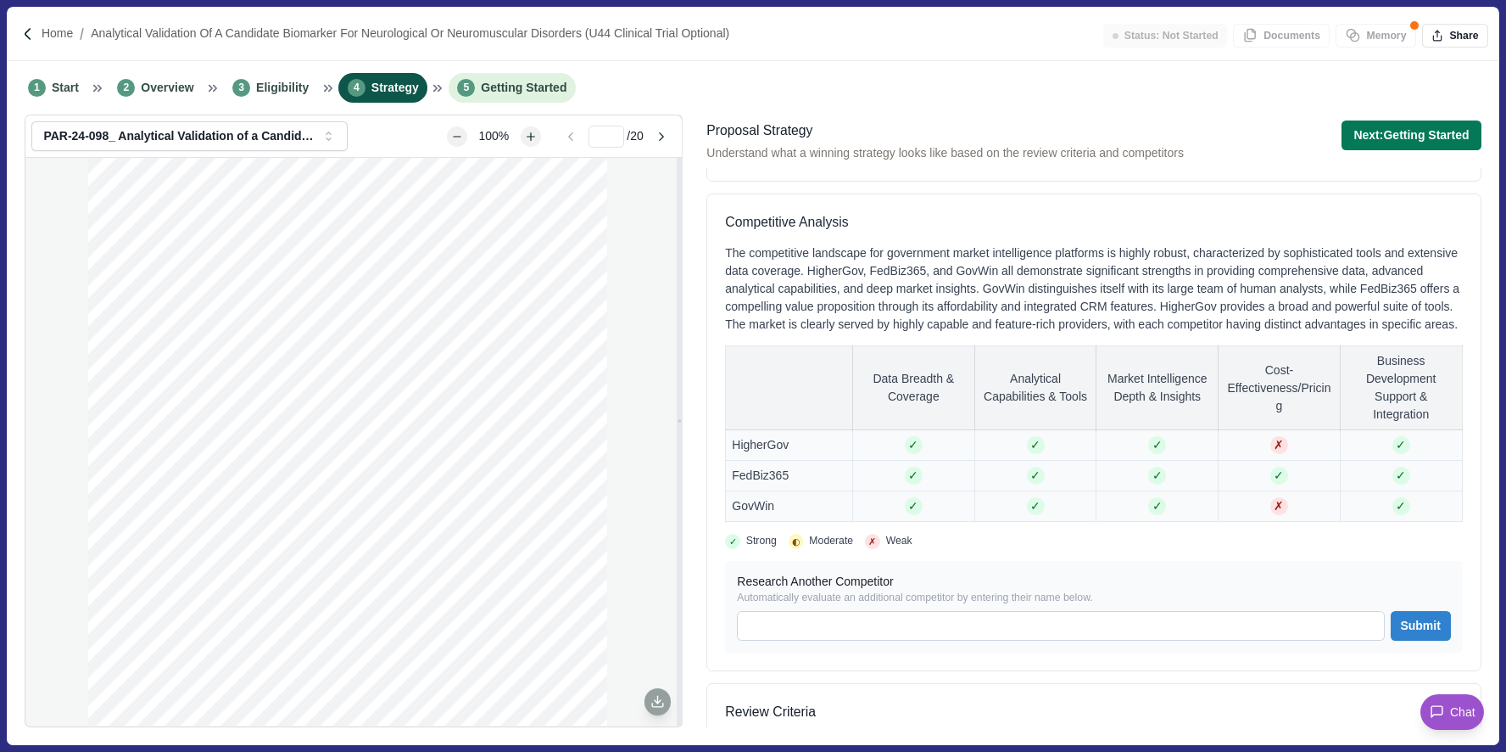
click at [524, 84] on span "Getting Started" at bounding box center [524, 88] width 86 height 18
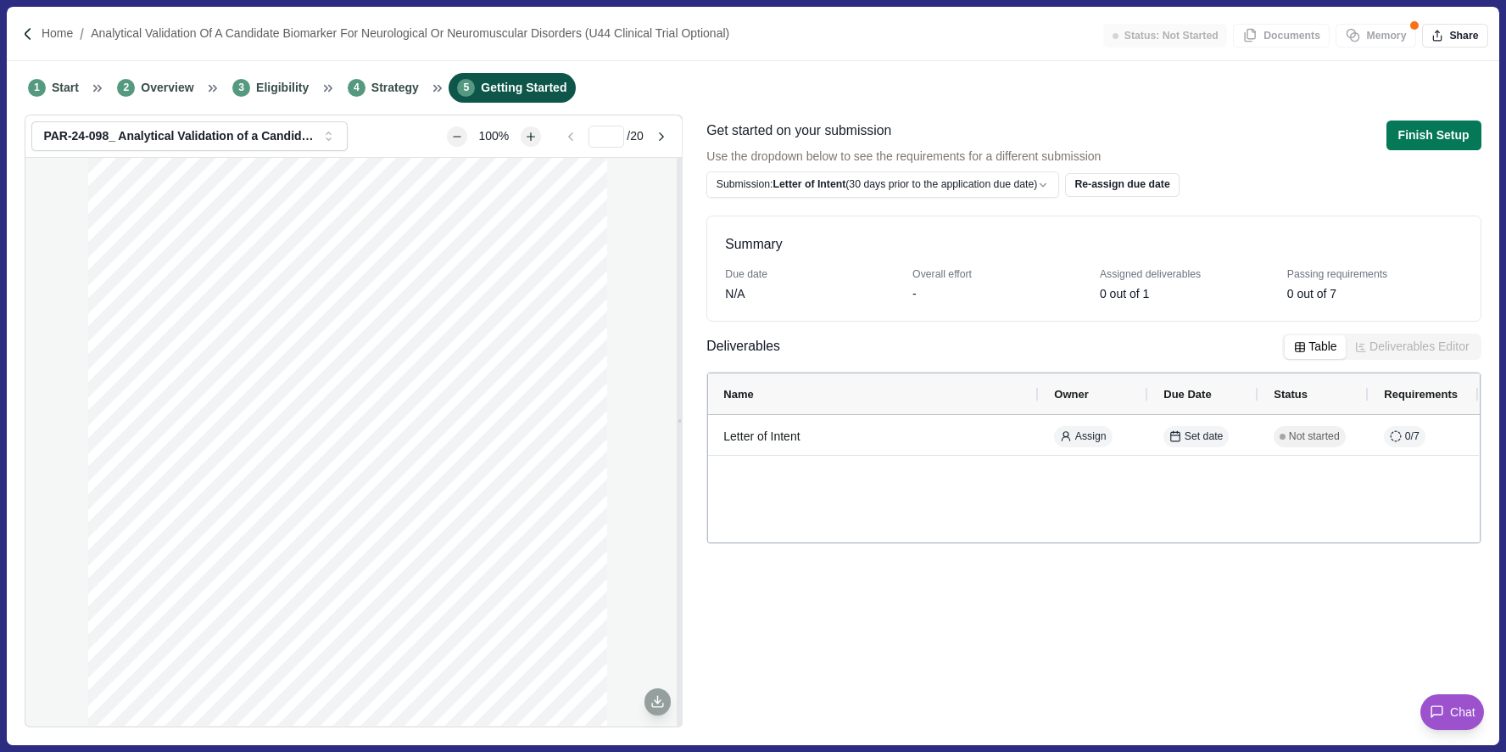
click at [769, 183] on html "Home Analytical Validation of a Candidate Biomarker for Neurological or Neuromu…" at bounding box center [753, 376] width 1506 height 752
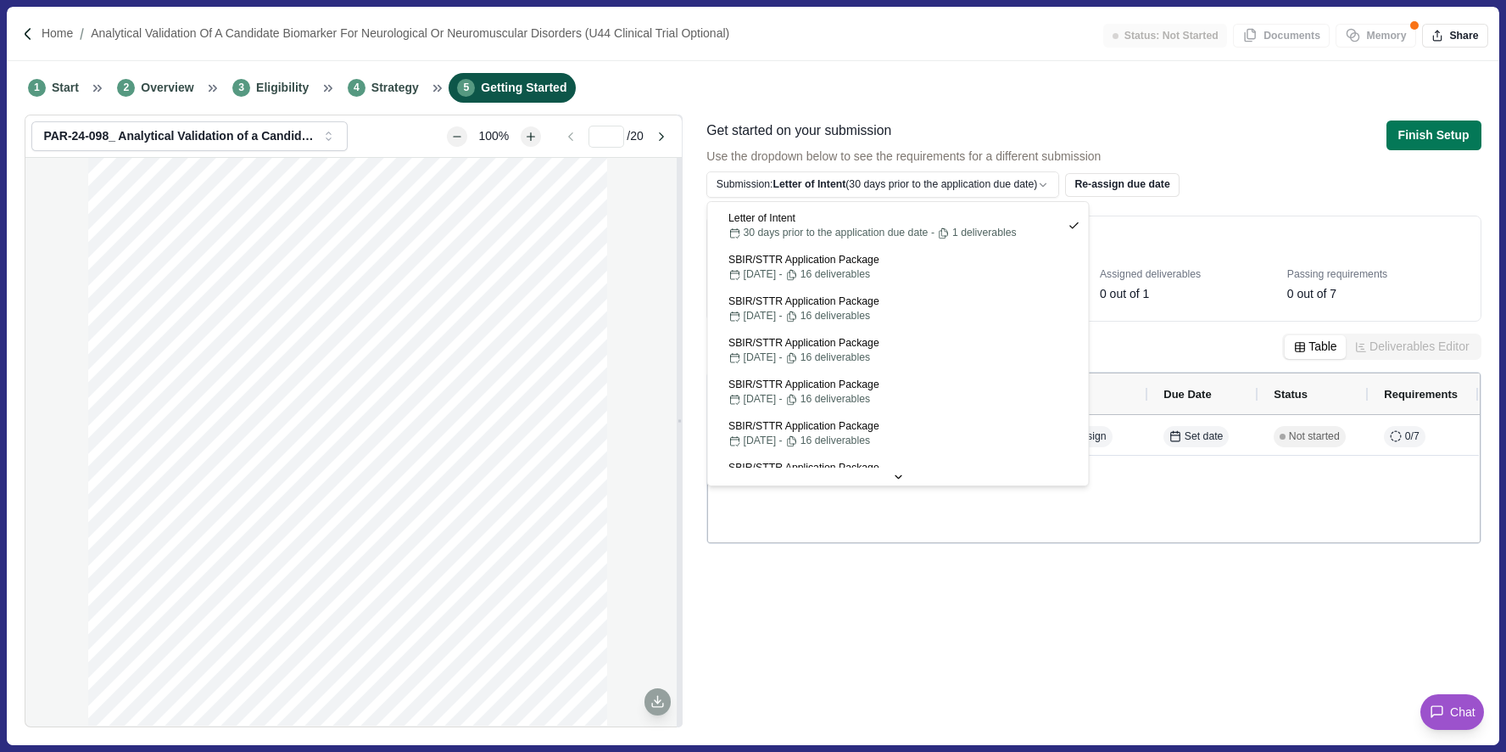
click at [944, 100] on html "Home Analytical Validation of a Candidate Biomarker for Neurological or Neuromu…" at bounding box center [753, 376] width 1506 height 752
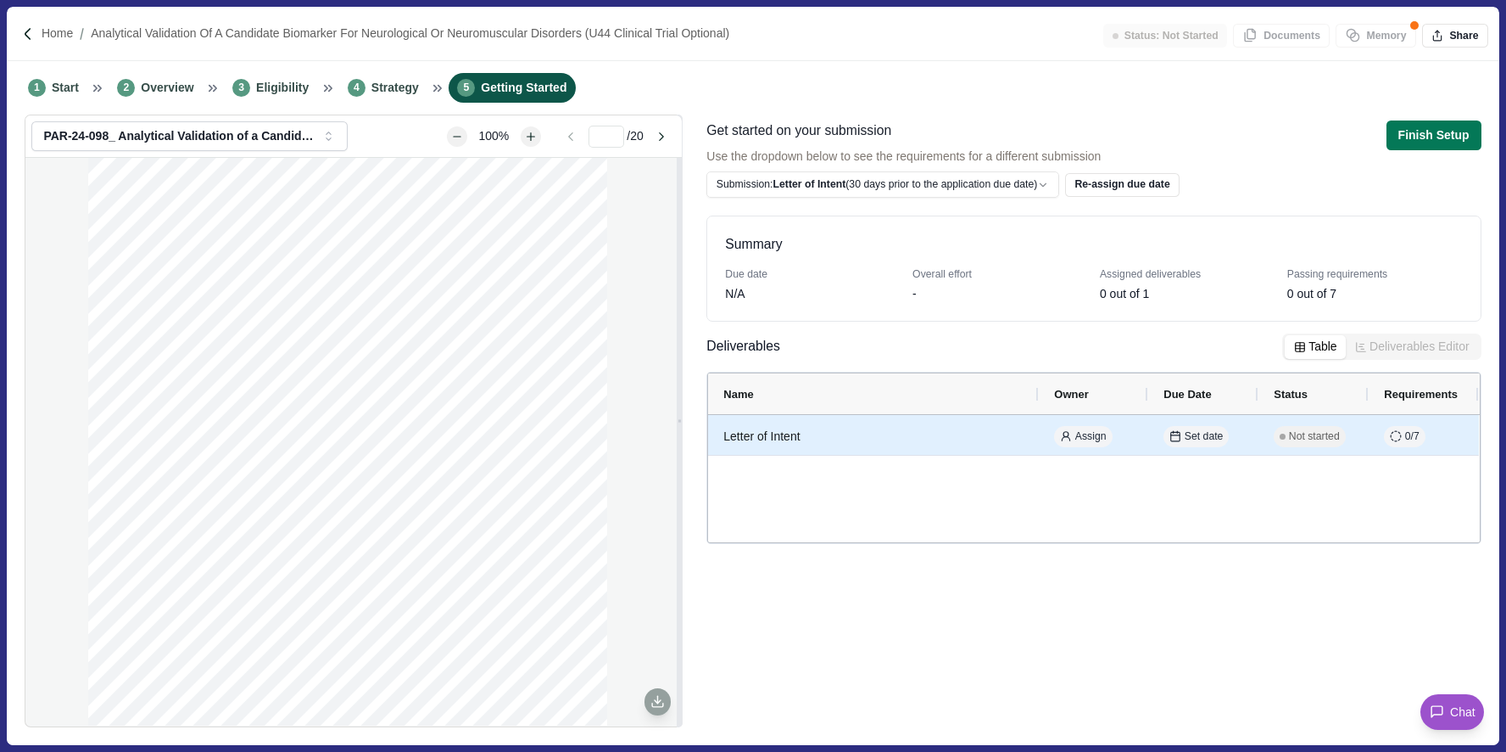
click at [761, 435] on div "Letter of Intent" at bounding box center [874, 436] width 300 height 33
select select "********"
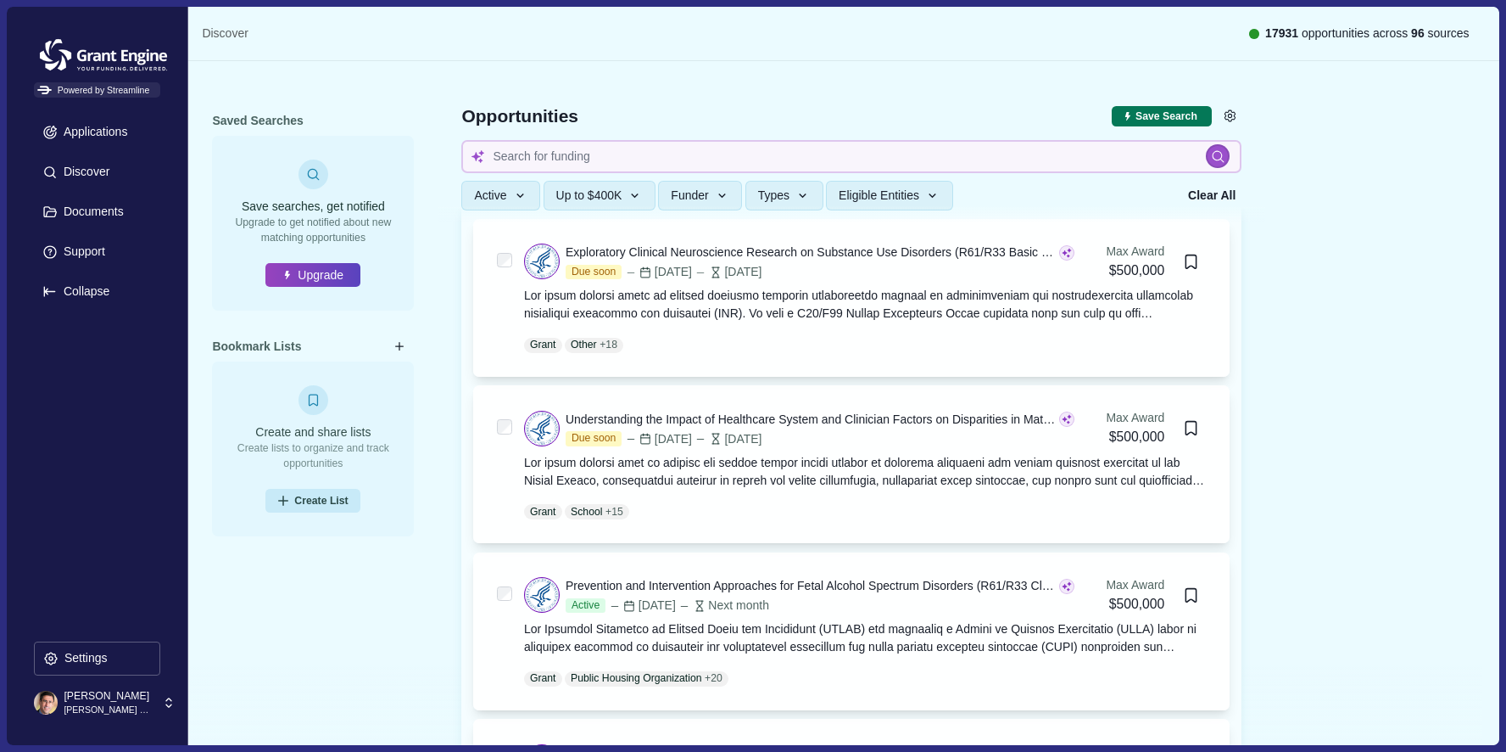
scroll to position [415, 0]
click at [519, 193] on icon "button" at bounding box center [520, 195] width 15 height 15
click at [605, 185] on button "Up to $400K" at bounding box center [600, 196] width 112 height 30
click at [708, 195] on span "Funder" at bounding box center [689, 195] width 37 height 14
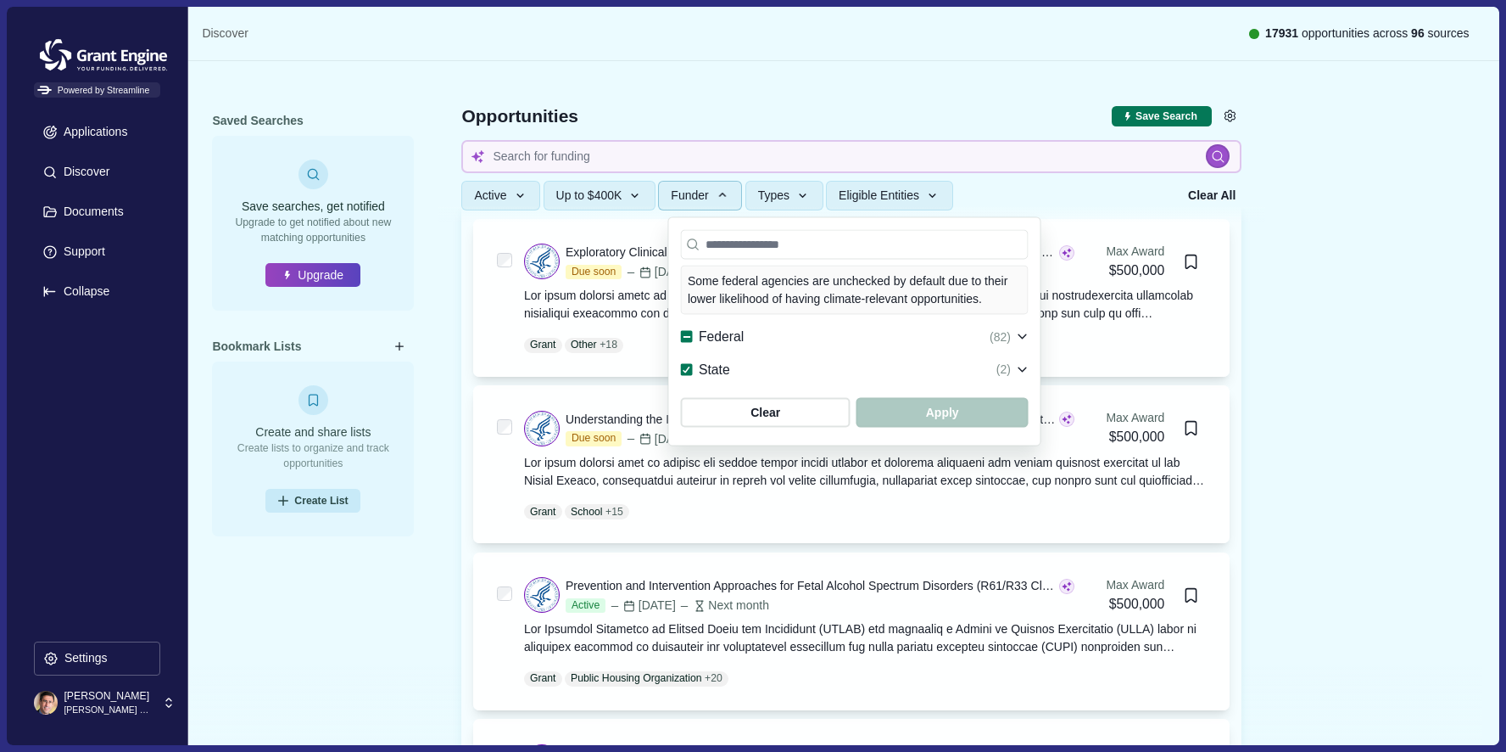
click at [696, 327] on div "Federal" at bounding box center [712, 337] width 63 height 21
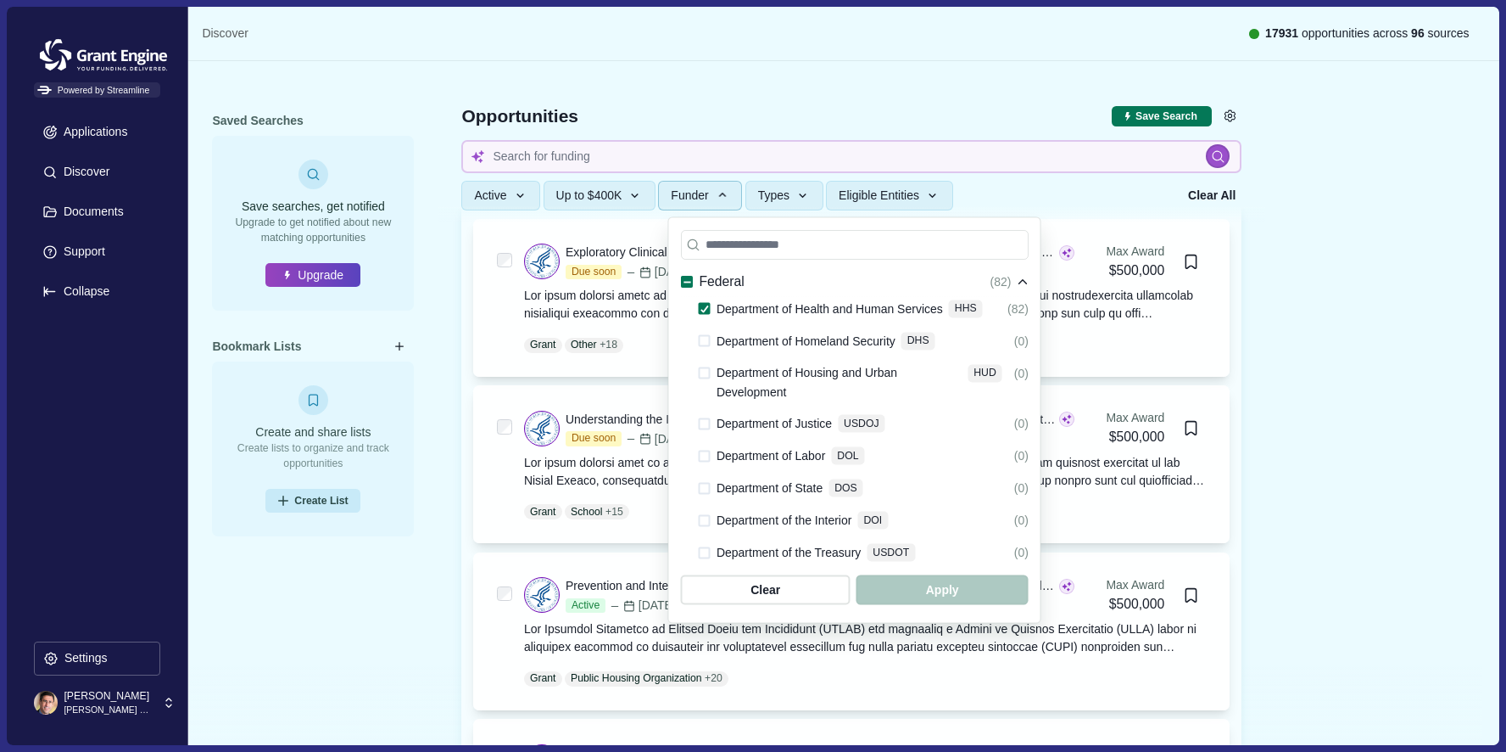
scroll to position [622, 0]
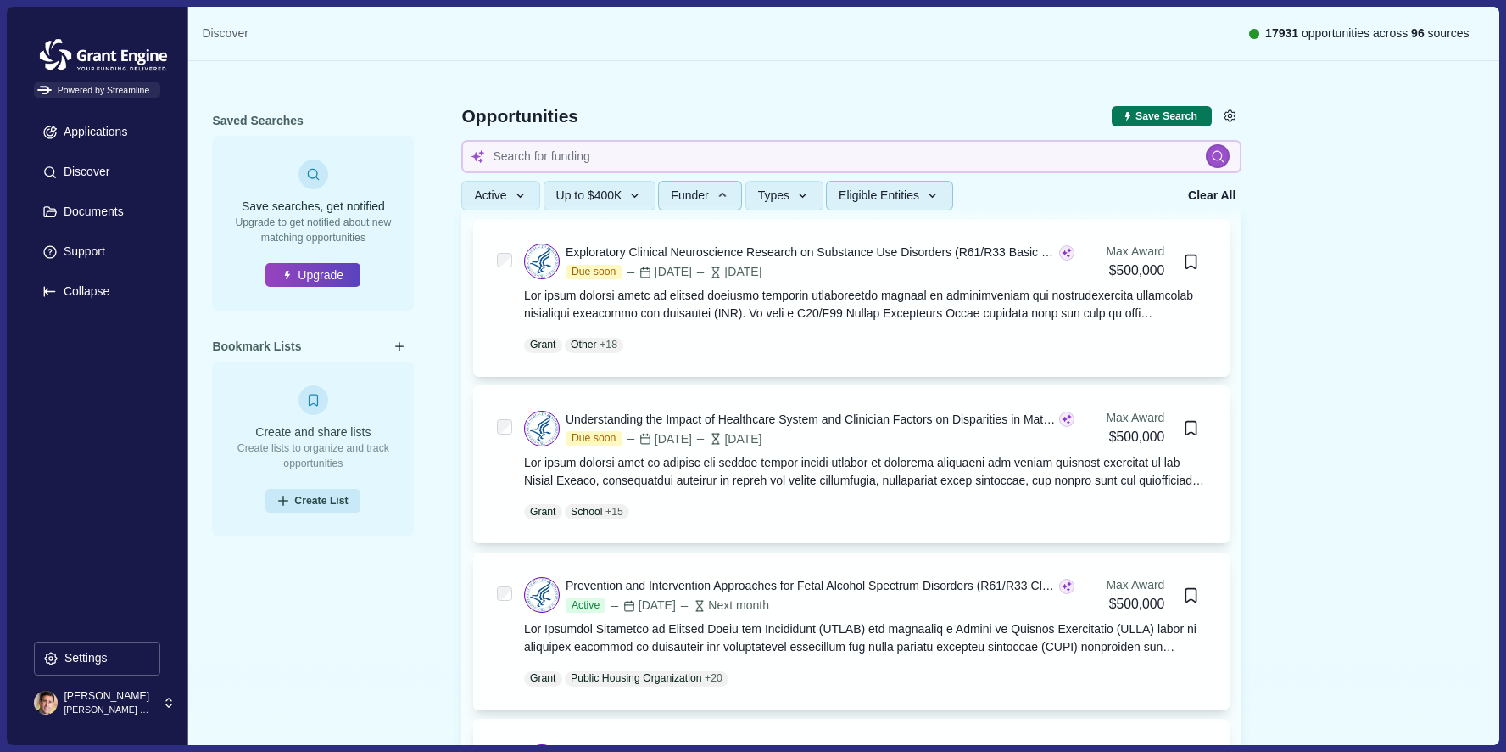
click at [872, 197] on span "Eligible Entities" at bounding box center [879, 195] width 81 height 14
click at [784, 199] on span "Types" at bounding box center [773, 195] width 31 height 14
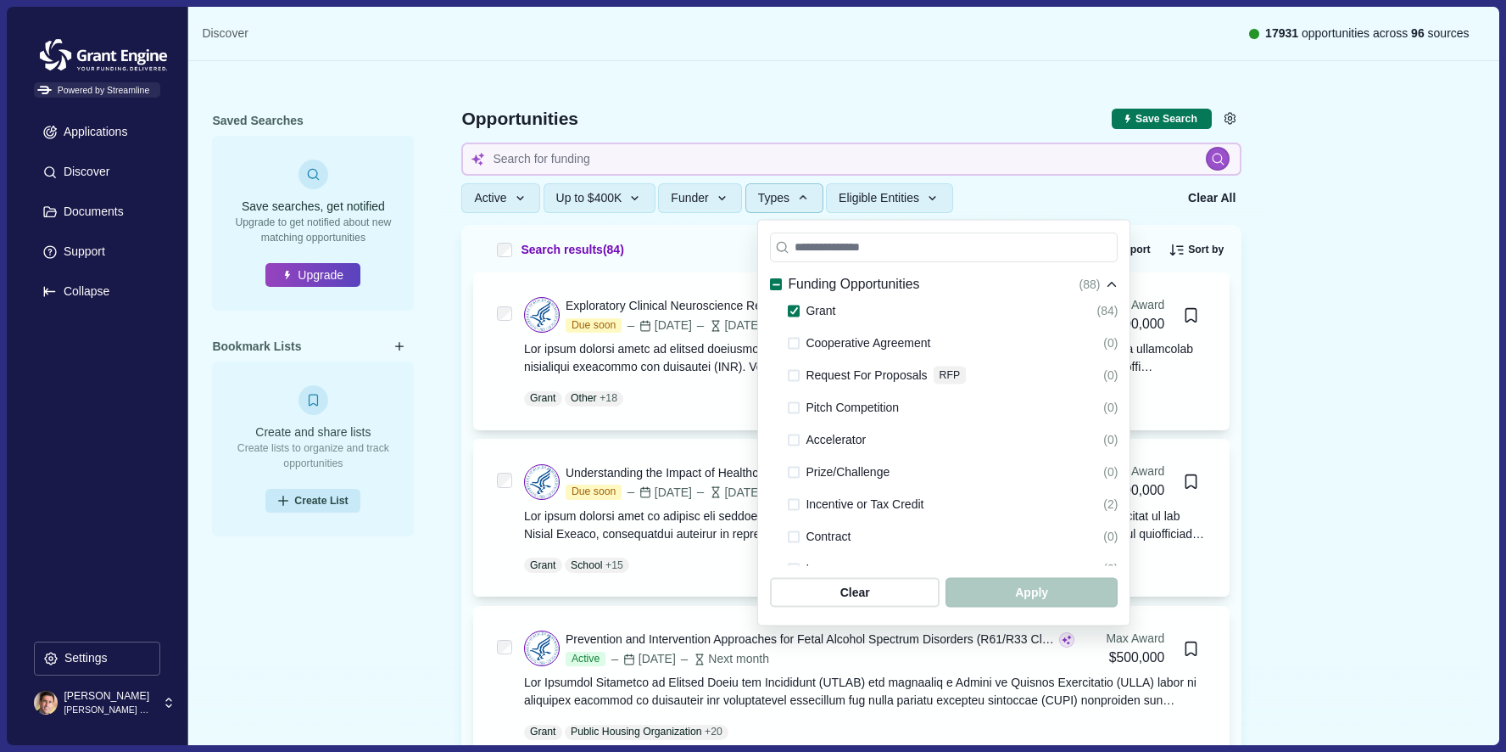
scroll to position [159, 0]
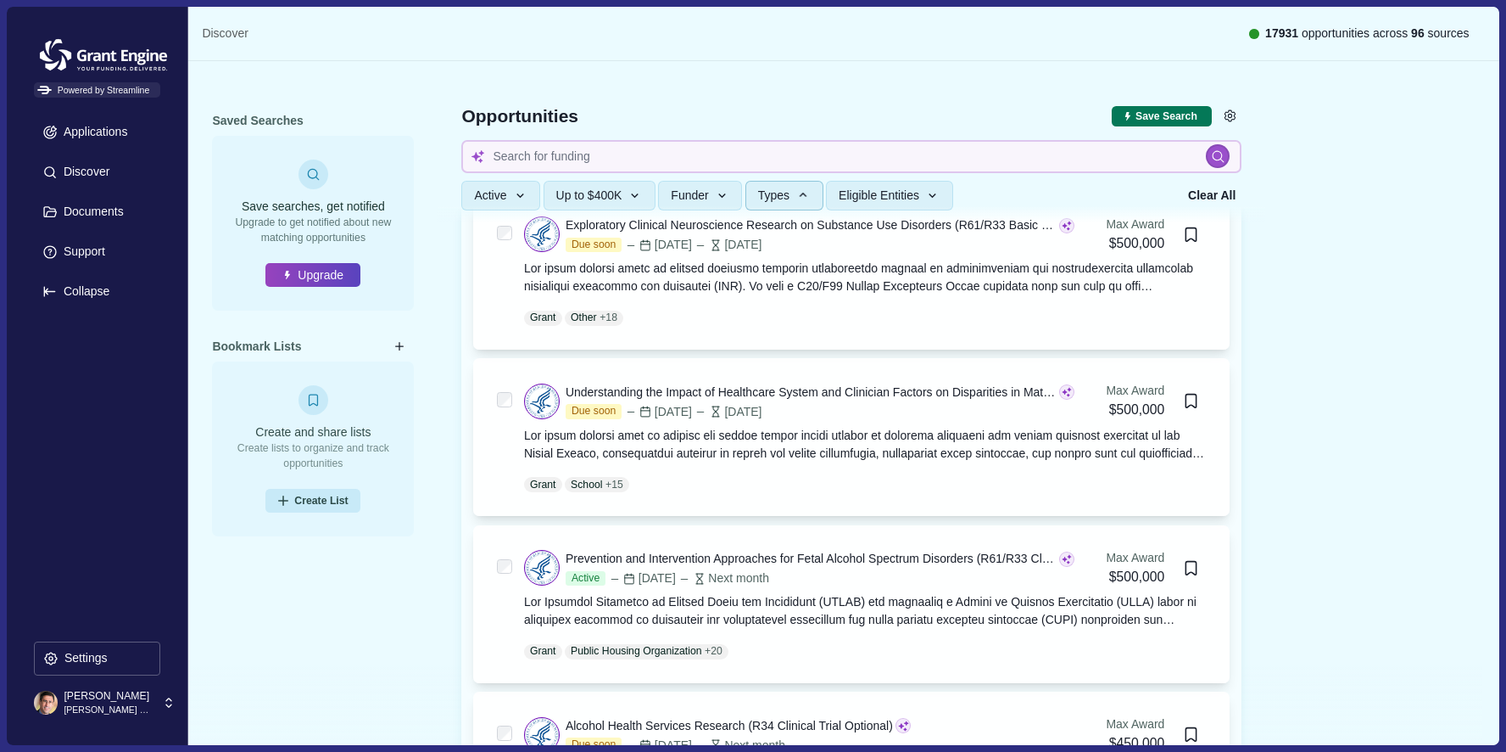
click at [1008, 98] on div at bounding box center [852, 141] width 828 height 162
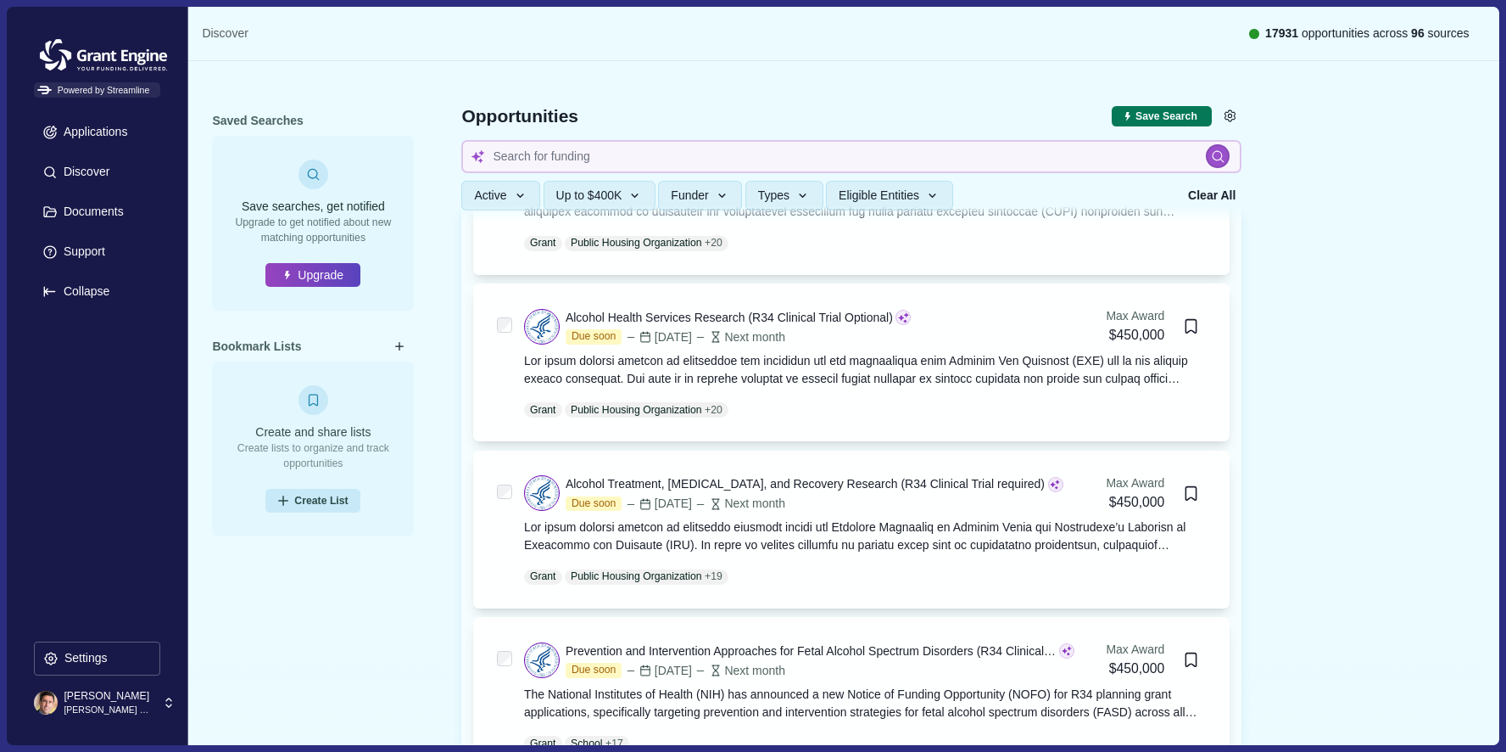
scroll to position [979, 0]
